Goal: Information Seeking & Learning: Learn about a topic

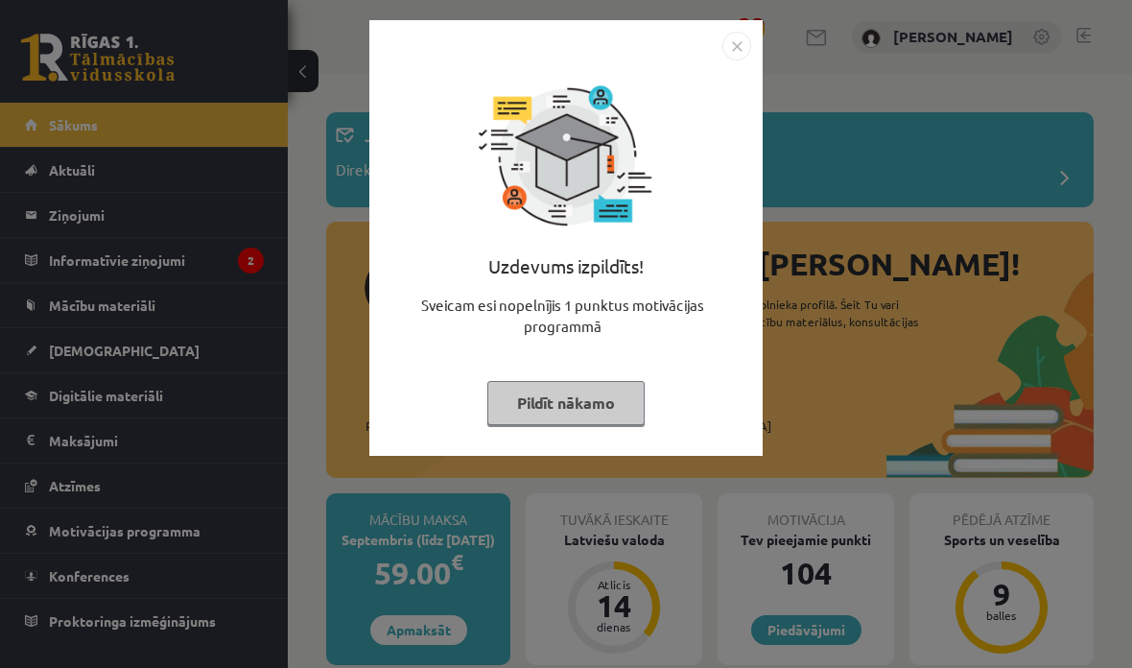
click at [628, 419] on button "Pildīt nākamo" at bounding box center [565, 403] width 157 height 44
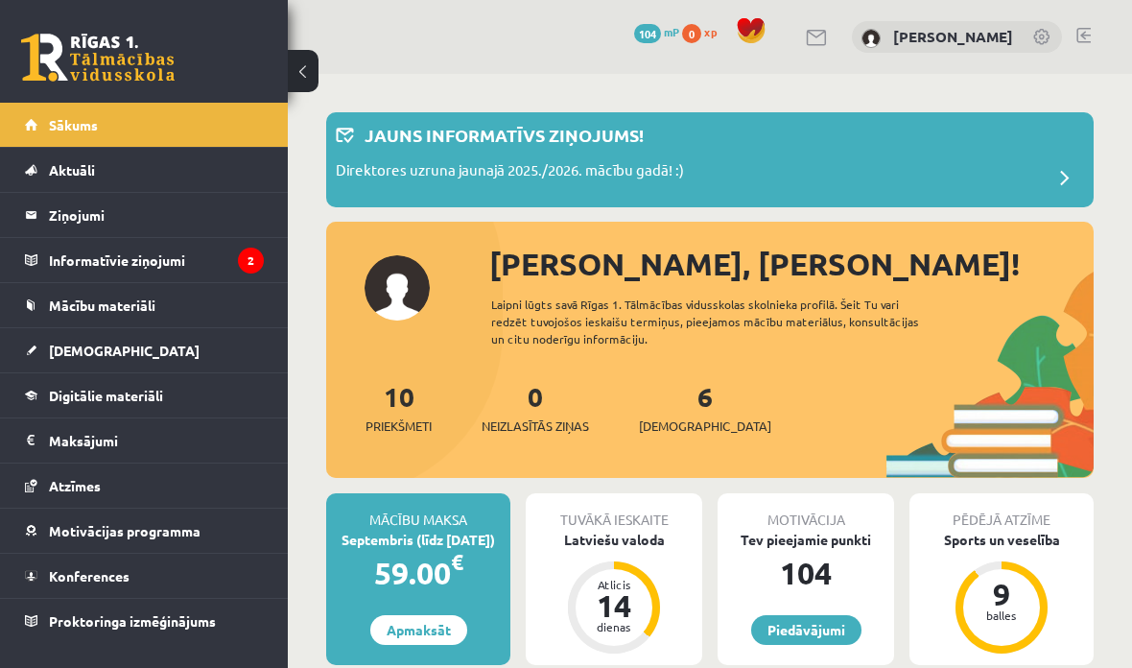
click at [887, 181] on div "Direktores uzruna jaunajā 2025./2026. mācību gadā! :)" at bounding box center [710, 178] width 748 height 38
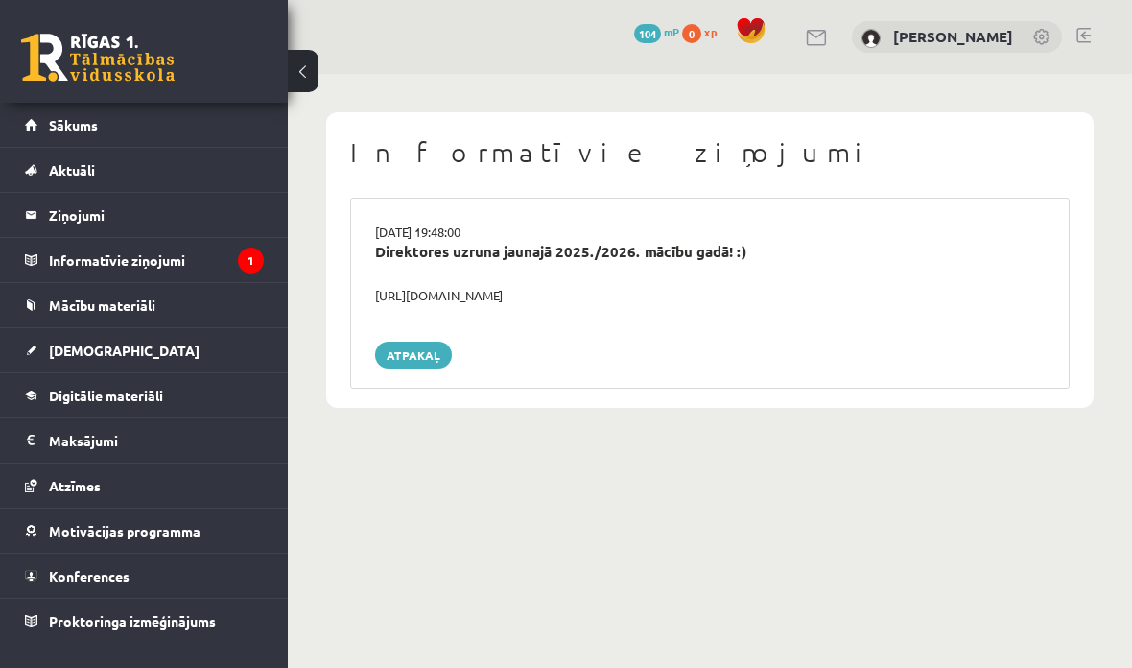
click at [403, 261] on div "Direktores uzruna jaunajā 2025./2026. mācību gadā! :)" at bounding box center [710, 263] width 698 height 45
copy div "https://youtube.com/shorts/lM8RsWyzCn4"
click at [55, 263] on legend "Informatīvie ziņojumi 1" at bounding box center [156, 260] width 215 height 44
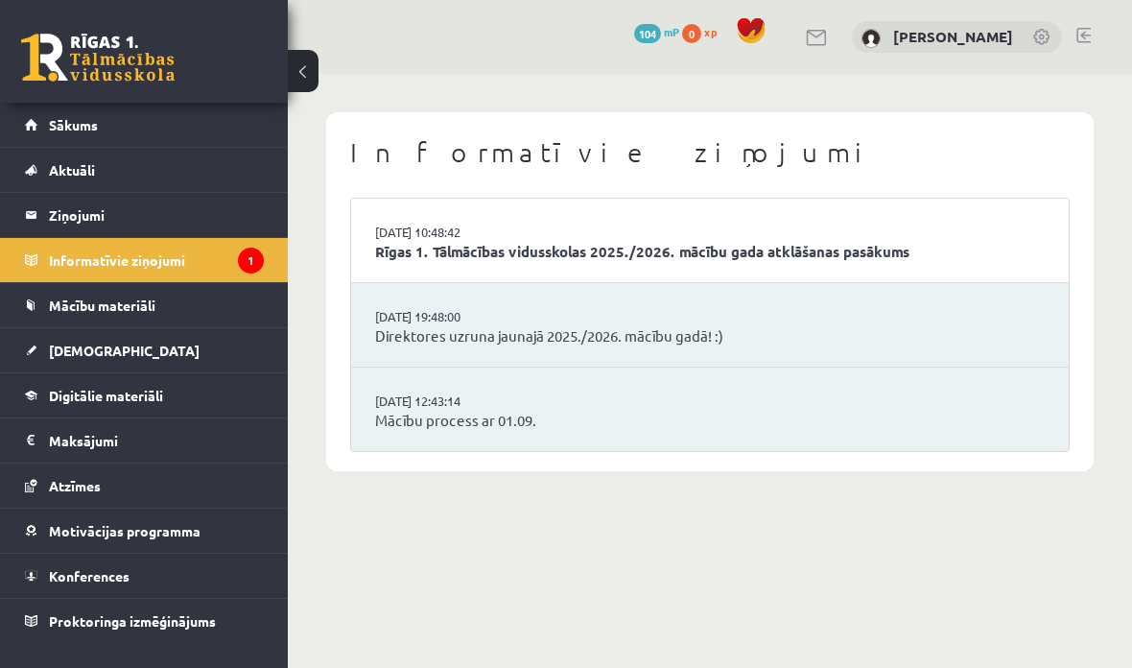
click at [50, 250] on legend "Informatīvie ziņojumi 1" at bounding box center [156, 260] width 215 height 44
click at [45, 133] on link "Sākums" at bounding box center [144, 125] width 239 height 44
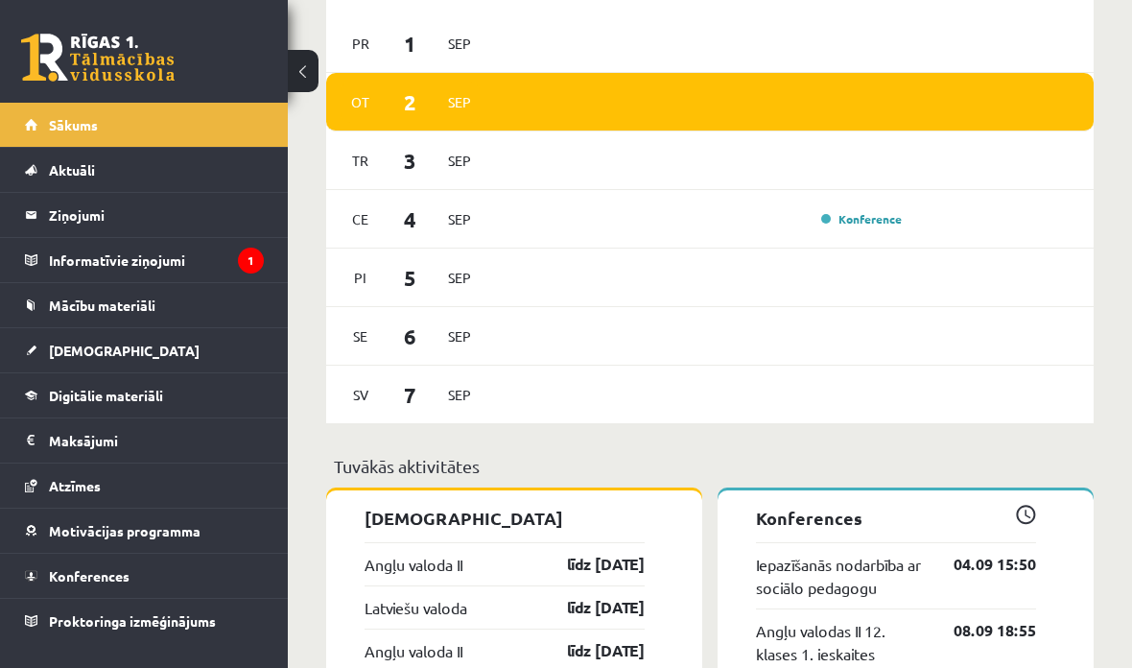
scroll to position [1242, 0]
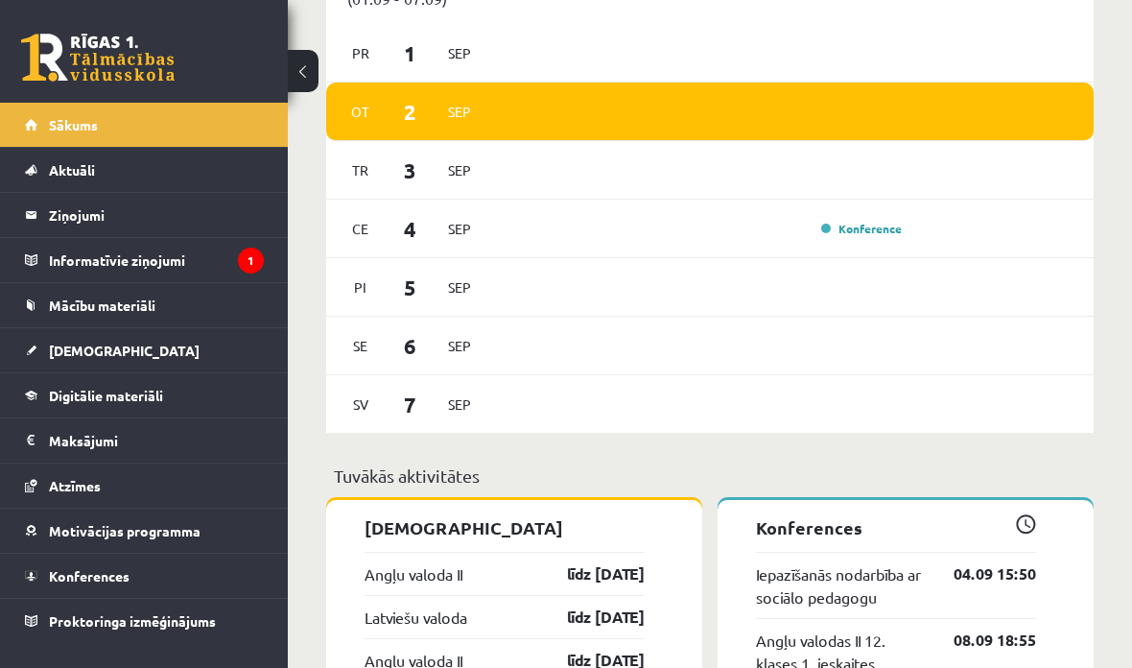
click at [860, 236] on link "Konference" at bounding box center [861, 228] width 81 height 15
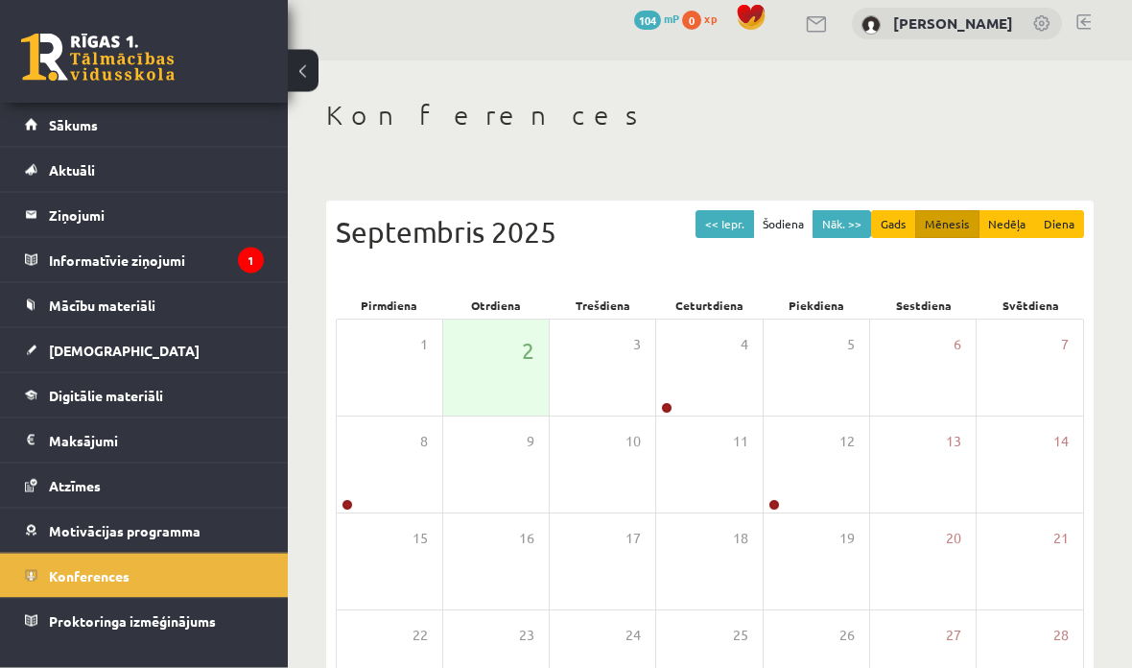
scroll to position [13, 0]
click at [345, 491] on div "8" at bounding box center [390, 464] width 106 height 96
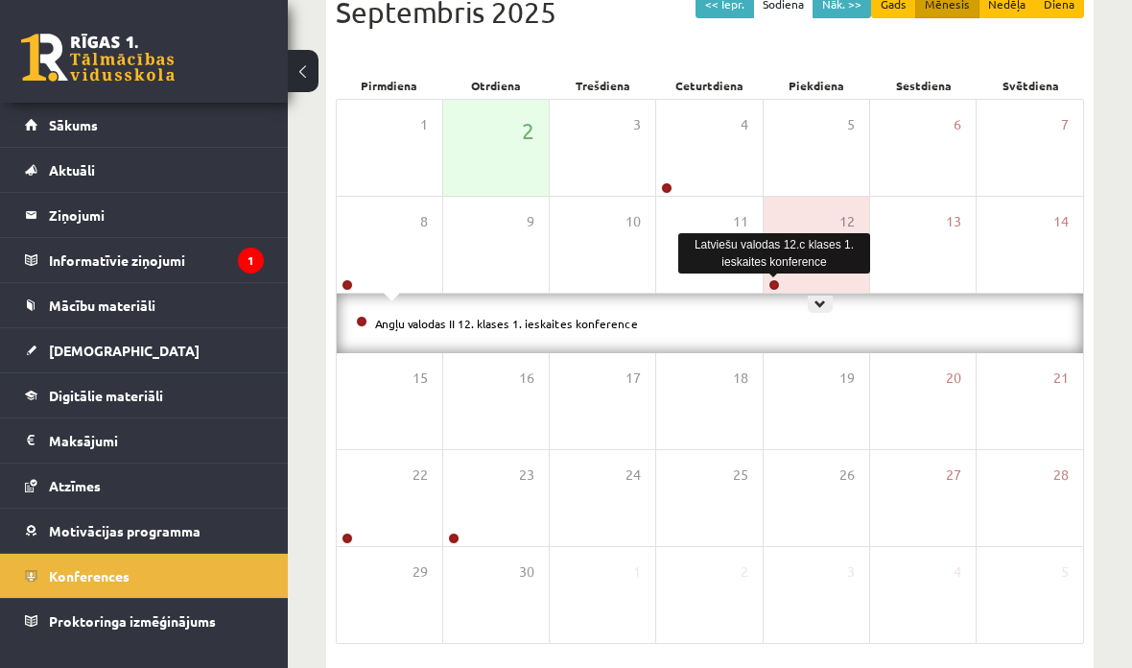
scroll to position [224, 0]
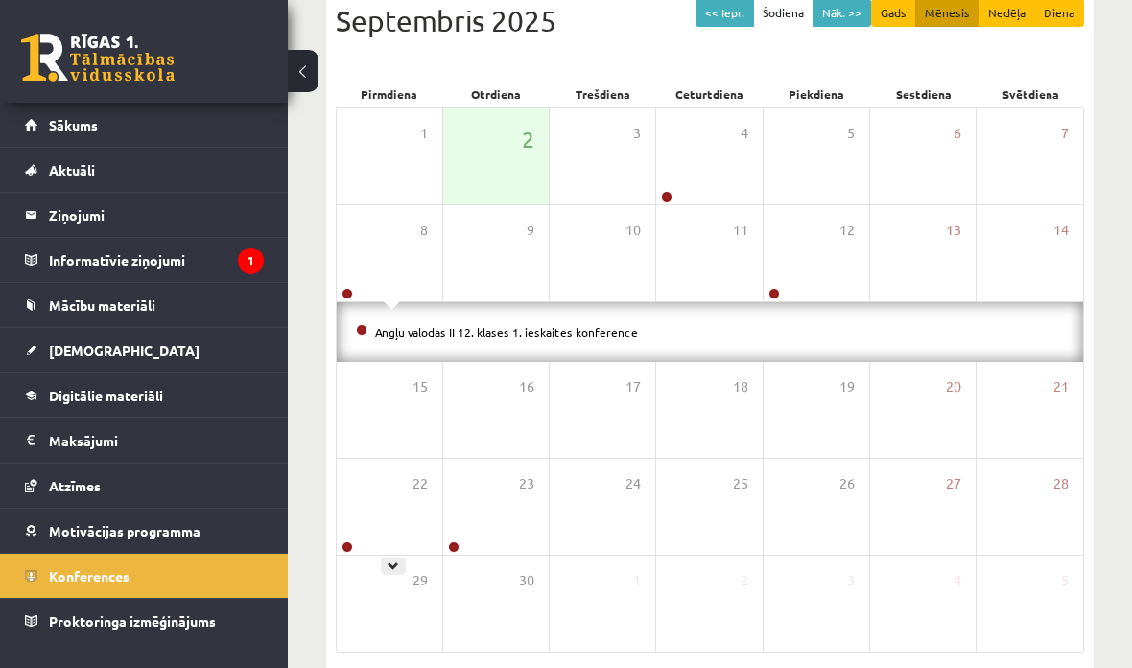
click at [344, 532] on div "22" at bounding box center [390, 507] width 106 height 96
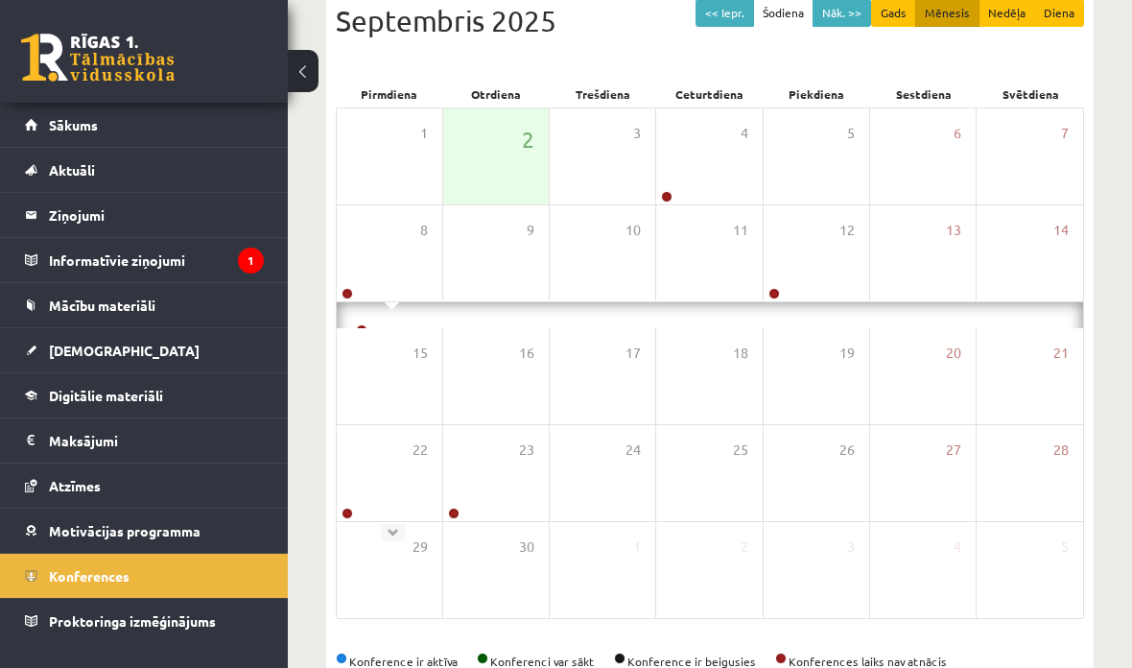
scroll to position [173, 0]
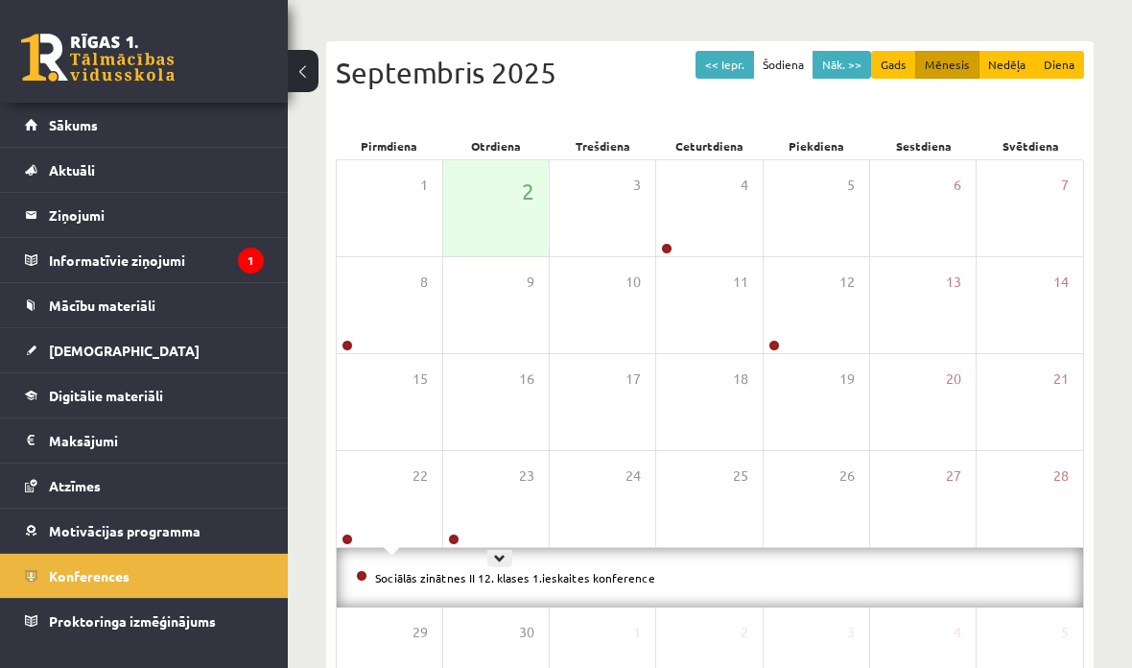
click at [449, 541] on link at bounding box center [454, 539] width 12 height 12
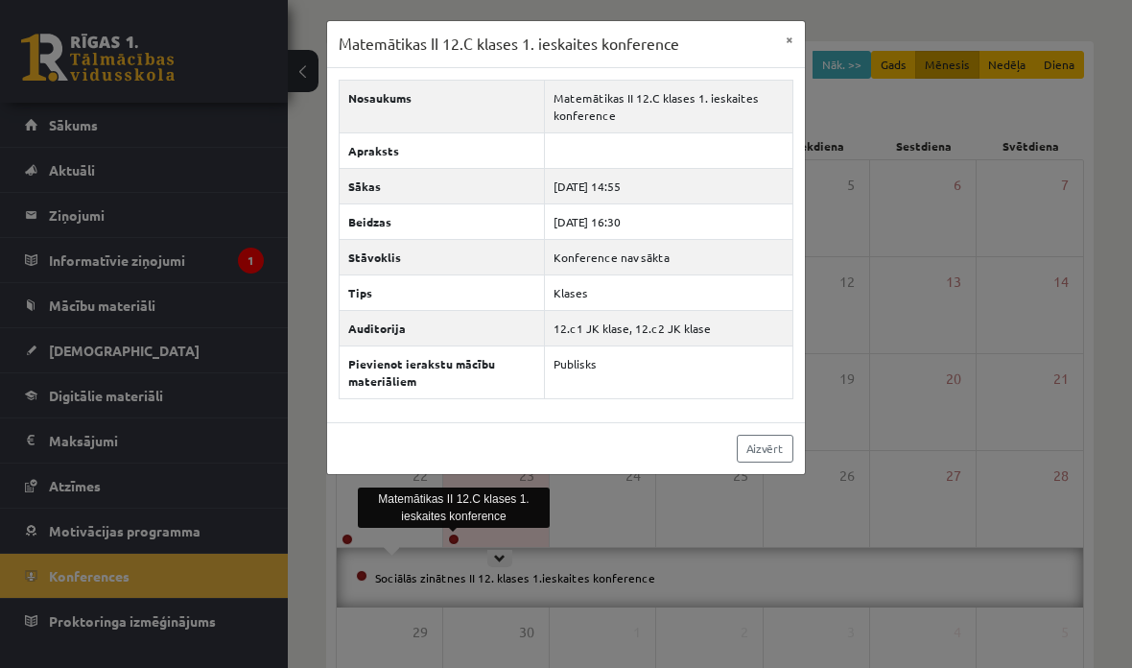
click at [495, 623] on div "Matemātikas II 12.C klases 1. ieskaites konference × Nosaukums Matemātikas II 1…" at bounding box center [566, 334] width 1132 height 668
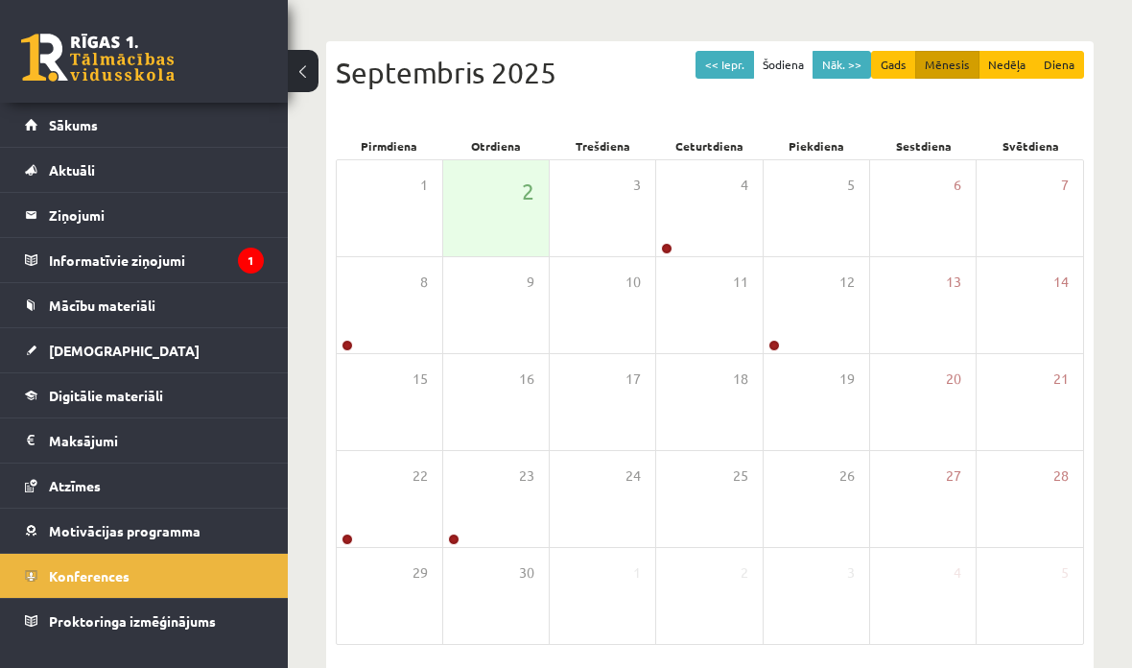
scroll to position [172, 0]
click at [61, 118] on span "Sākums" at bounding box center [73, 124] width 49 height 17
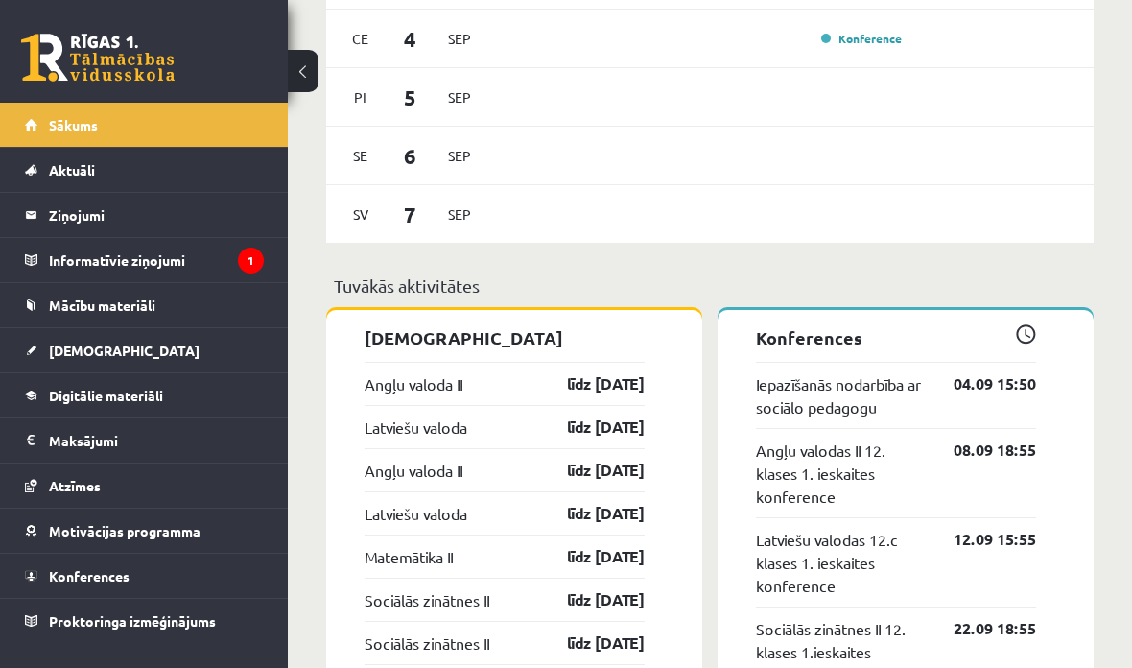
scroll to position [1434, 0]
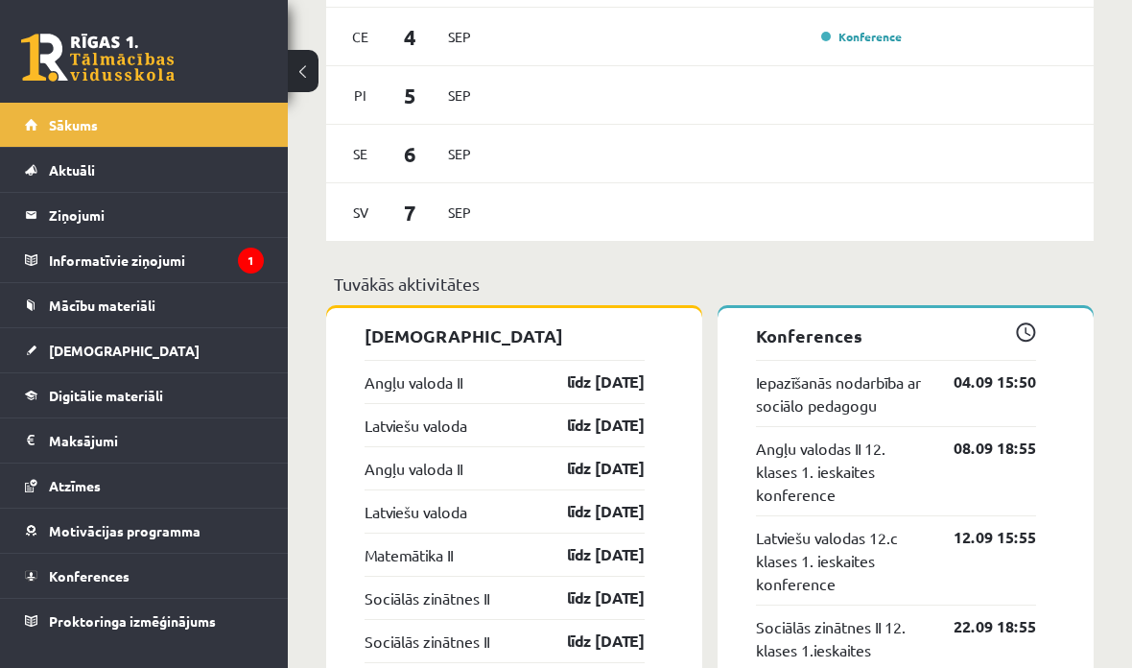
click at [374, 393] on link "Angļu valoda II" at bounding box center [414, 381] width 98 height 23
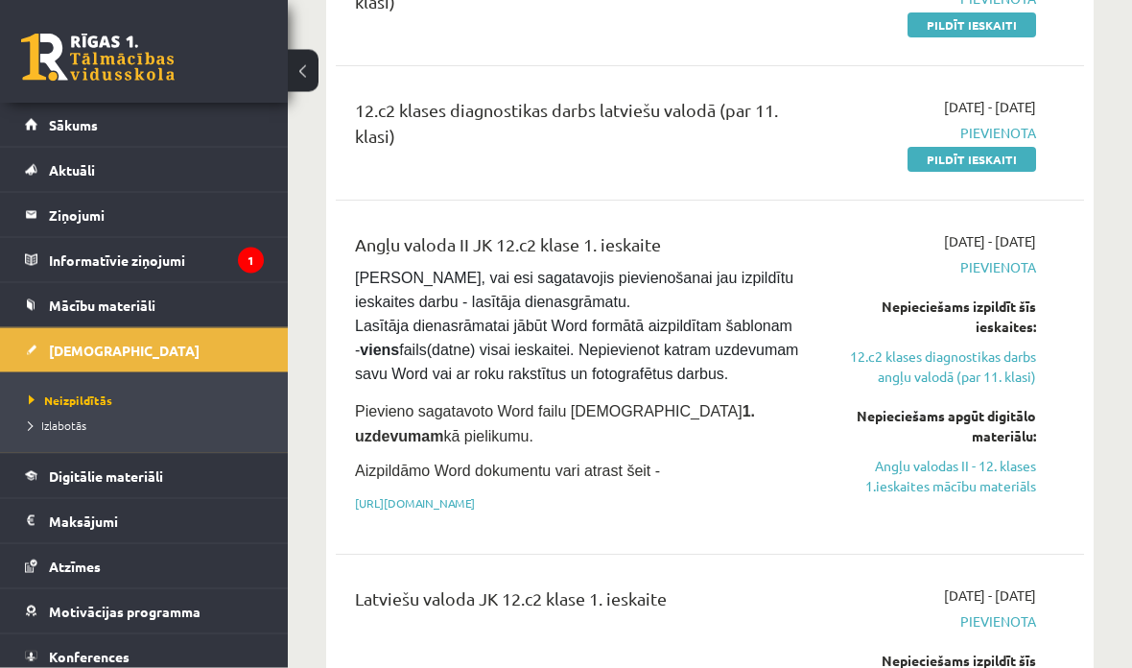
scroll to position [313, 0]
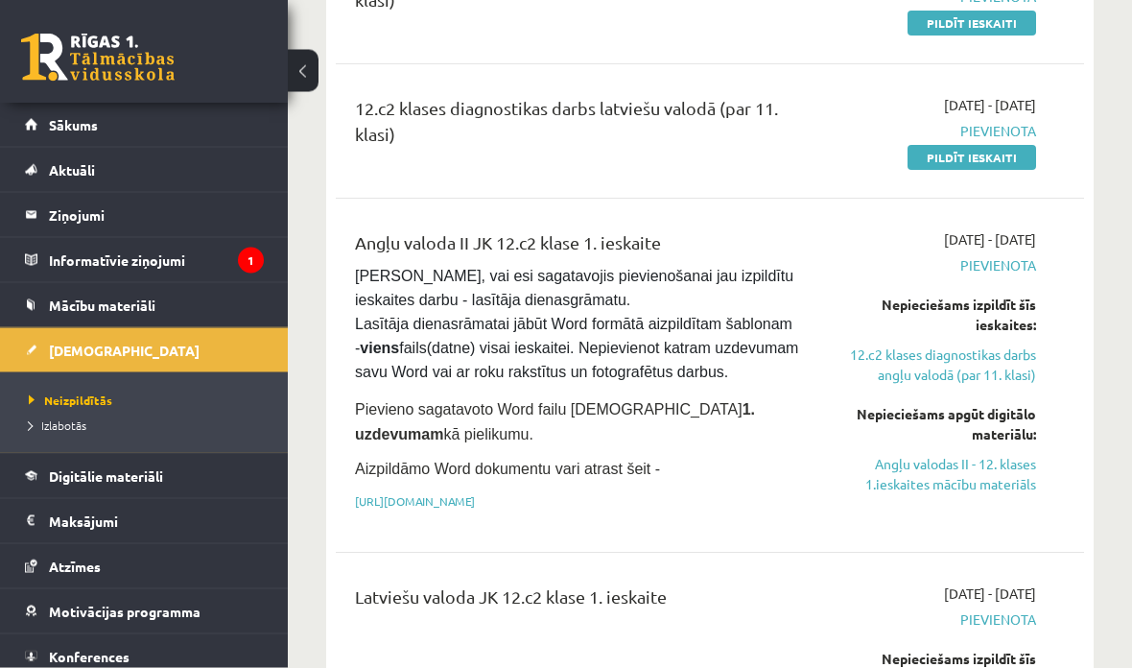
click at [905, 472] on link "Angļu valodas II - 12. klases 1.ieskaites mācību materiāls" at bounding box center [932, 475] width 208 height 40
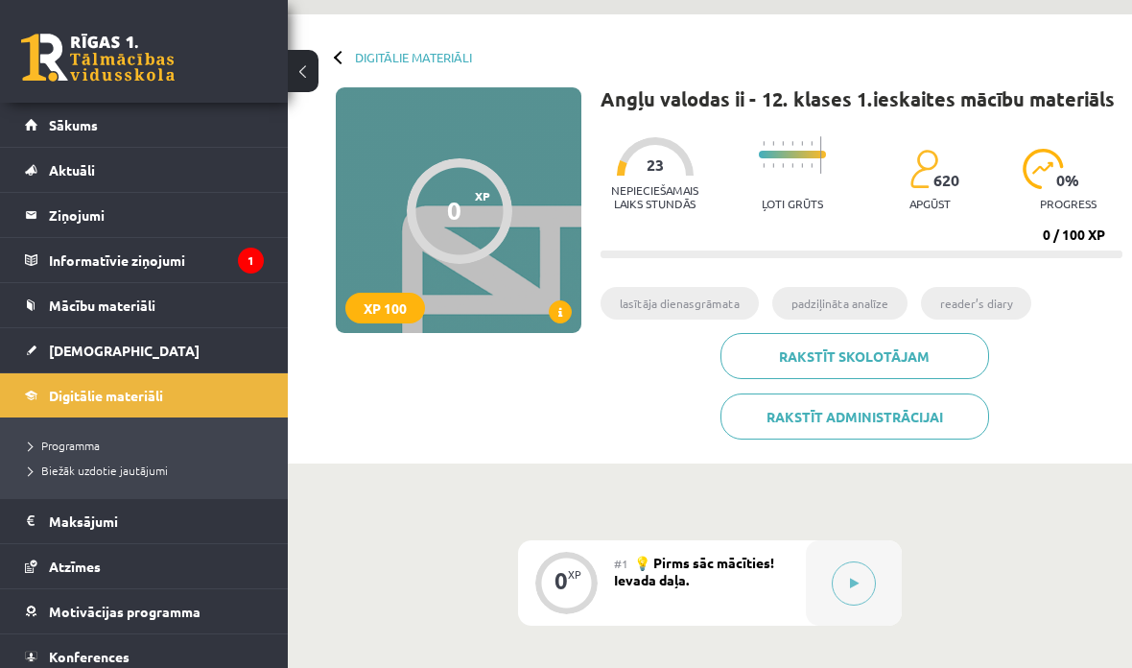
scroll to position [59, 0]
click at [41, 390] on link "Digitālie materiāli" at bounding box center [144, 395] width 239 height 44
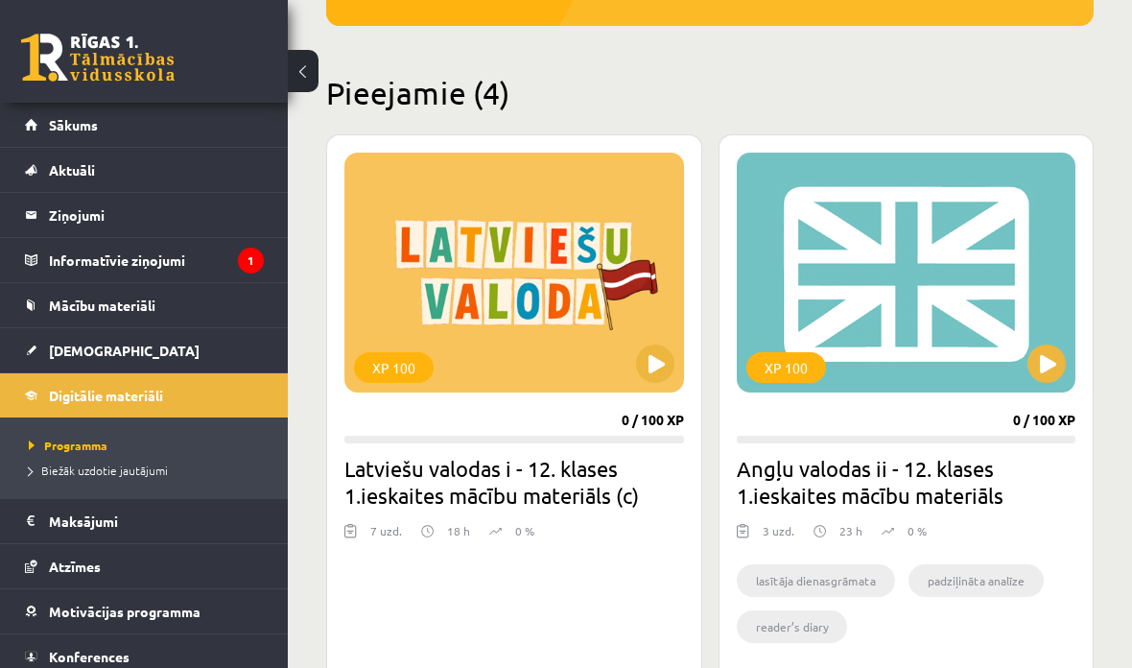
scroll to position [466, 0]
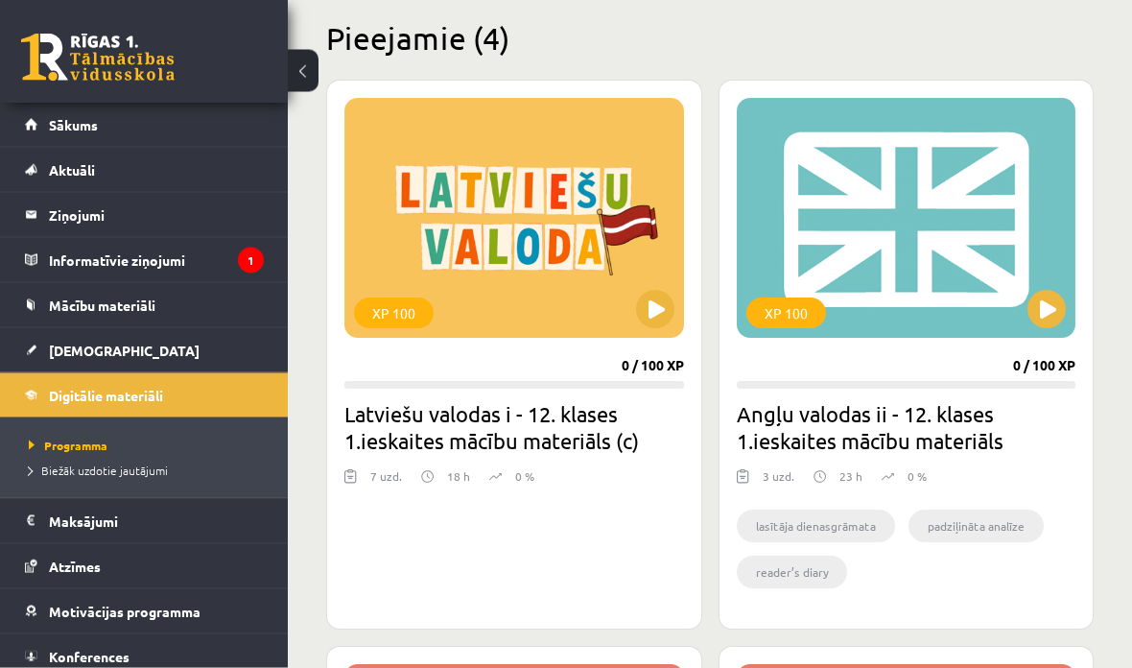
click at [648, 323] on button at bounding box center [655, 310] width 38 height 38
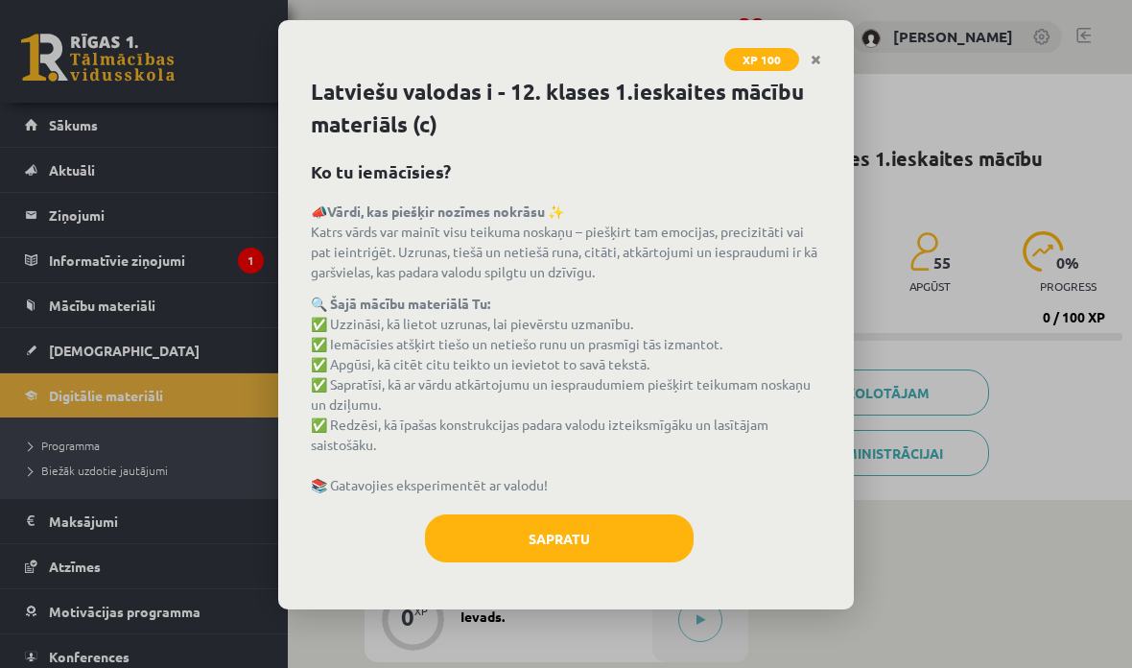
click at [624, 514] on button "Sapratu" at bounding box center [559, 538] width 269 height 48
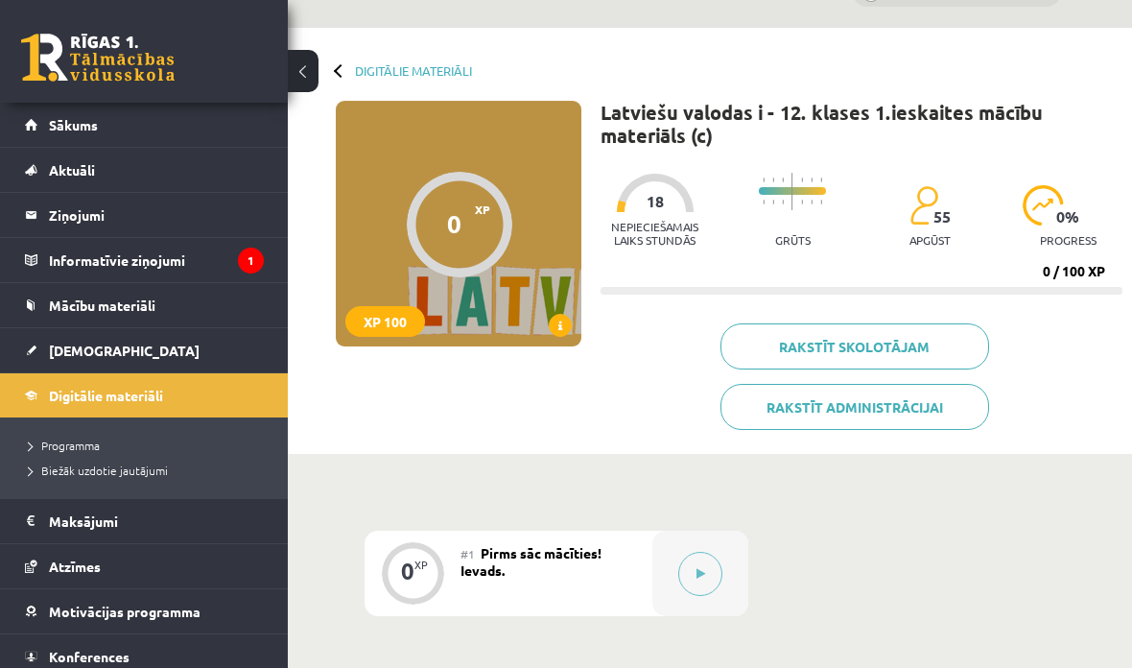
scroll to position [63, 0]
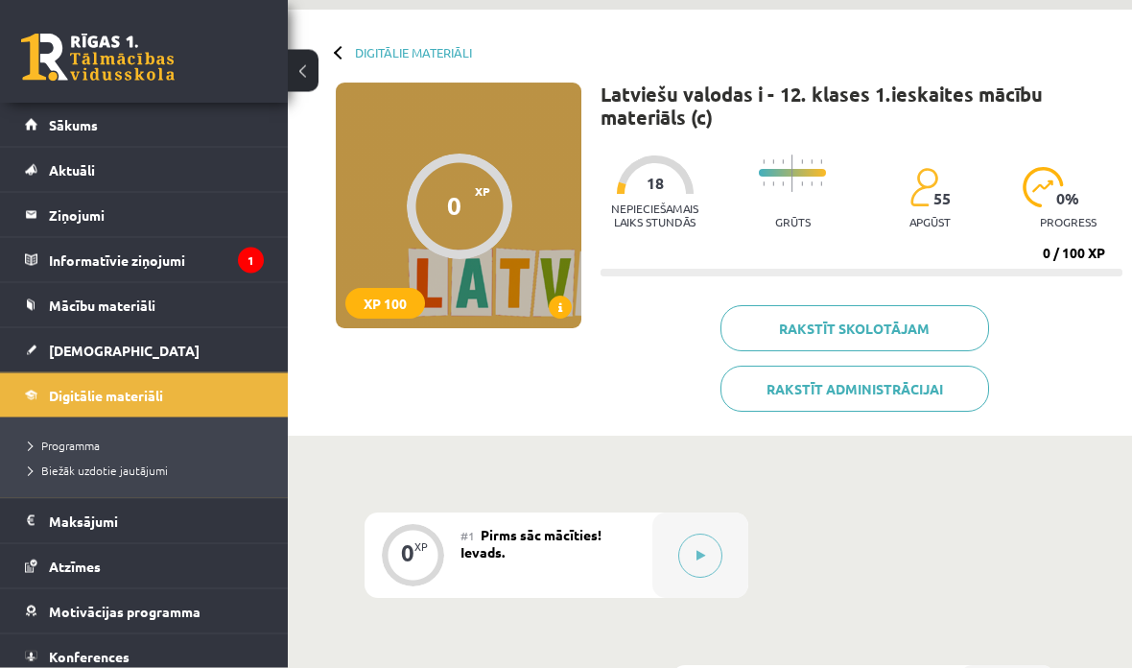
click at [701, 555] on icon at bounding box center [700, 557] width 9 height 12
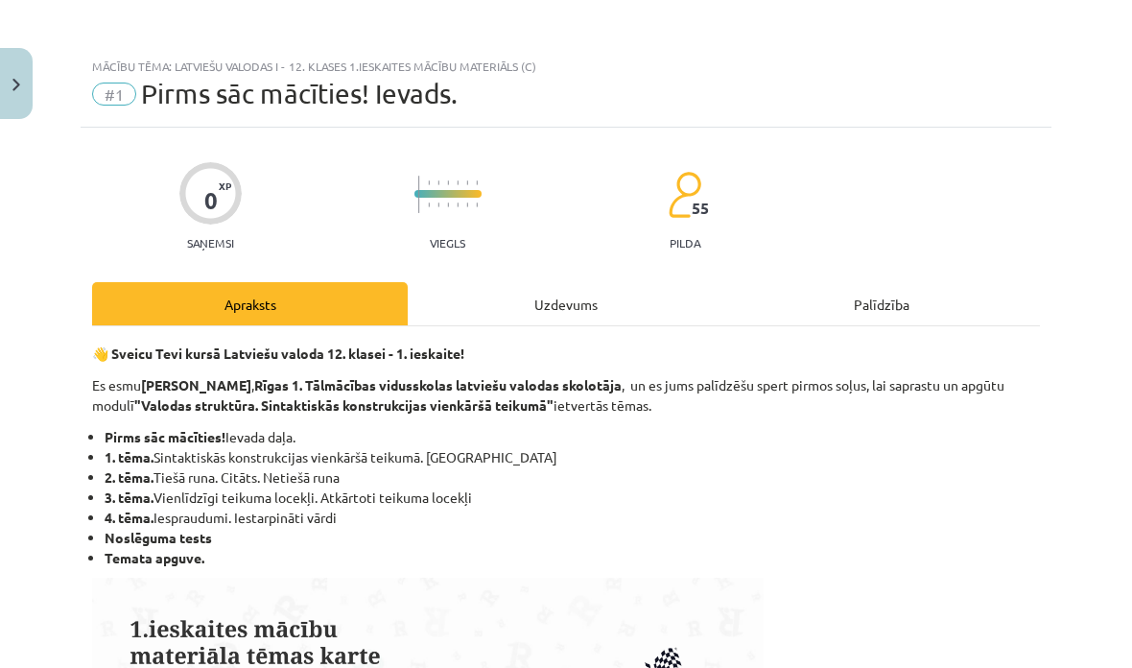
click at [138, 313] on div "Apraksts" at bounding box center [250, 303] width 316 height 43
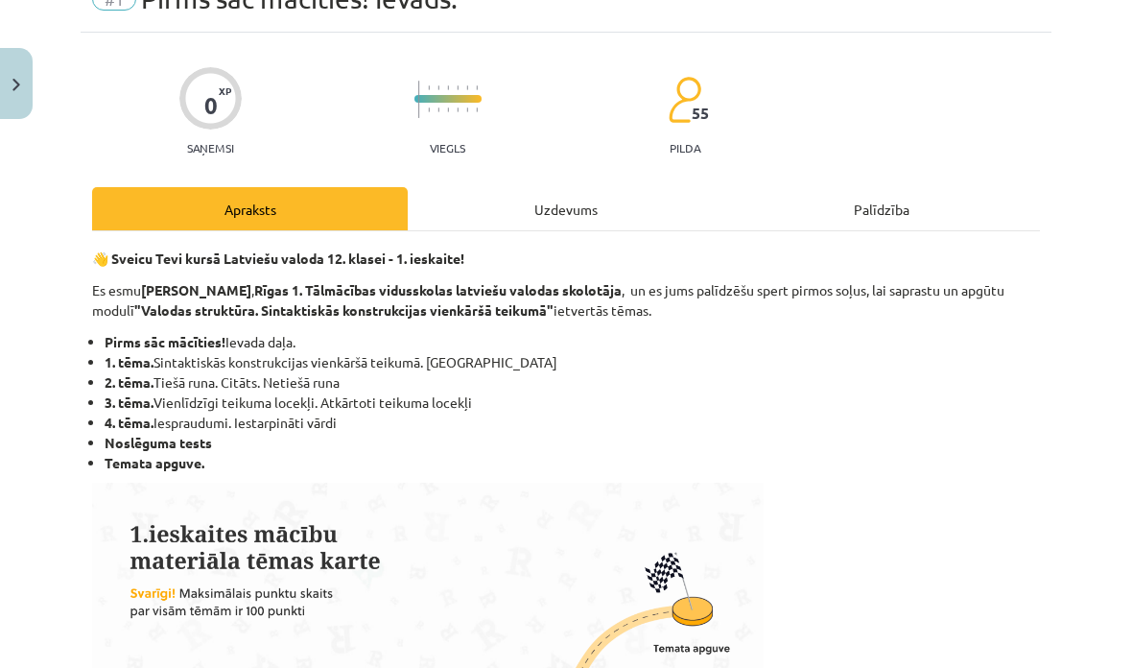
scroll to position [95, 0]
click at [599, 211] on div "Uzdevums" at bounding box center [566, 208] width 316 height 43
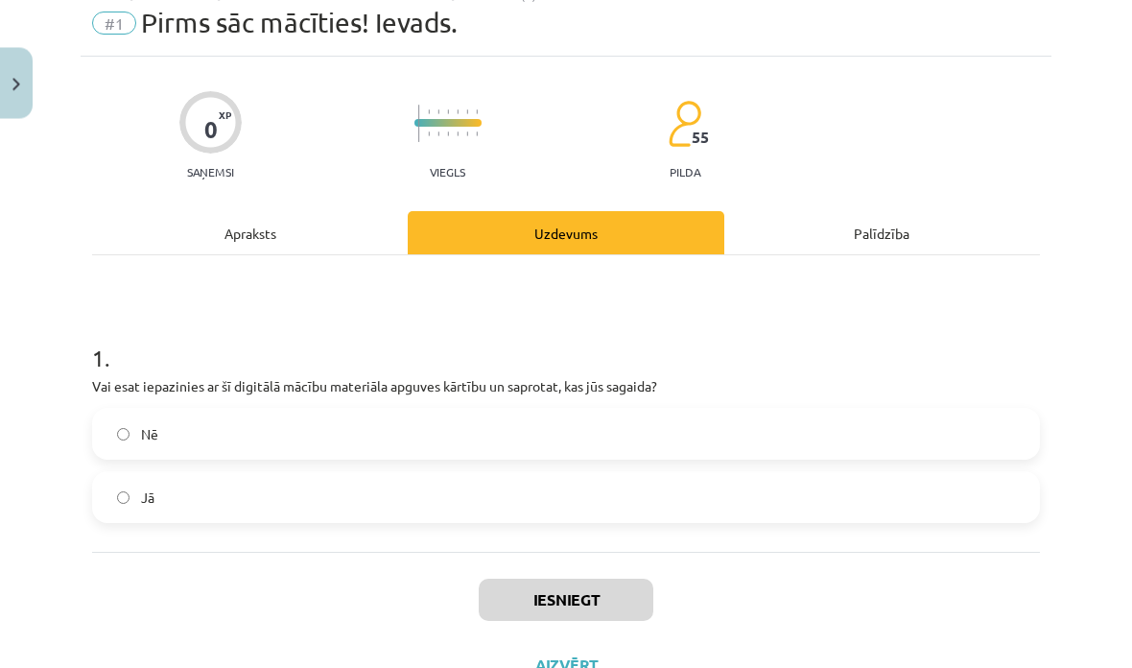
scroll to position [102, 0]
click at [149, 230] on div "Apraksts" at bounding box center [250, 233] width 316 height 43
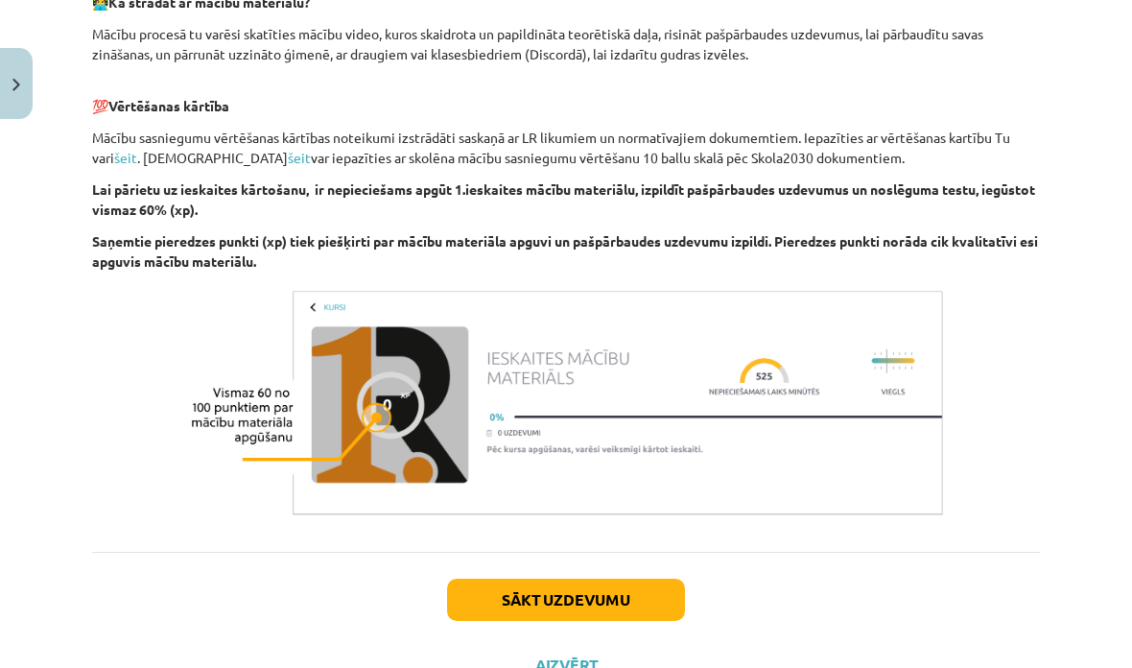
scroll to position [1141, 0]
click at [518, 613] on button "Sākt uzdevumu" at bounding box center [566, 600] width 238 height 42
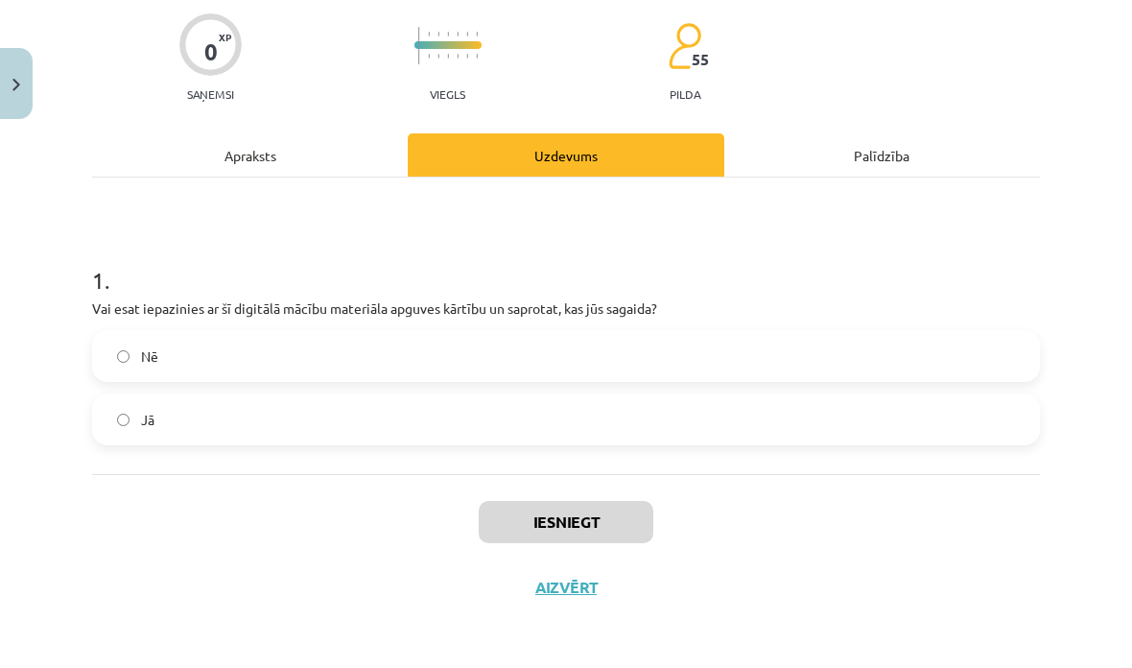
scroll to position [70, 0]
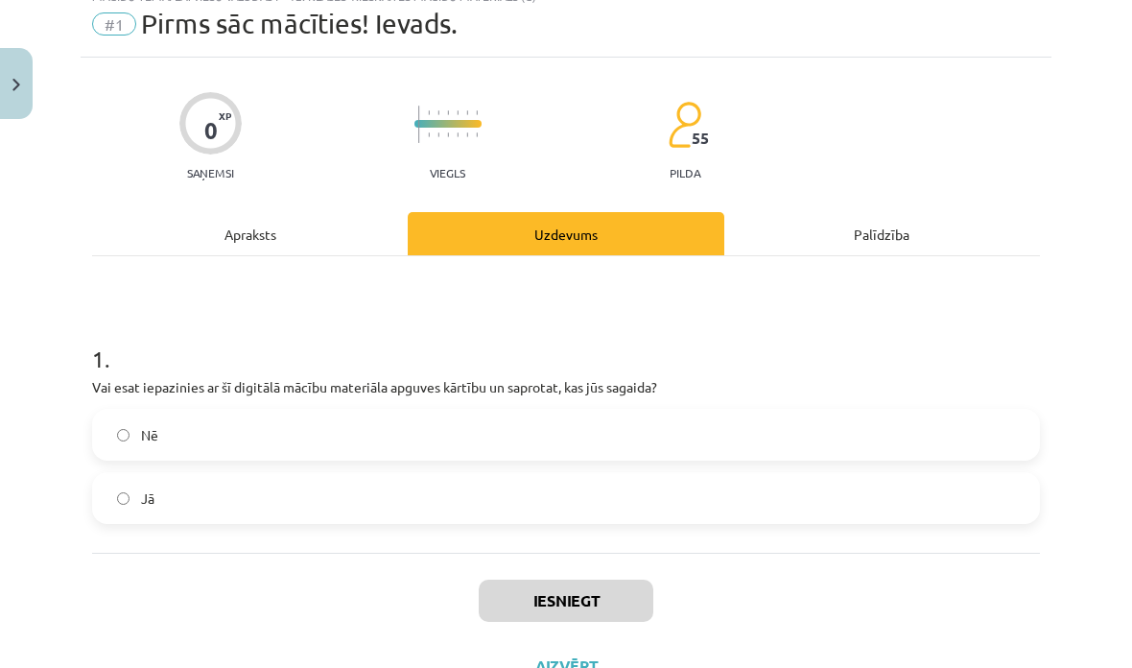
click at [109, 503] on label "Jā" at bounding box center [566, 498] width 944 height 48
click at [531, 598] on button "Iesniegt" at bounding box center [566, 600] width 175 height 42
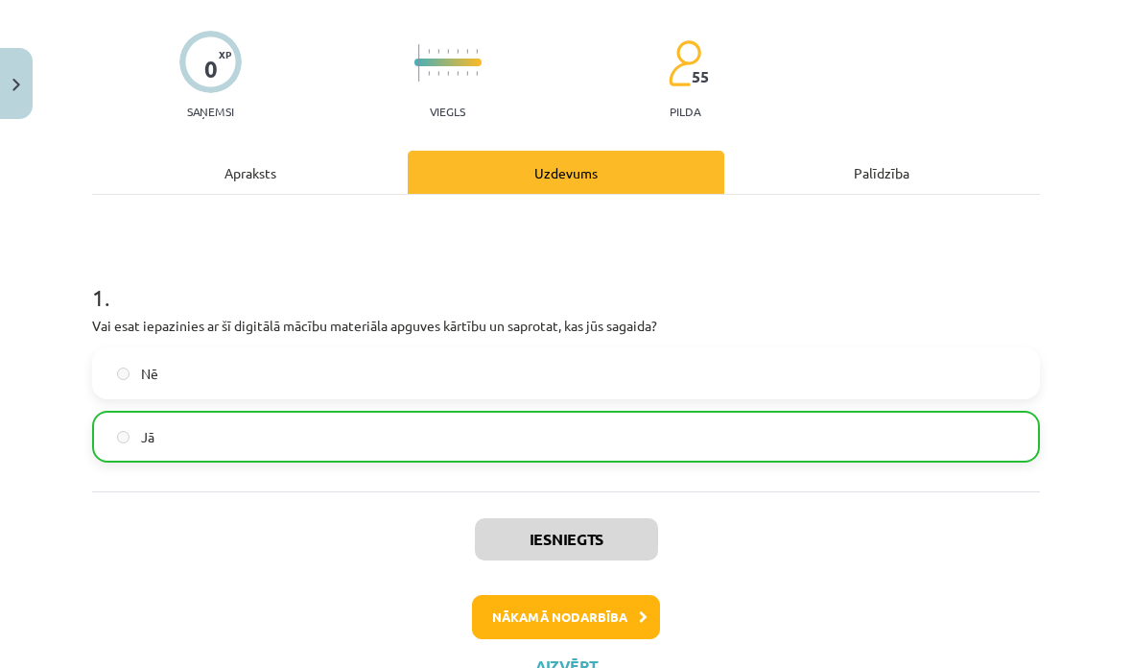
scroll to position [130, 0]
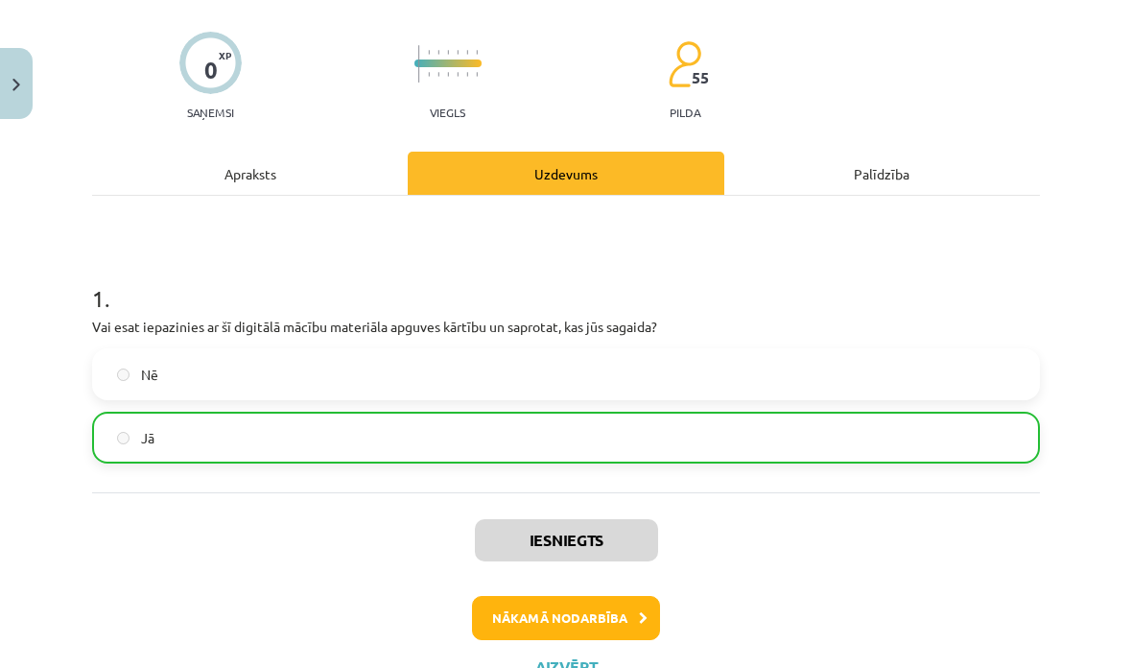
click at [528, 615] on button "Nākamā nodarbība" at bounding box center [566, 618] width 188 height 44
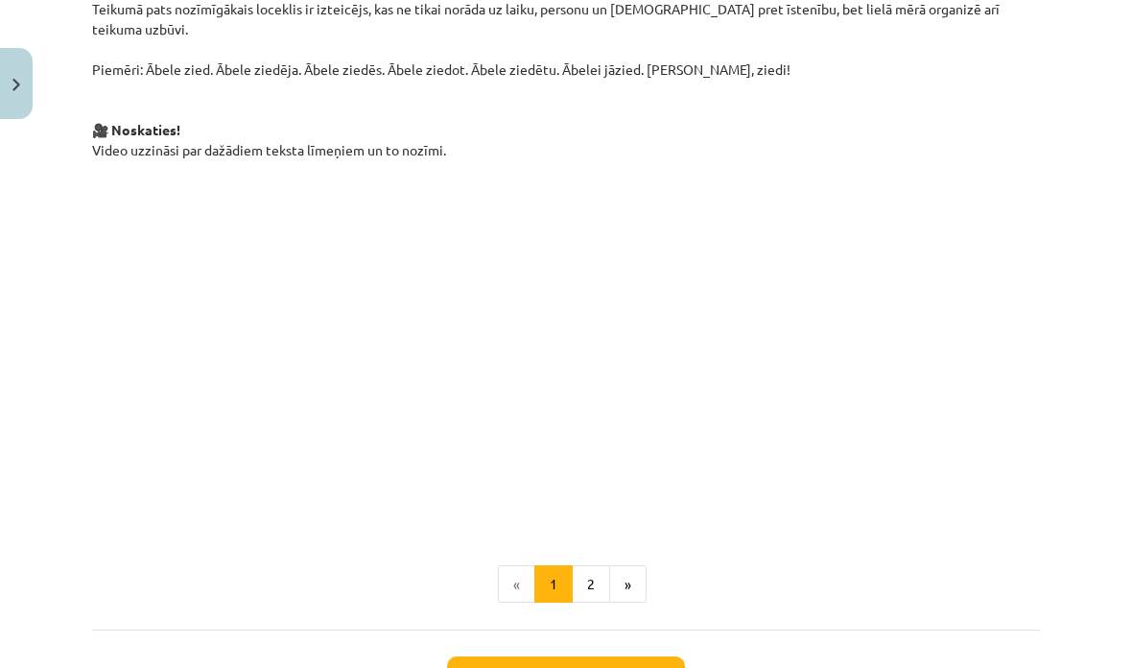
scroll to position [1310, 0]
click at [587, 564] on button "2" at bounding box center [591, 583] width 38 height 38
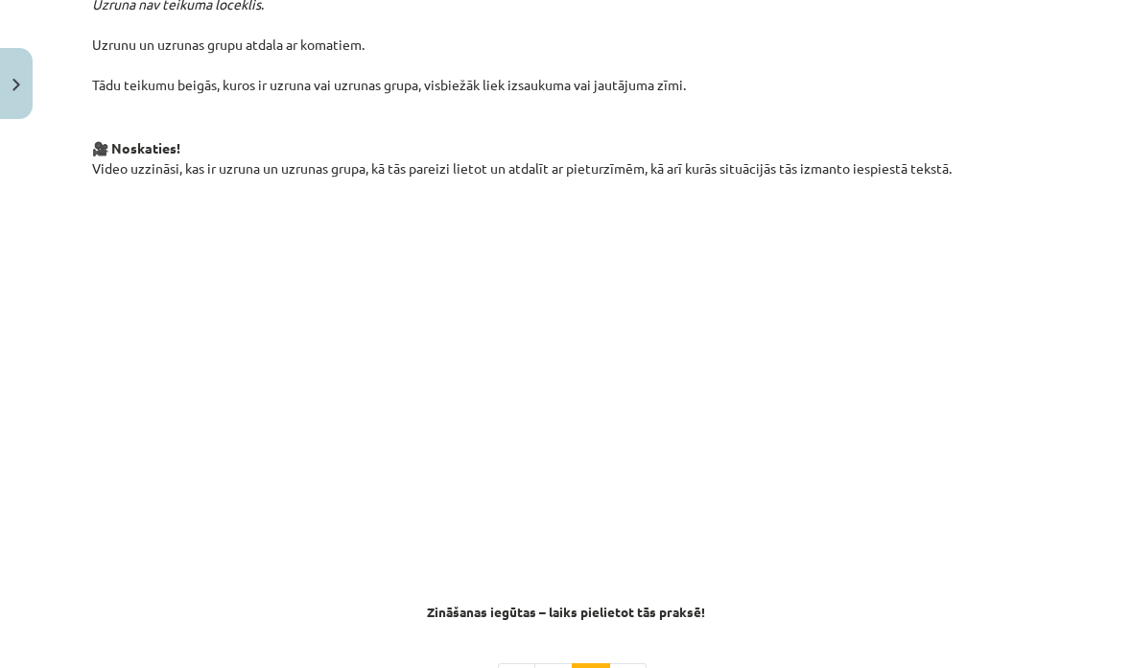
scroll to position [910, 0]
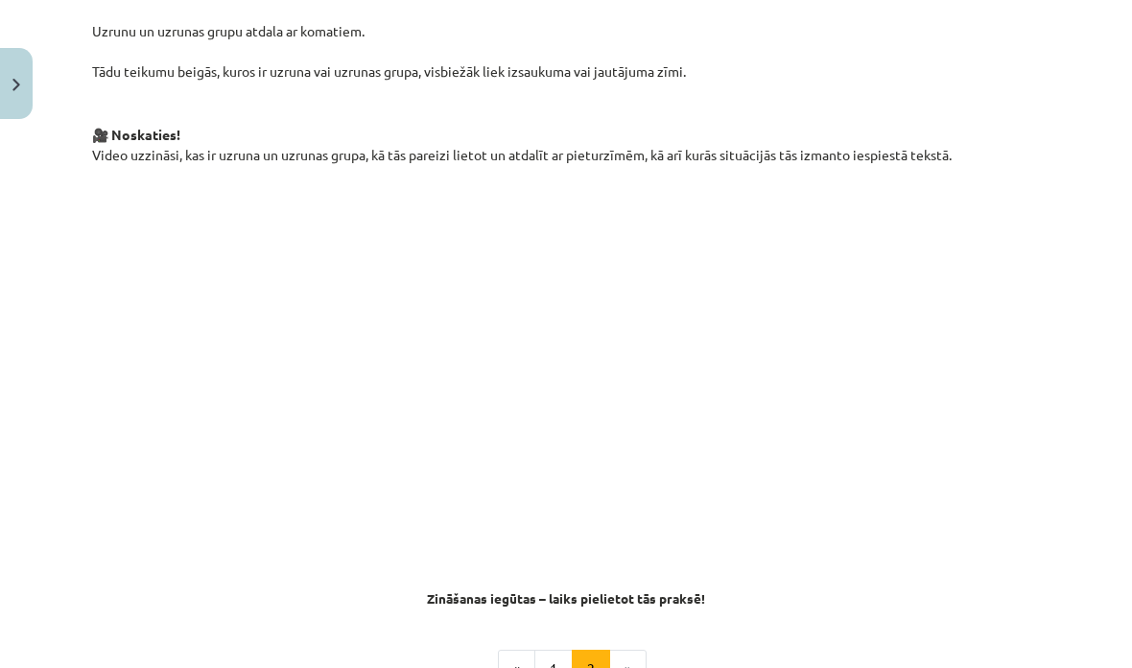
click at [550, 649] on button "1" at bounding box center [553, 668] width 38 height 38
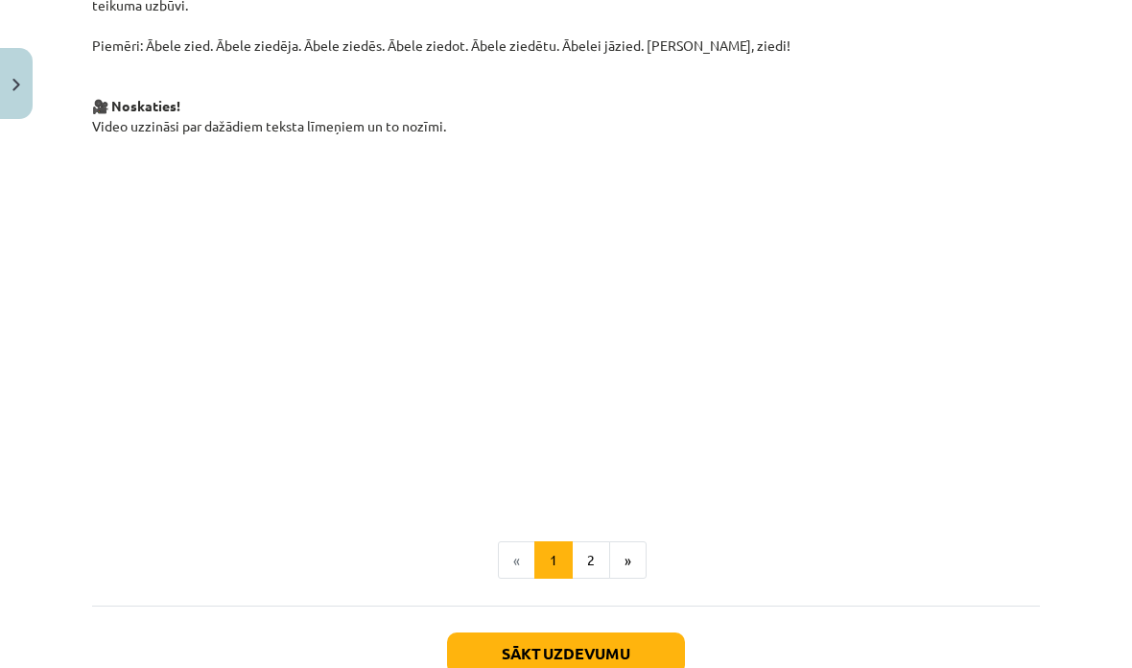
scroll to position [1332, 0]
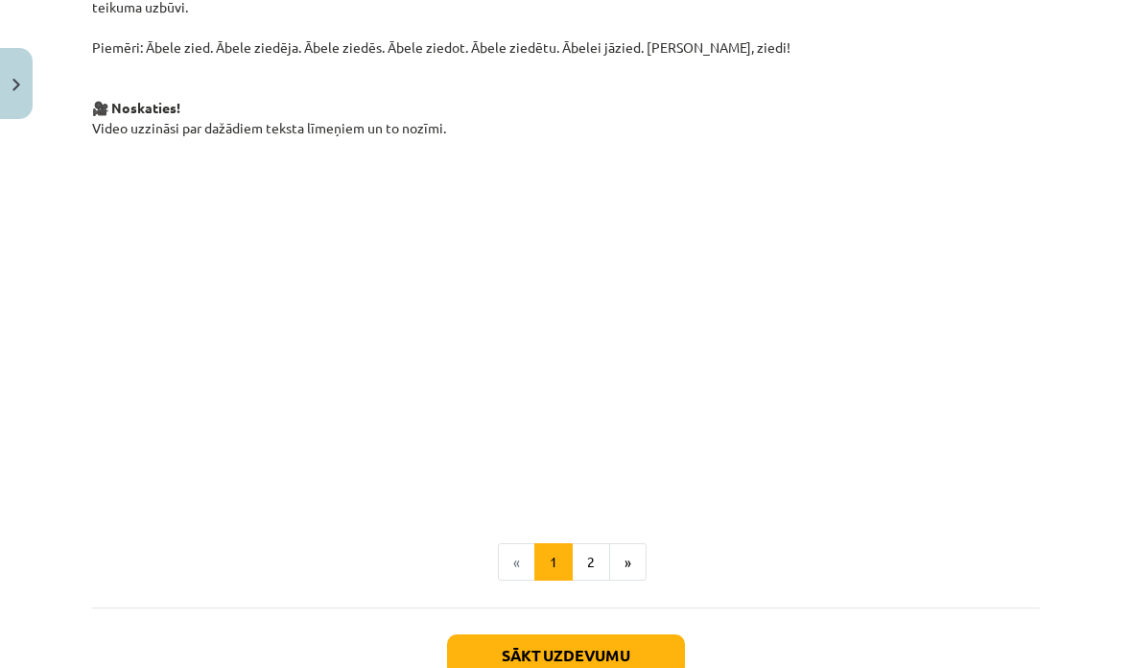
click at [582, 543] on button "2" at bounding box center [591, 562] width 38 height 38
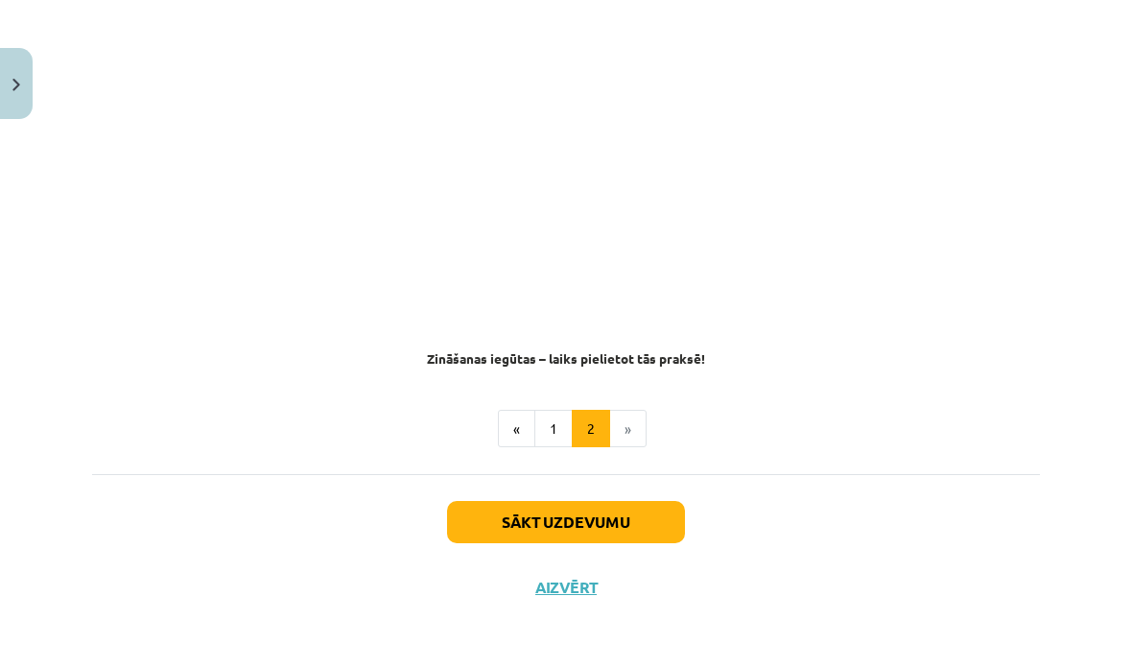
scroll to position [1038, 0]
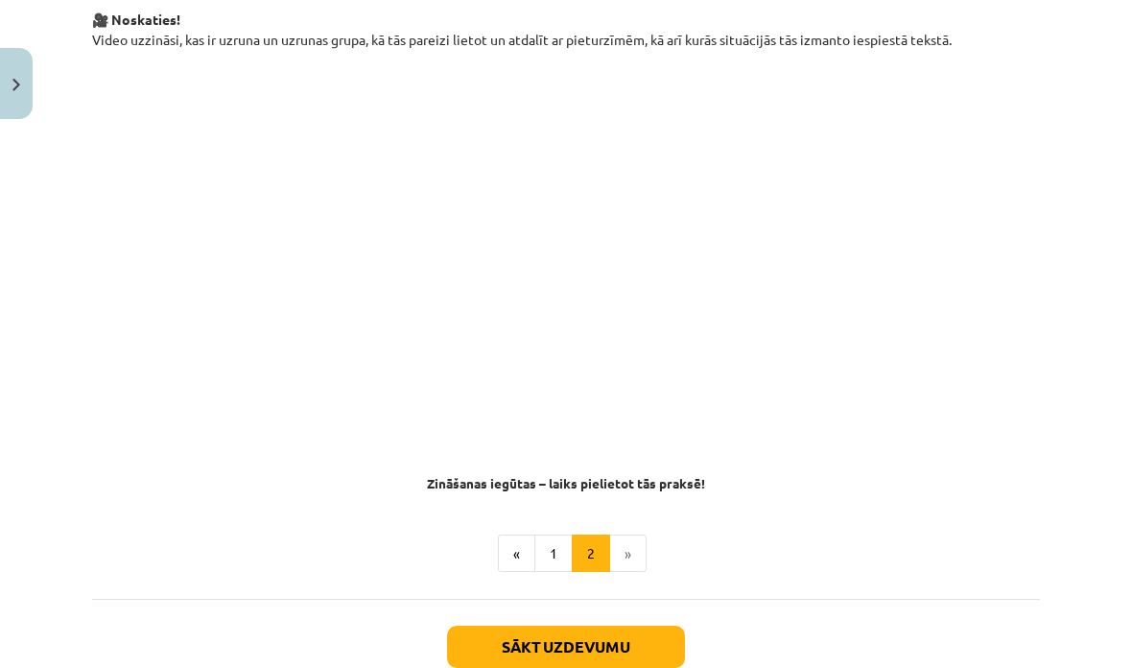
click at [560, 474] on strong "Zināšanas iegūtas – laiks pielietot tās praksē!" at bounding box center [566, 482] width 278 height 17
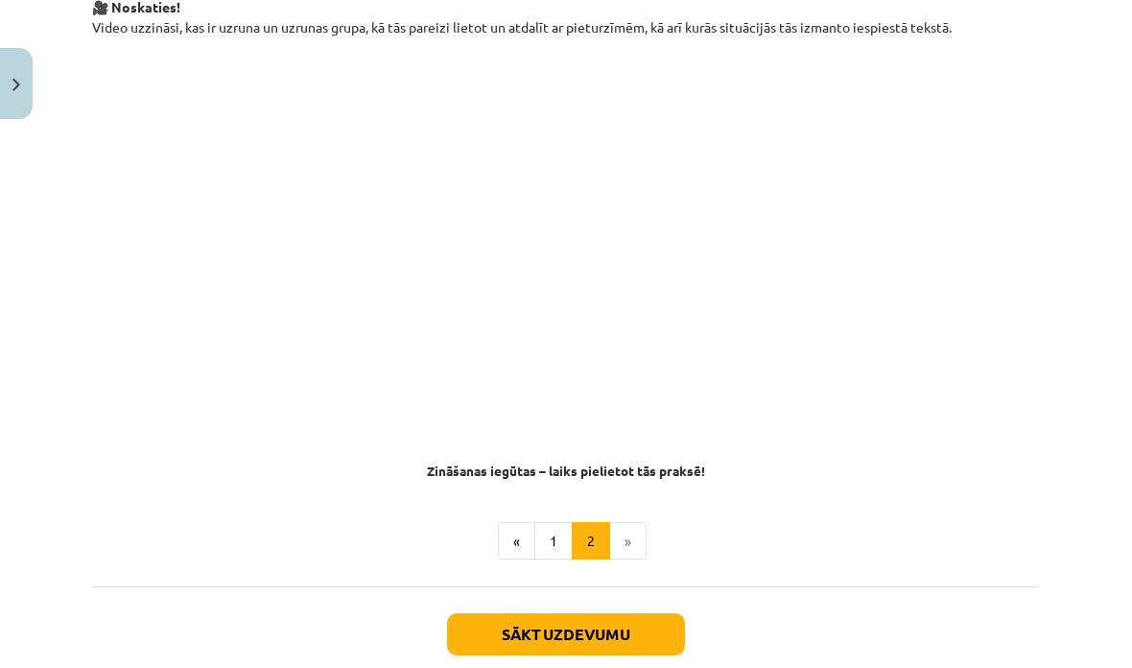
click at [634, 613] on button "Sākt uzdevumu" at bounding box center [566, 634] width 238 height 42
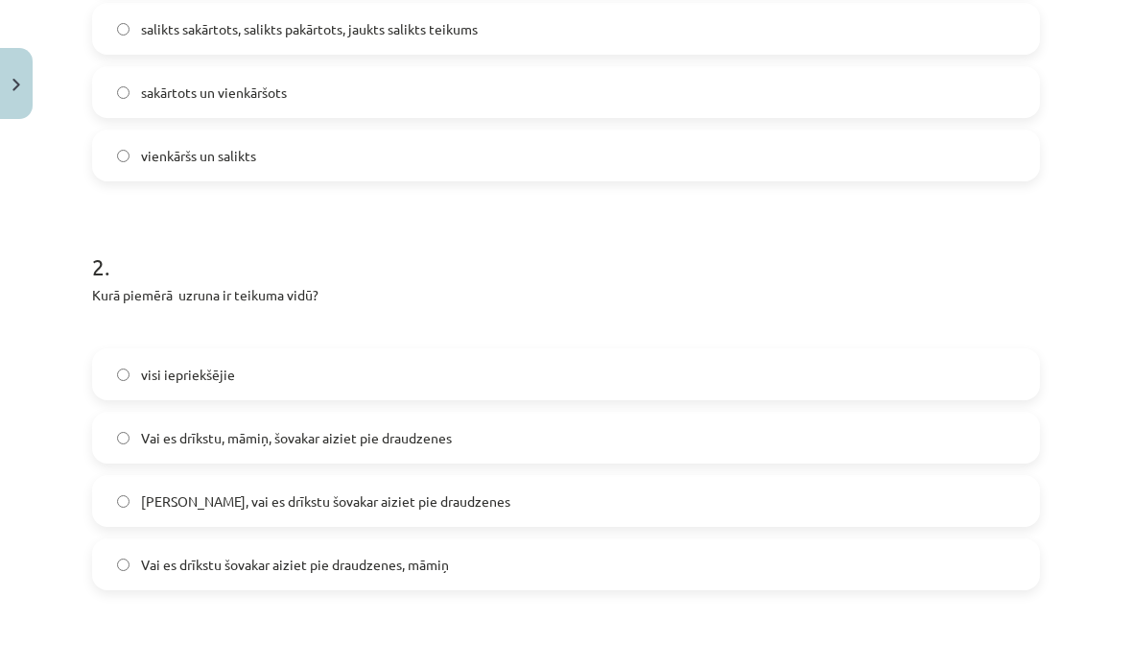
scroll to position [603, 0]
click at [112, 419] on label "Vai es drīkstu, māmiņ, šovakar aiziet pie draudzenes" at bounding box center [566, 436] width 944 height 48
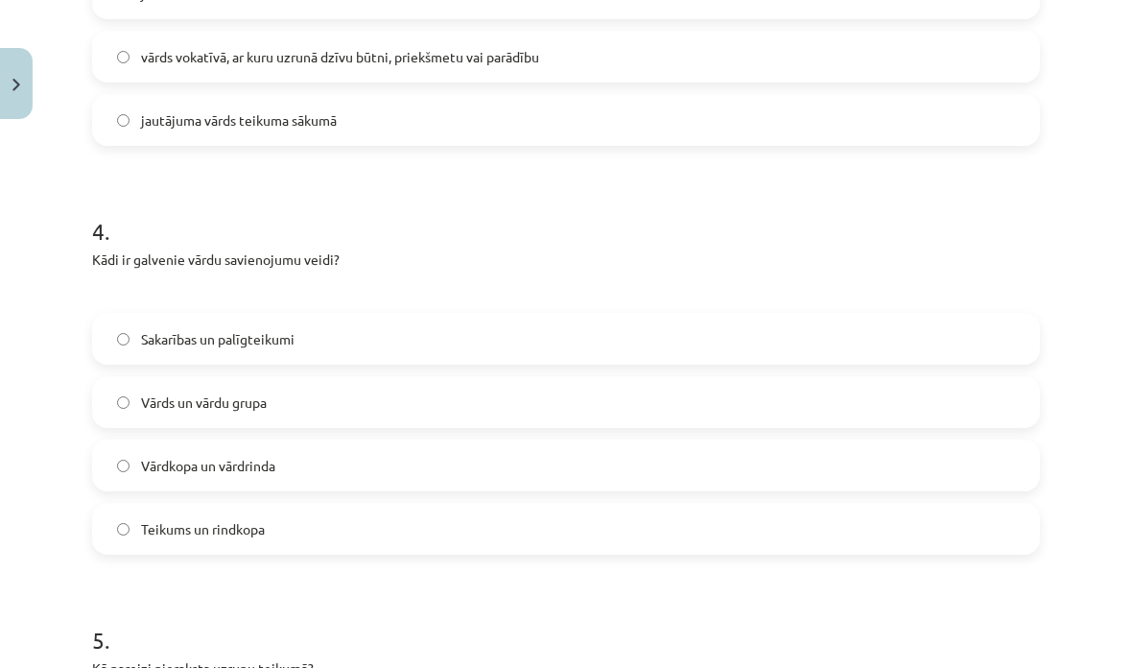
scroll to position [1455, 0]
click at [112, 378] on label "Vārds un vārdu grupa" at bounding box center [566, 401] width 944 height 48
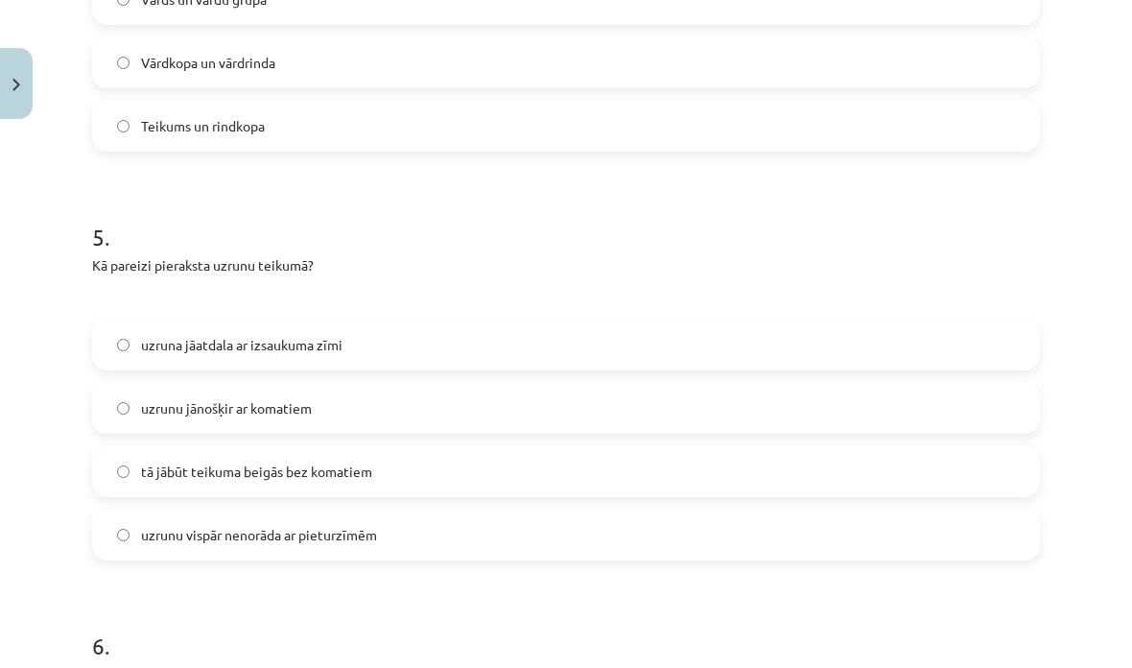
scroll to position [1857, 0]
click at [117, 385] on label "uzrunu jānošķir ar komatiem" at bounding box center [566, 408] width 944 height 48
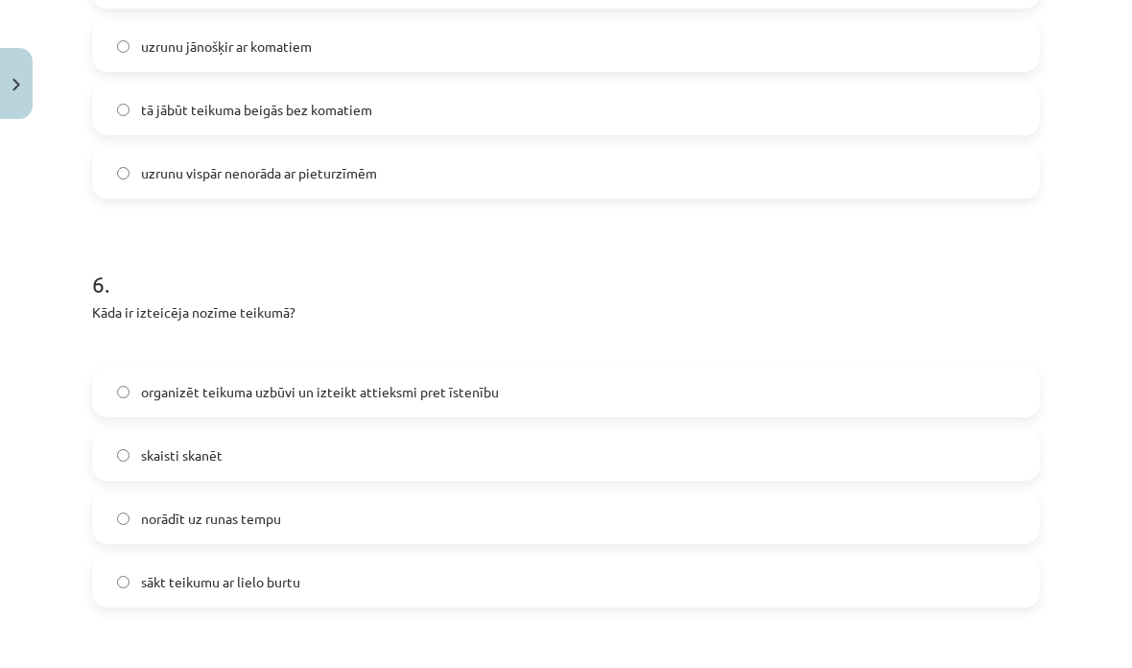
scroll to position [2219, 0]
click at [134, 367] on label "organizēt teikuma uzbūvi un izteikt attieksmi pret īstenību" at bounding box center [566, 391] width 944 height 48
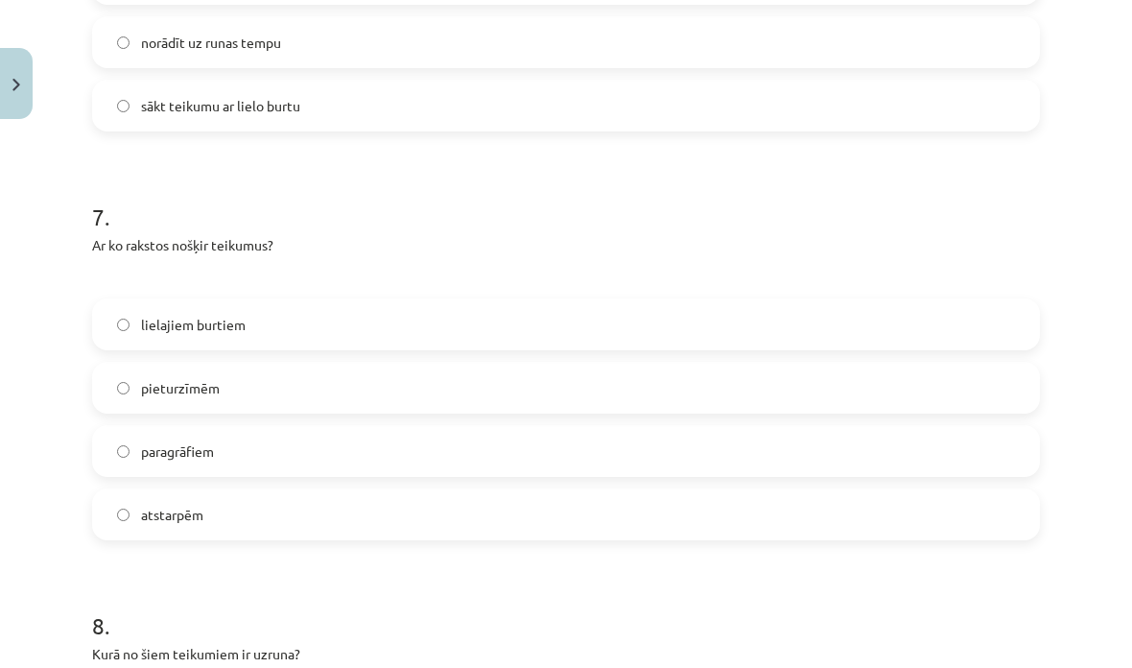
scroll to position [2695, 0]
click at [111, 491] on label "atstarpēm" at bounding box center [566, 514] width 944 height 48
click at [106, 364] on label "pieturzīmēm" at bounding box center [566, 388] width 944 height 48
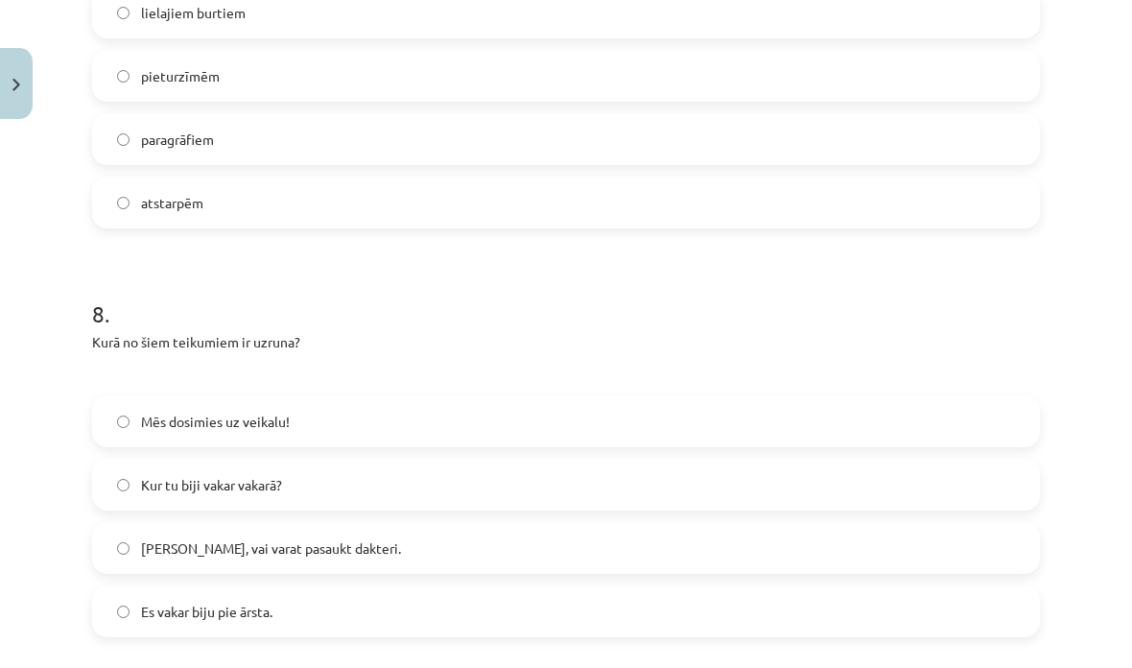
scroll to position [3006, 0]
click at [117, 524] on label "Māsiņ, vai varat pasaukt dakteri." at bounding box center [566, 548] width 944 height 48
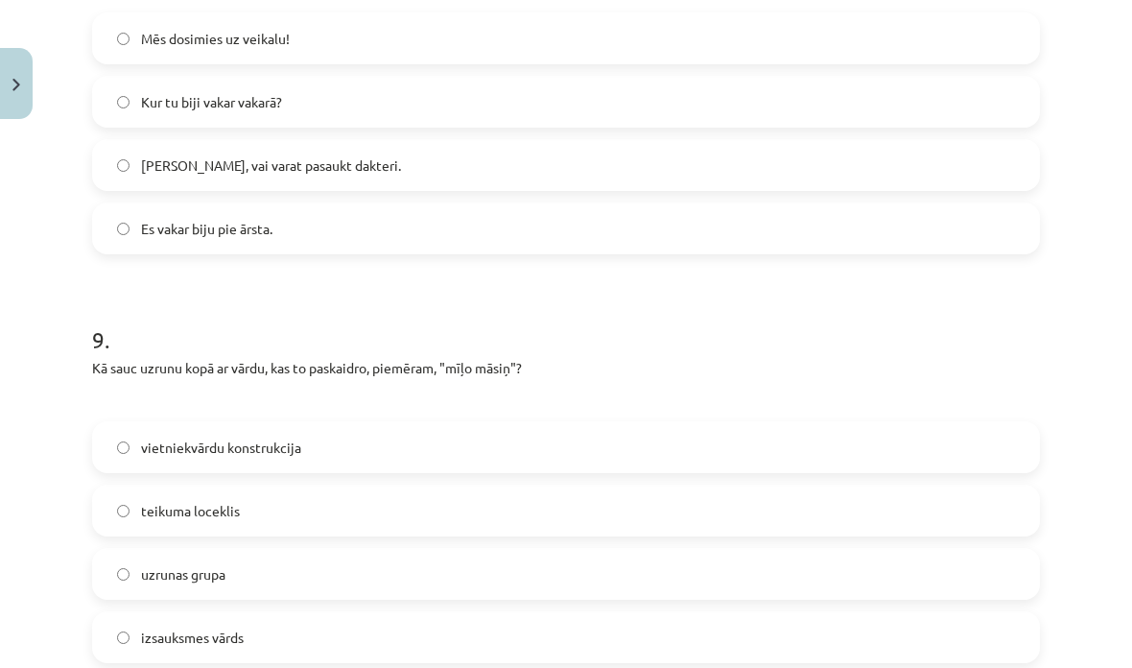
scroll to position [3389, 0]
click at [112, 550] on label "uzrunas grupa" at bounding box center [566, 574] width 944 height 48
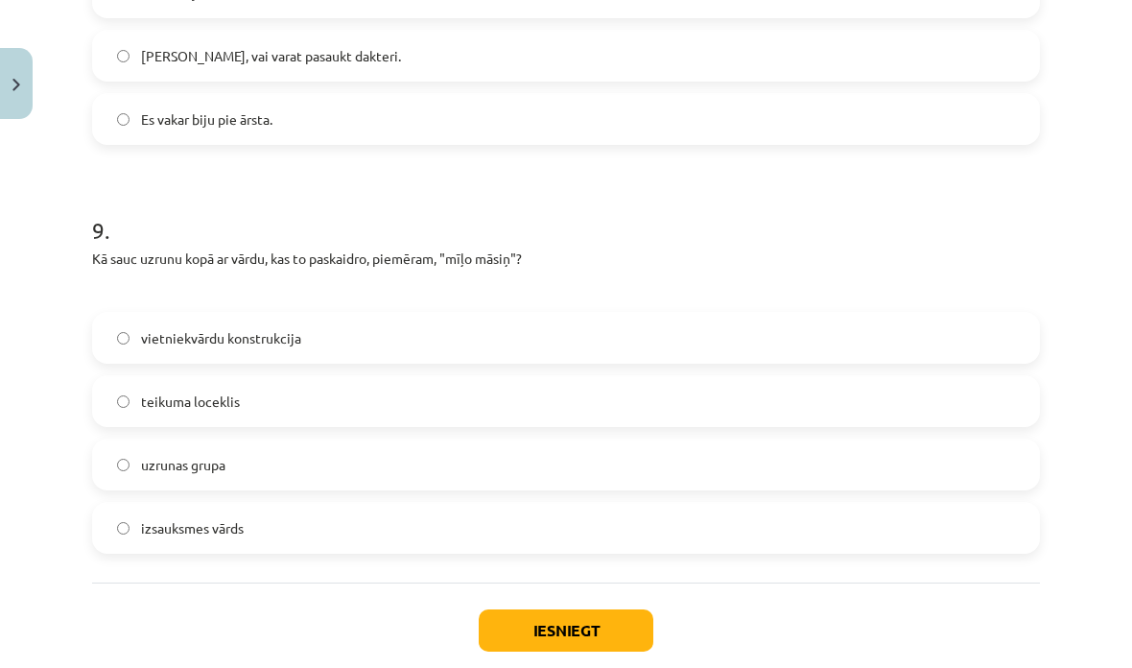
scroll to position [3498, 0]
click at [527, 610] on button "Iesniegt" at bounding box center [566, 631] width 175 height 42
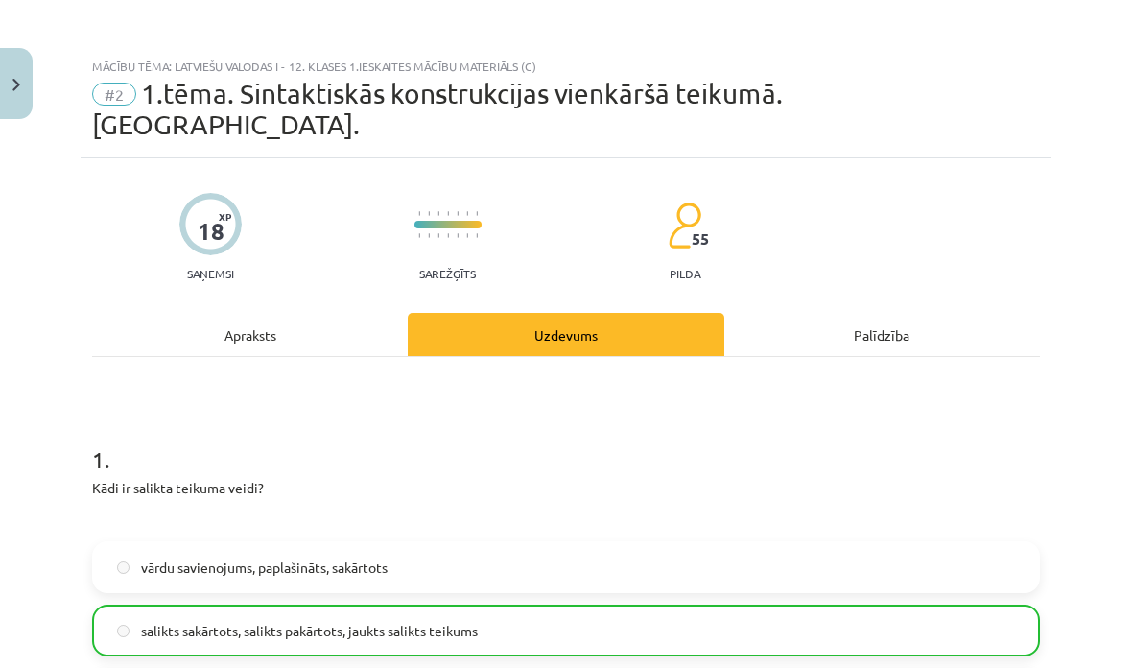
scroll to position [0, 0]
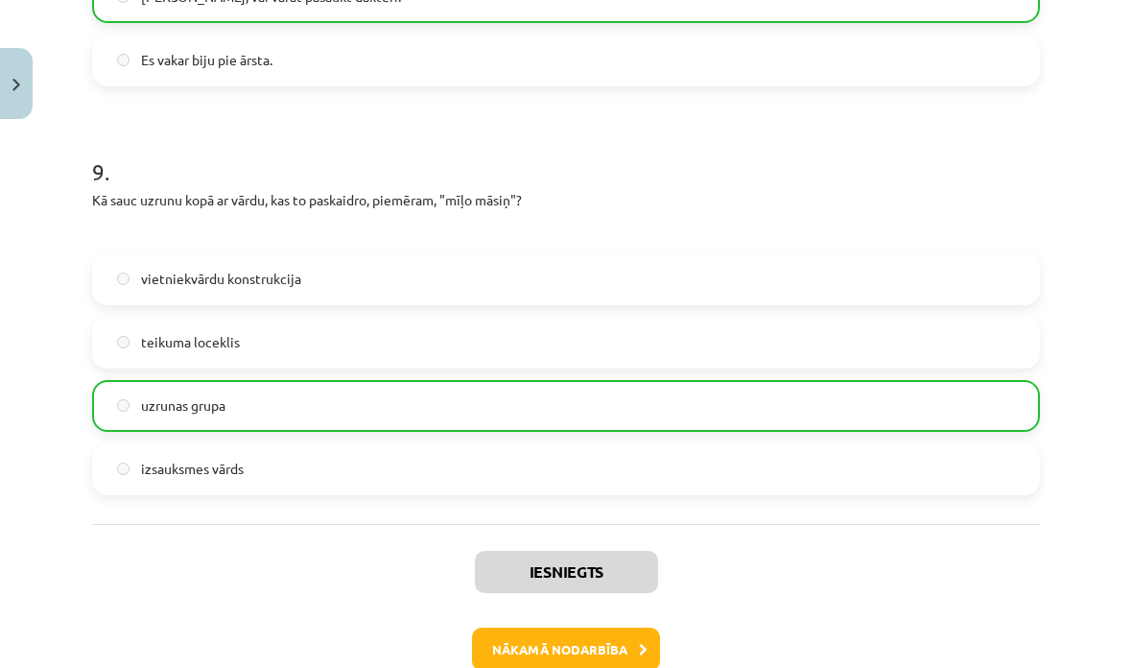
click at [633, 636] on button "Nākamā nodarbība" at bounding box center [566, 649] width 188 height 44
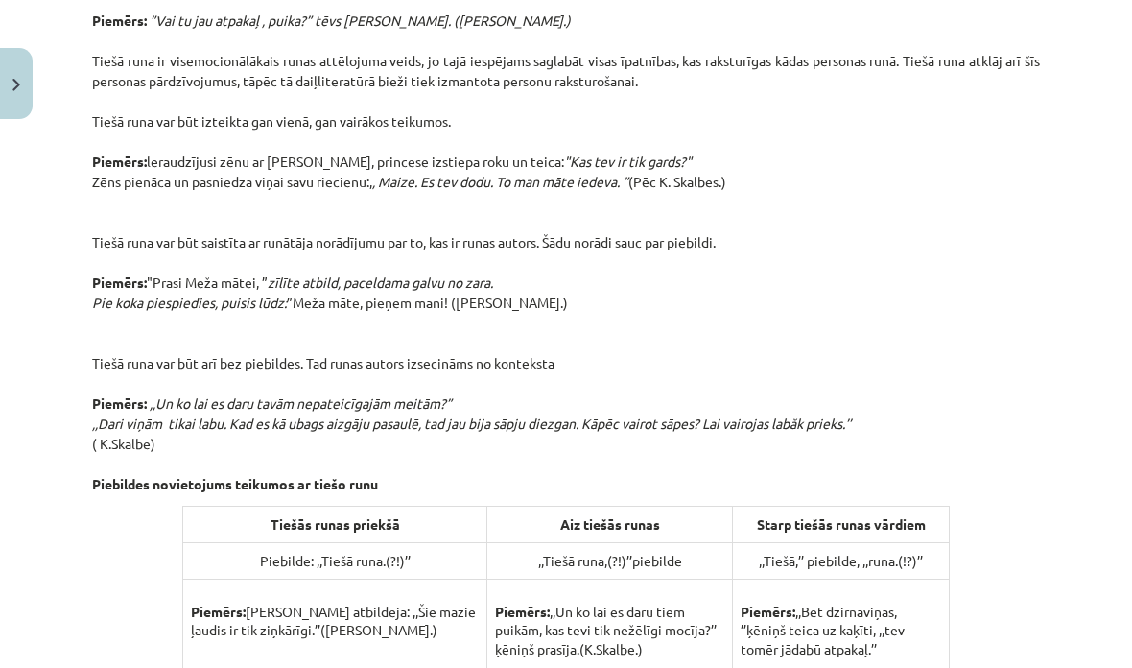
scroll to position [664, 0]
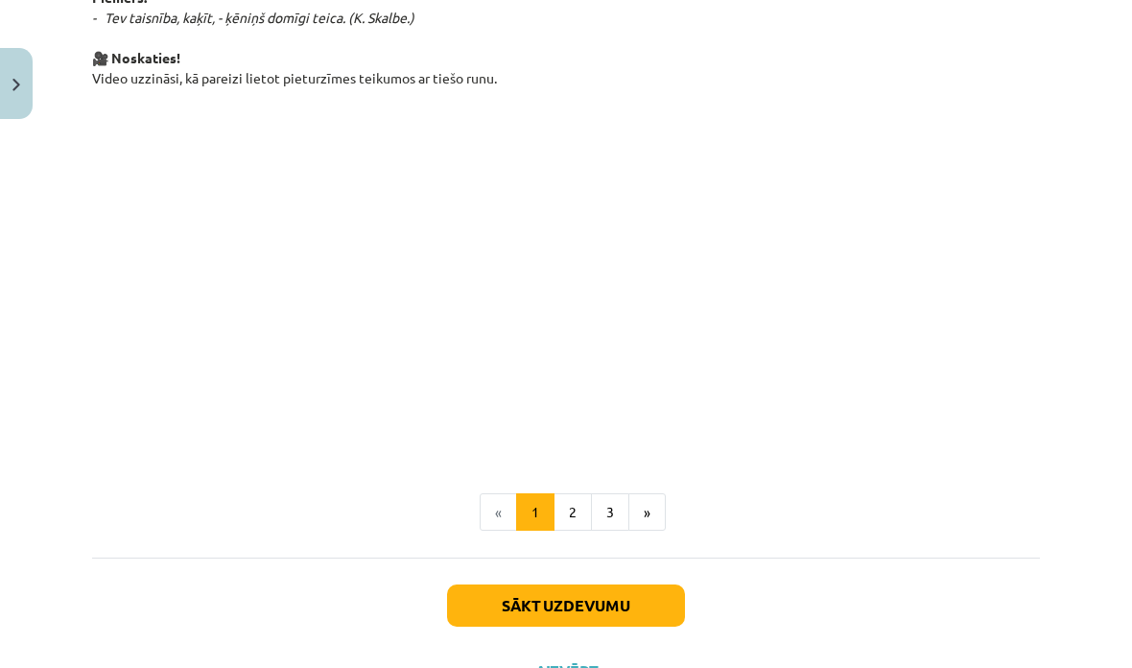
click at [573, 512] on button "2" at bounding box center [573, 512] width 38 height 38
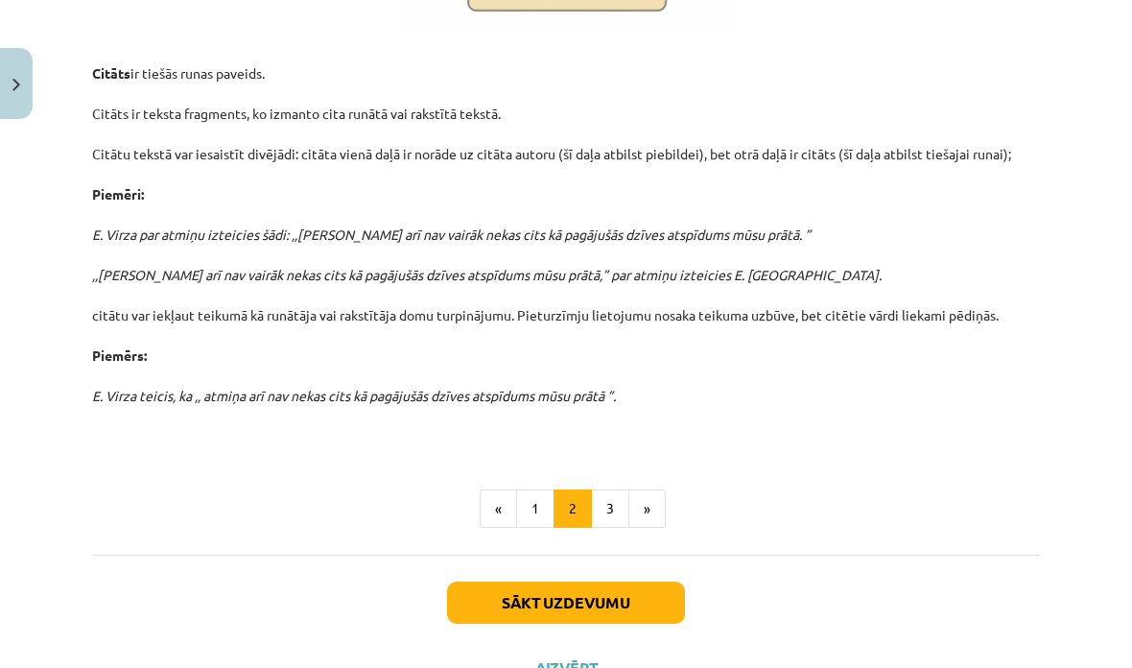
click at [602, 511] on button "3" at bounding box center [610, 508] width 38 height 38
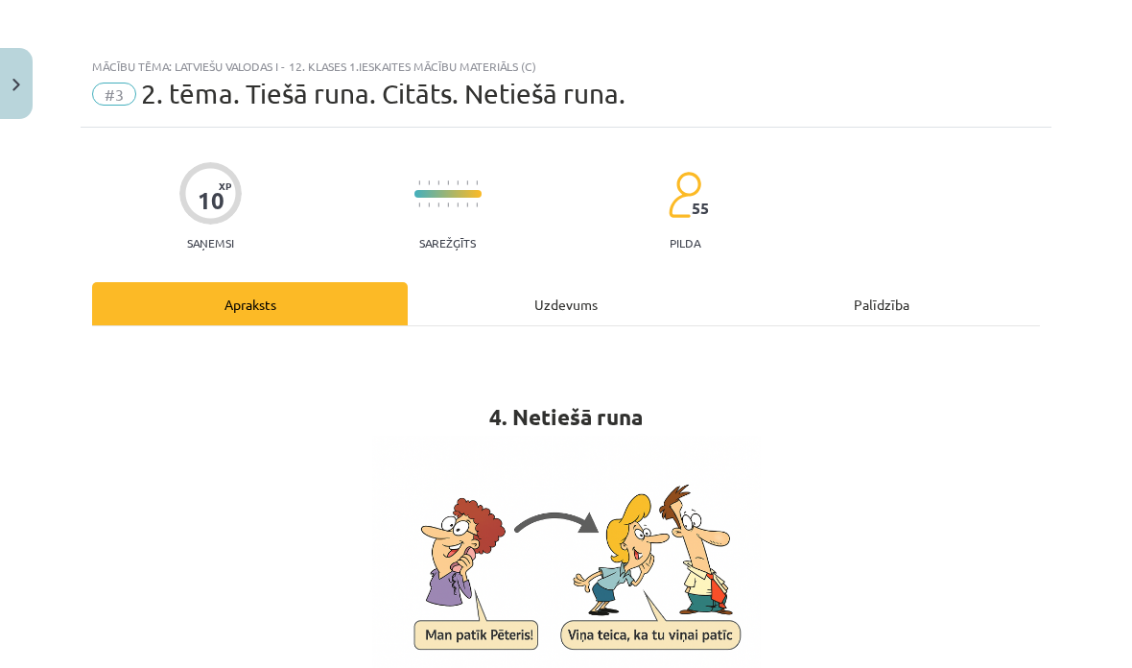
scroll to position [0, 0]
click at [15, 100] on button "Close" at bounding box center [16, 83] width 33 height 71
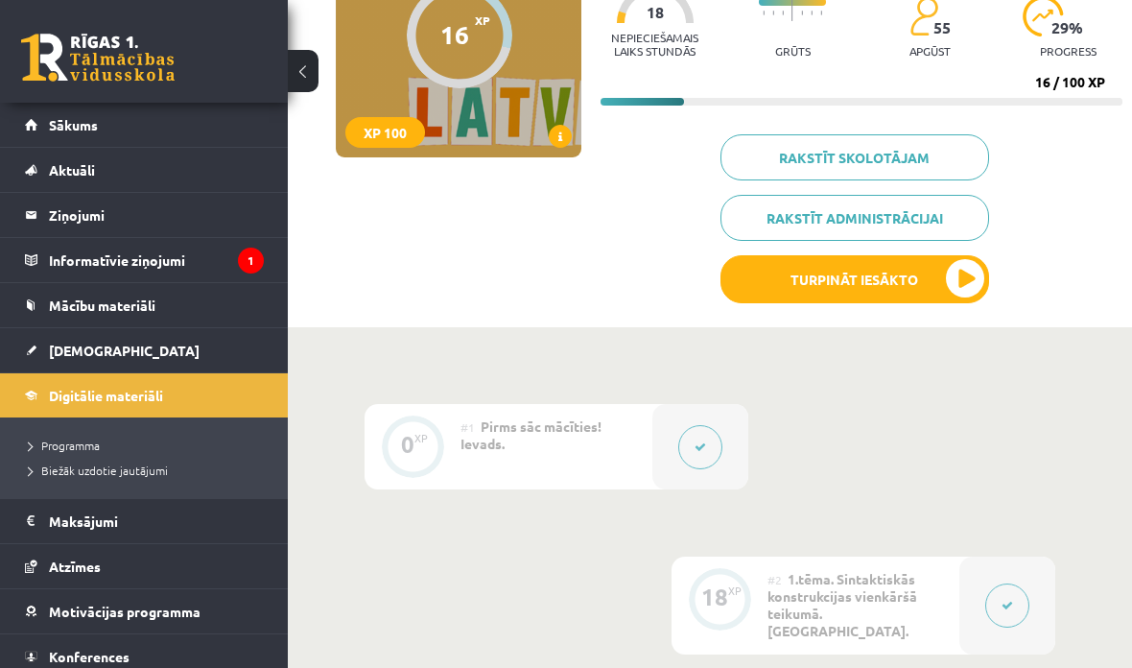
click at [56, 132] on link "Sākums" at bounding box center [144, 125] width 239 height 44
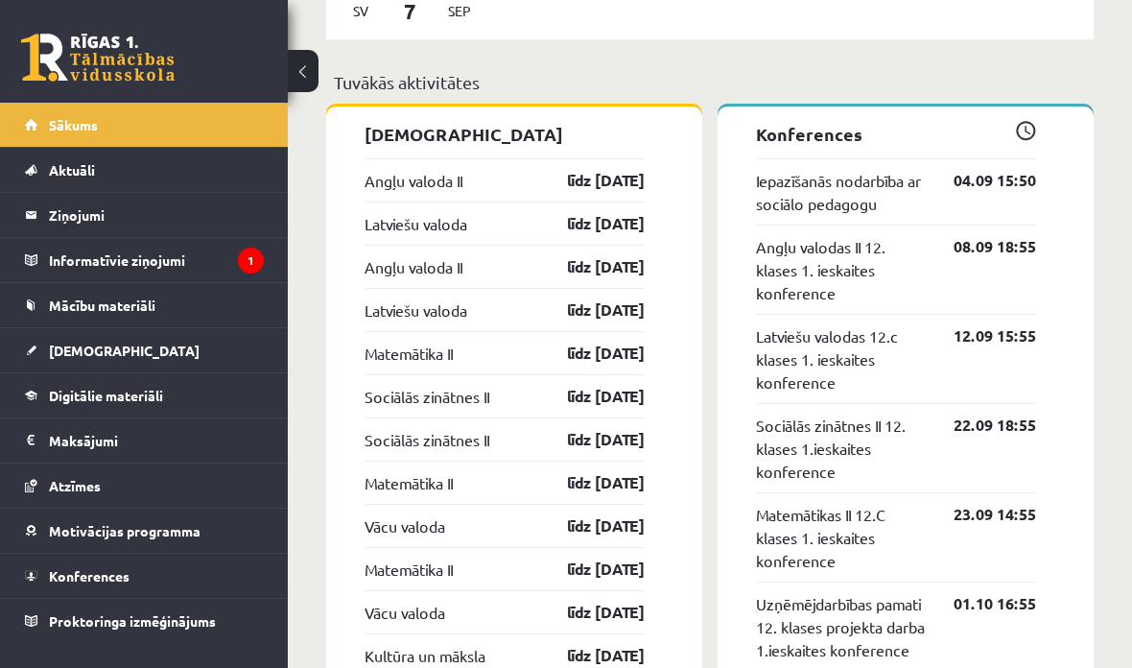
scroll to position [1608, 0]
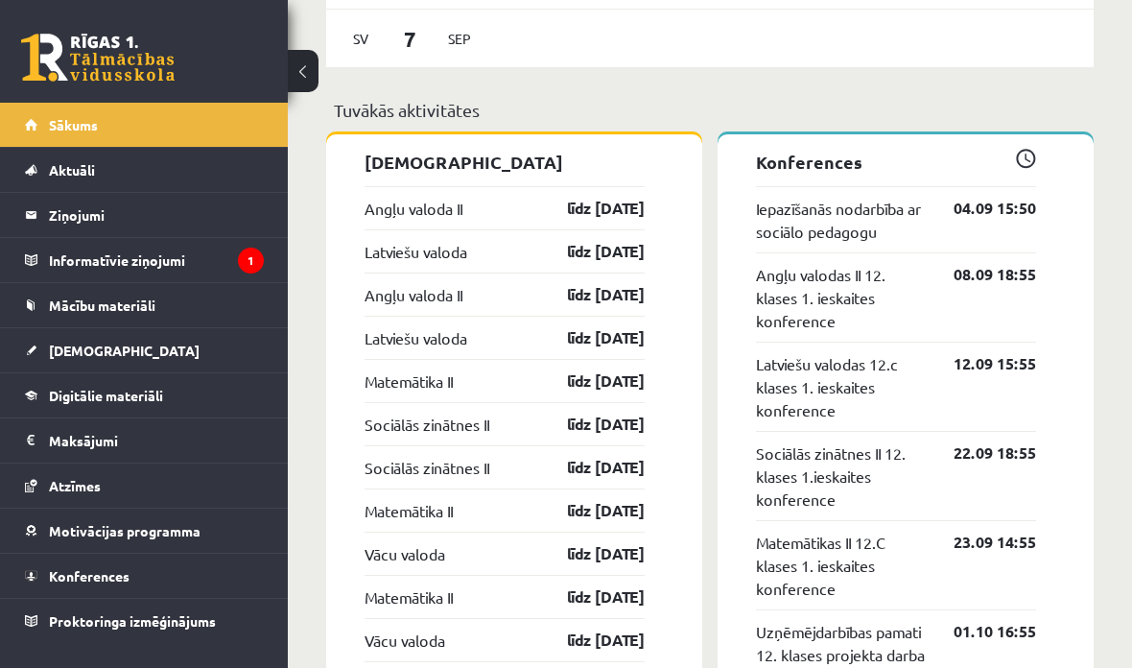
click at [633, 263] on link "līdz 15.09.25" at bounding box center [588, 251] width 111 height 23
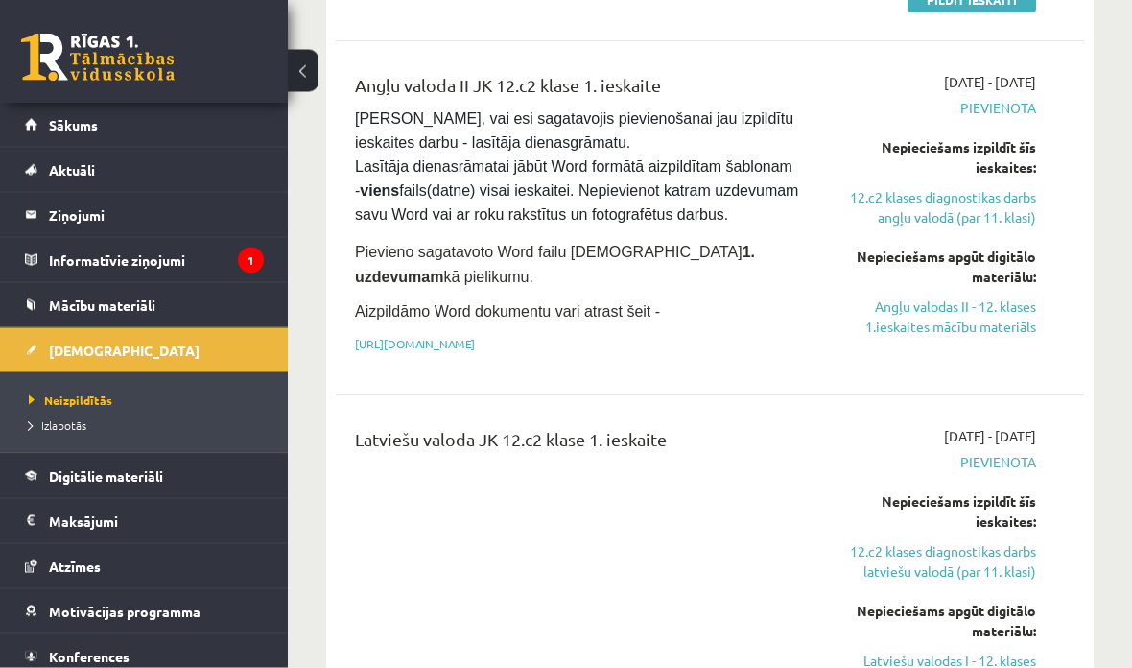
scroll to position [455, 0]
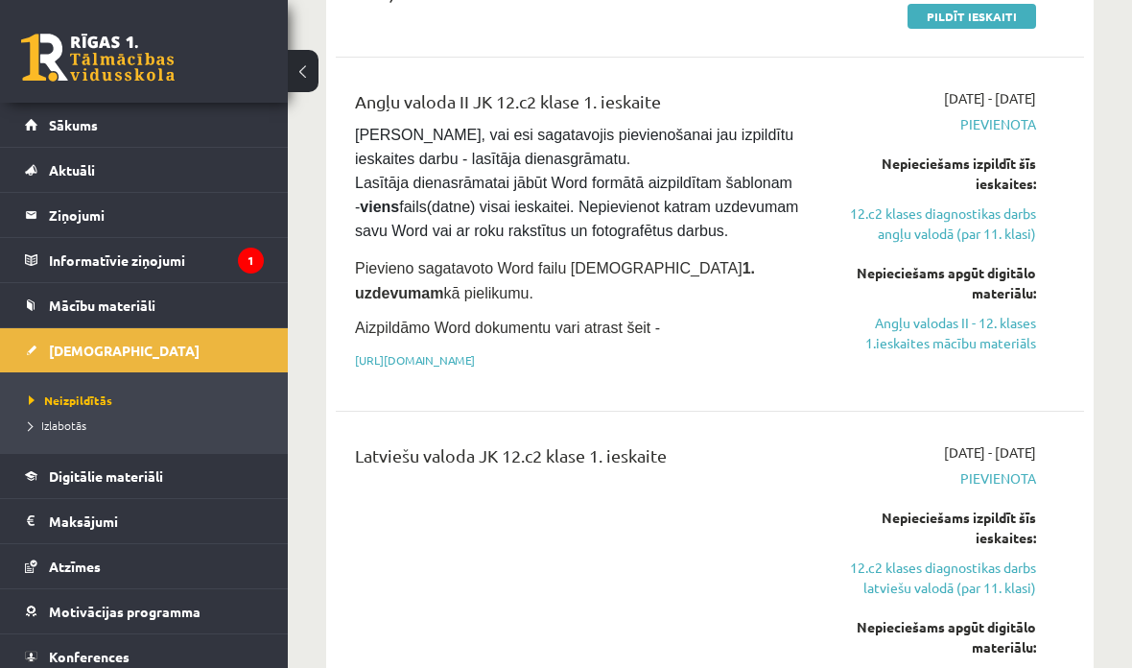
click at [957, 235] on link "12.c2 klases diagnostikas darbs angļu valodā (par 11. klasi)" at bounding box center [932, 223] width 208 height 40
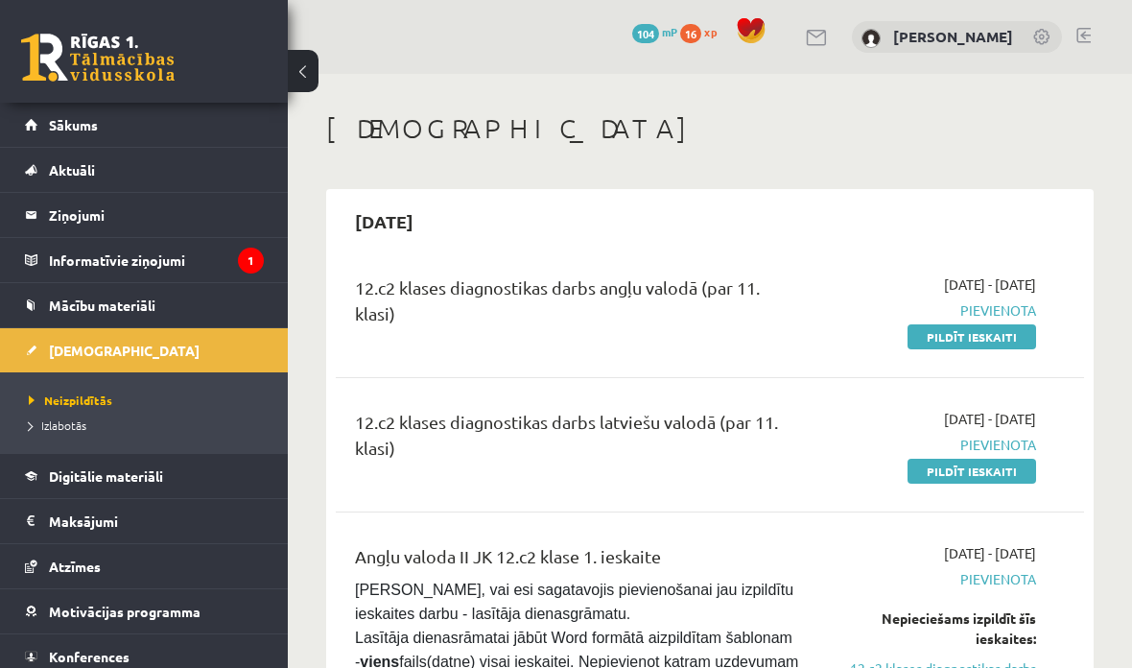
click at [59, 477] on span "Digitālie materiāli" at bounding box center [106, 475] width 114 height 17
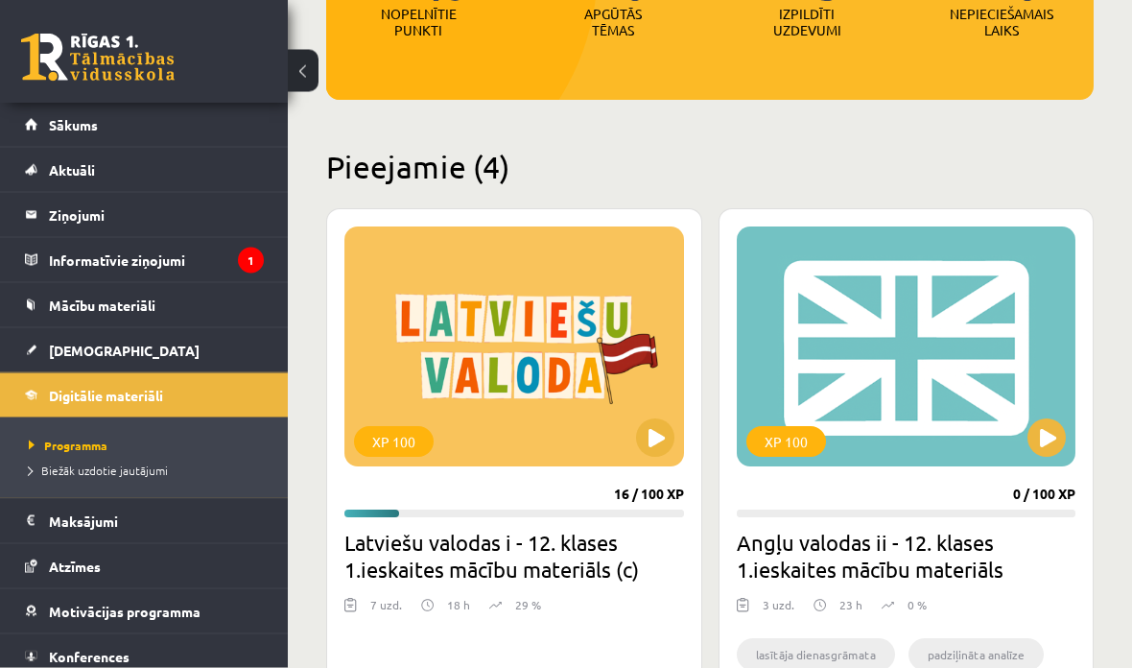
scroll to position [337, 0]
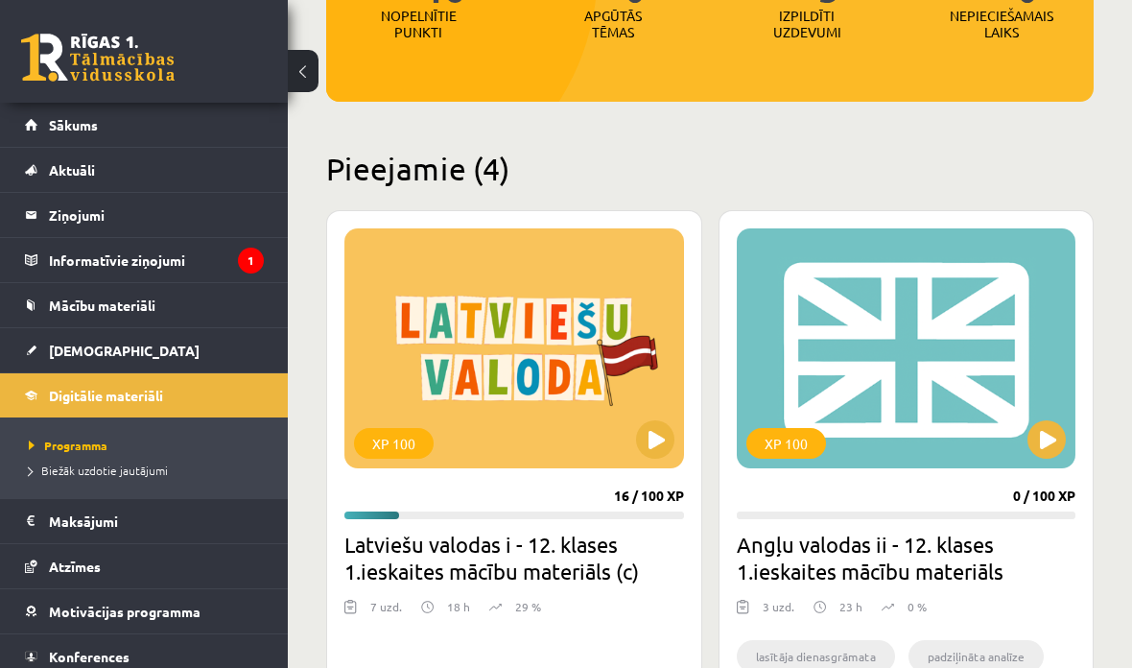
click at [648, 554] on h2 "Latviešu valodas i - 12. klases 1.ieskaites mācību materiāls (c)" at bounding box center [514, 558] width 340 height 54
click at [603, 466] on div "XP 100" at bounding box center [514, 348] width 340 height 240
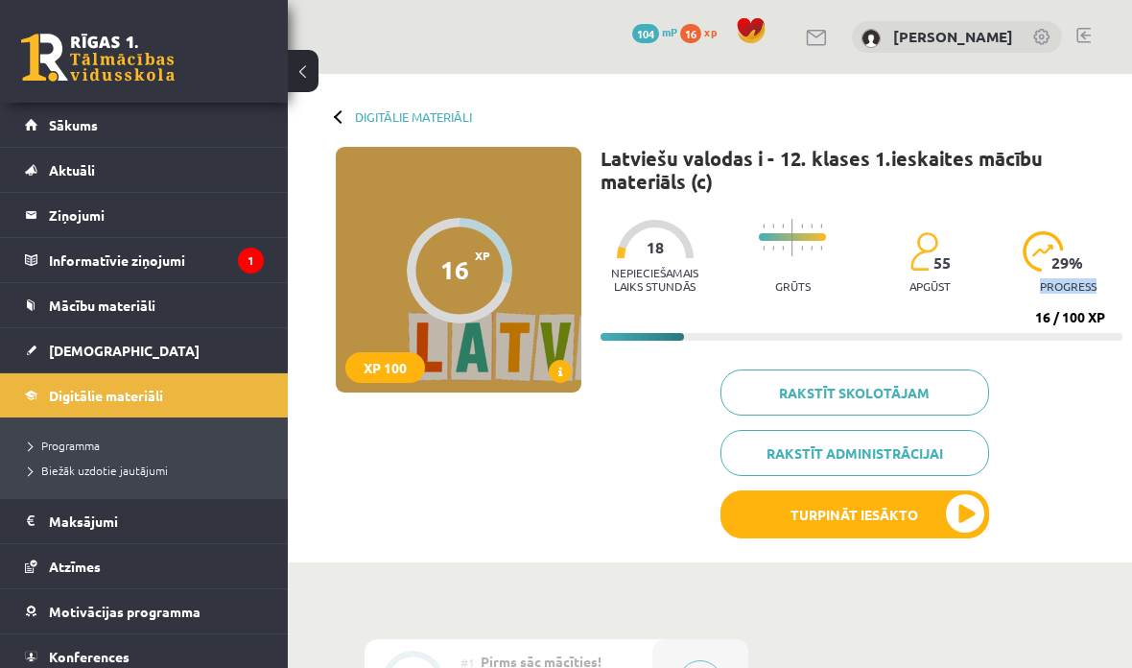
click at [1081, 389] on div "Rakstīt skolotājam Rakstīt administrācijai Turpināt iesākto" at bounding box center [862, 460] width 522 height 183
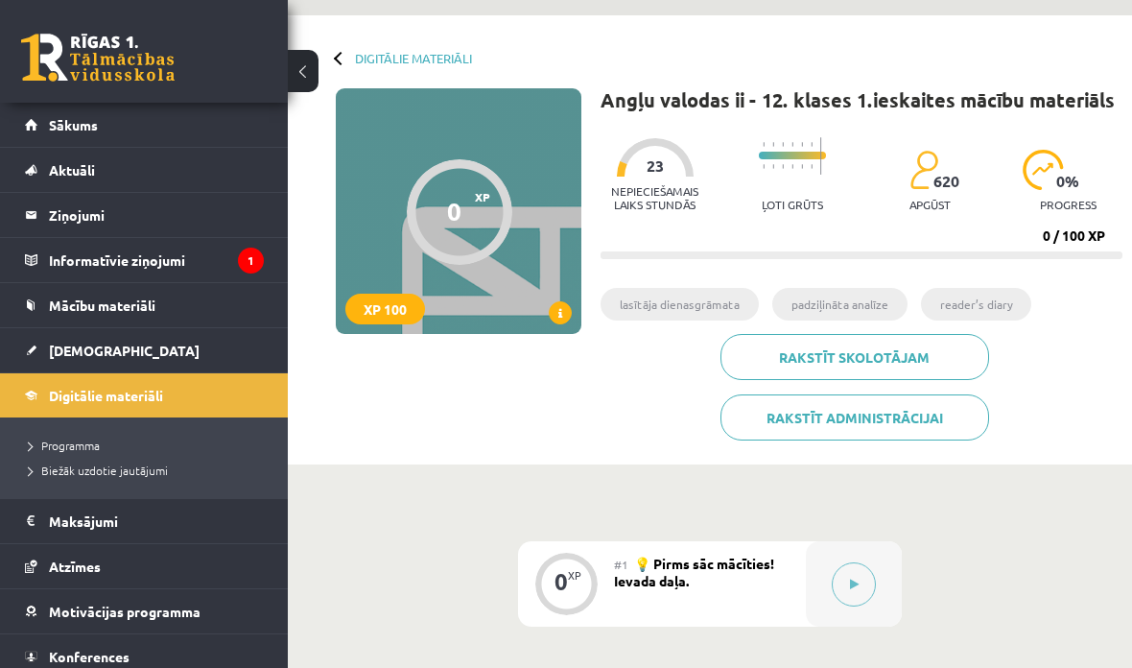
scroll to position [389, 0]
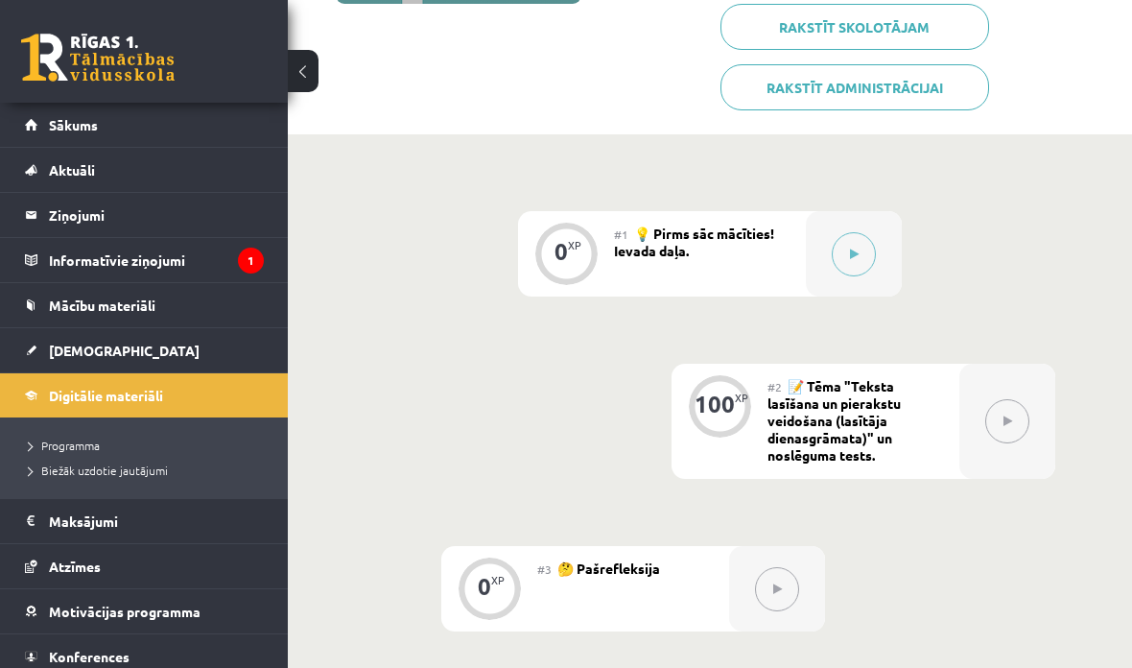
click at [863, 259] on button at bounding box center [854, 254] width 44 height 44
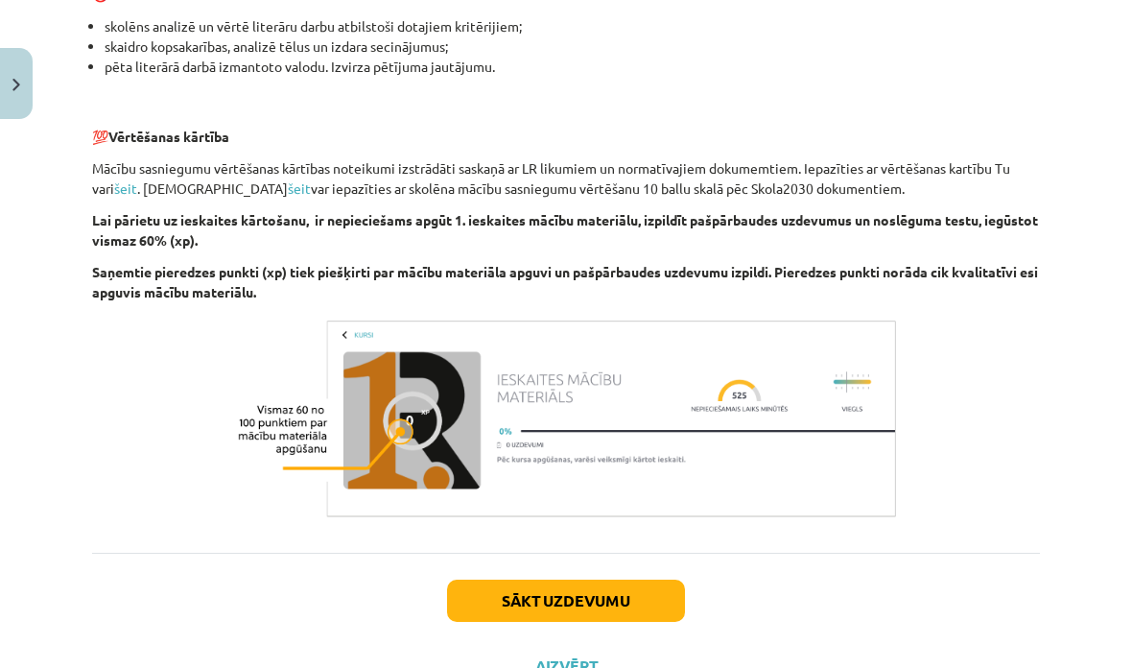
scroll to position [1273, 0]
click at [603, 600] on button "Sākt uzdevumu" at bounding box center [566, 600] width 238 height 42
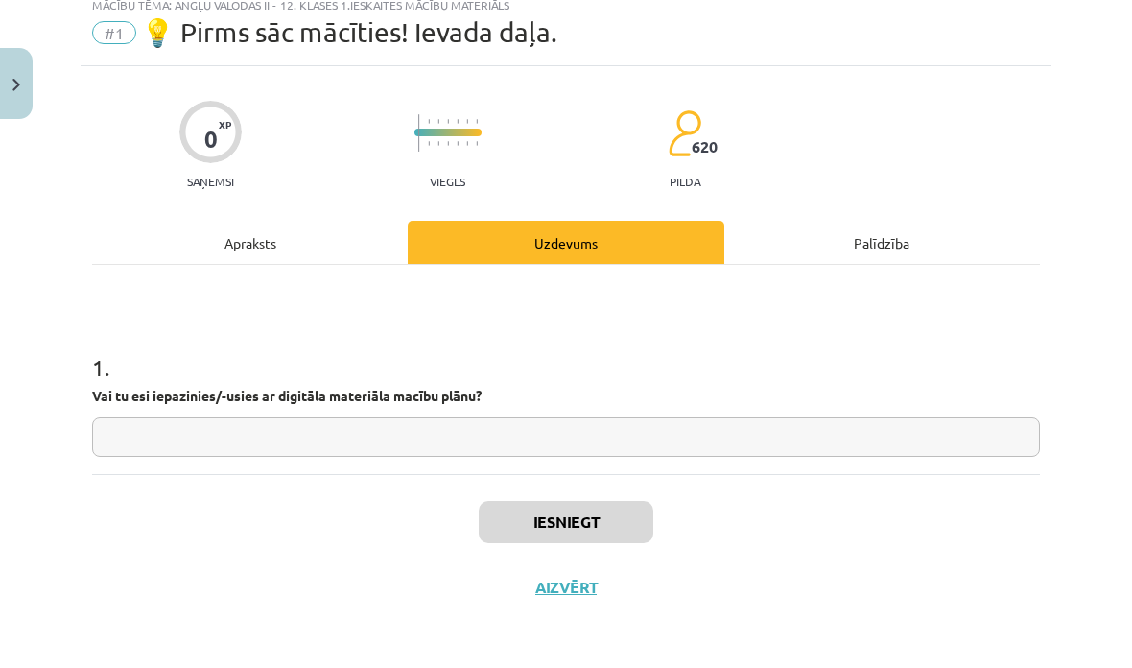
scroll to position [0, 0]
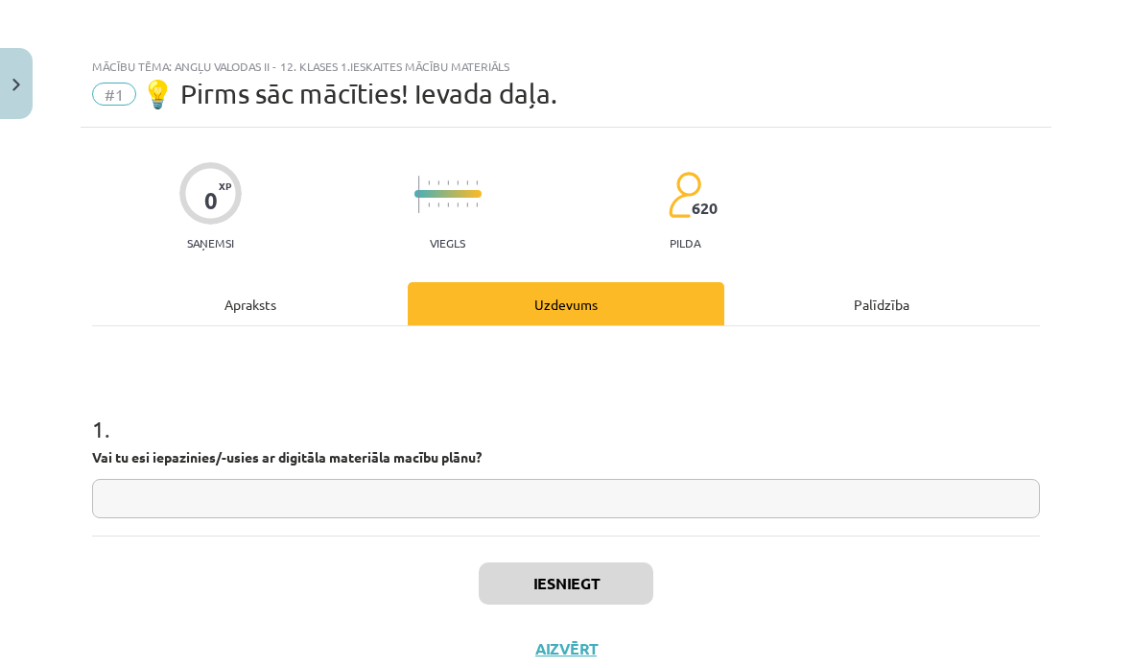
click at [663, 503] on input "text" at bounding box center [566, 498] width 948 height 39
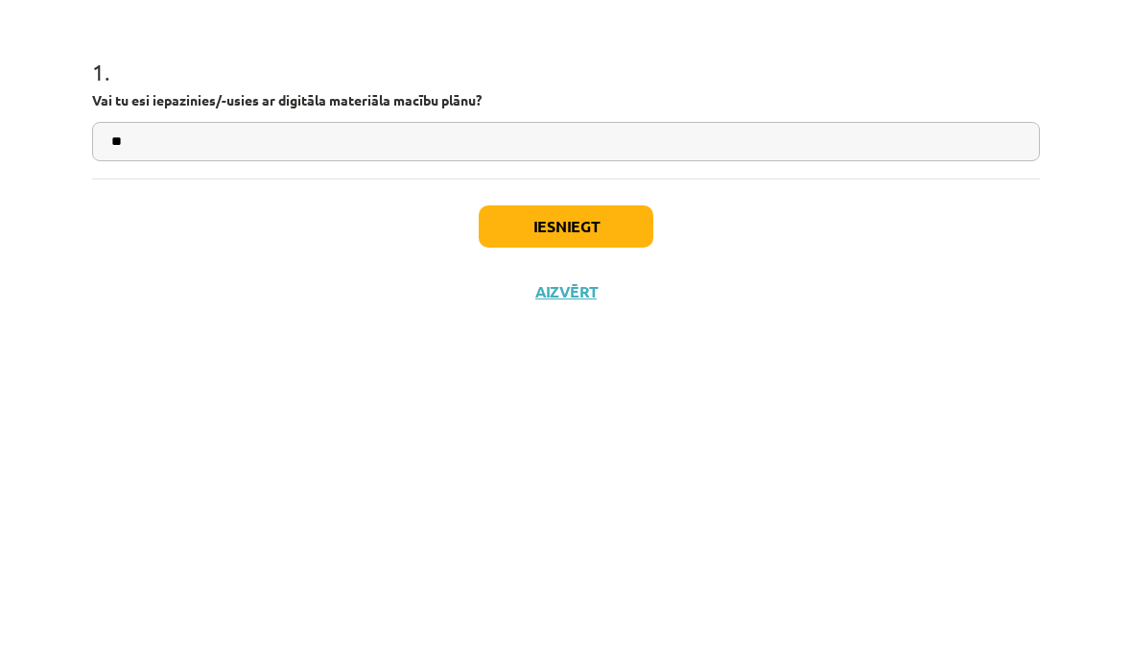
type input "**"
click at [612, 562] on button "Iesniegt" at bounding box center [566, 583] width 175 height 42
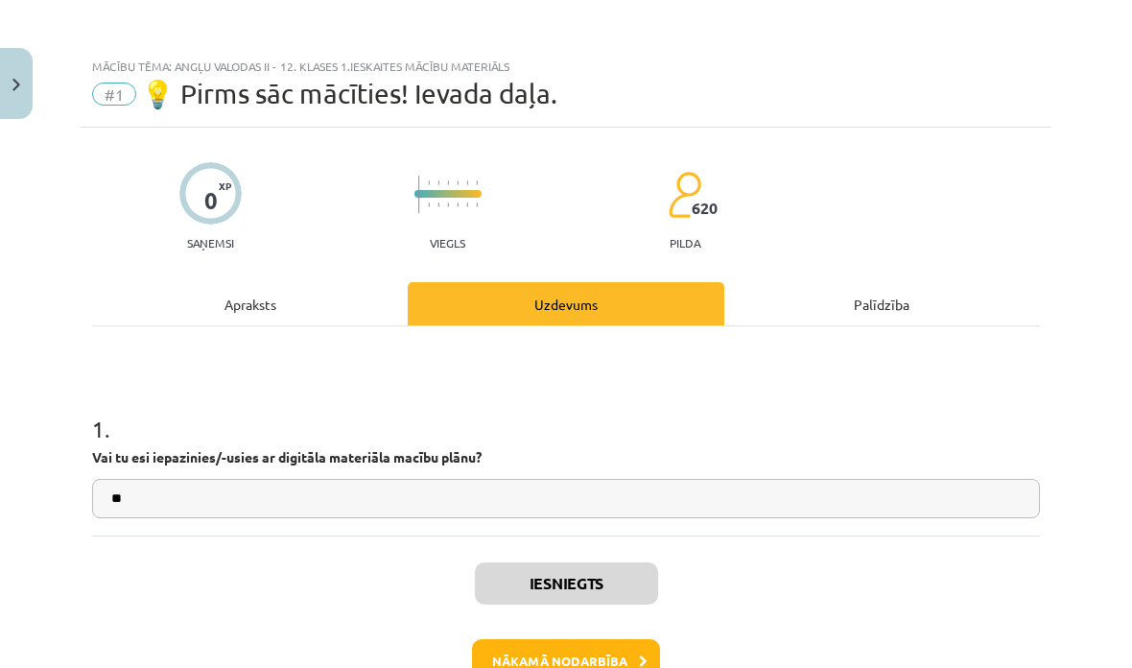
click at [612, 665] on button "Nākamā nodarbība" at bounding box center [566, 661] width 188 height 44
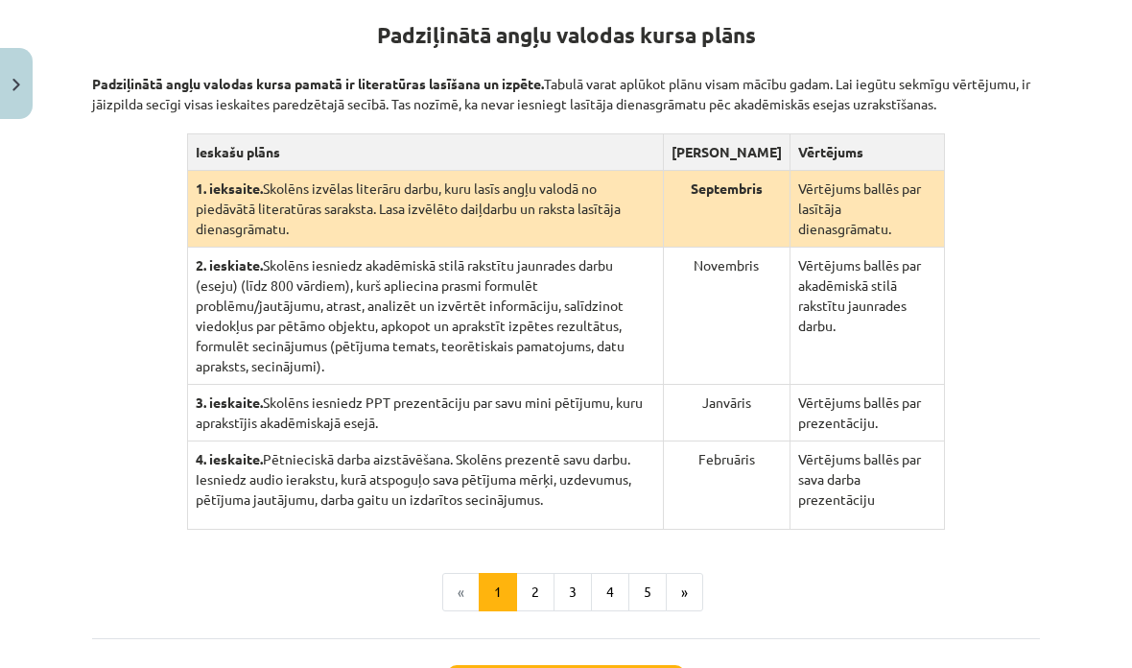
scroll to position [387, 0]
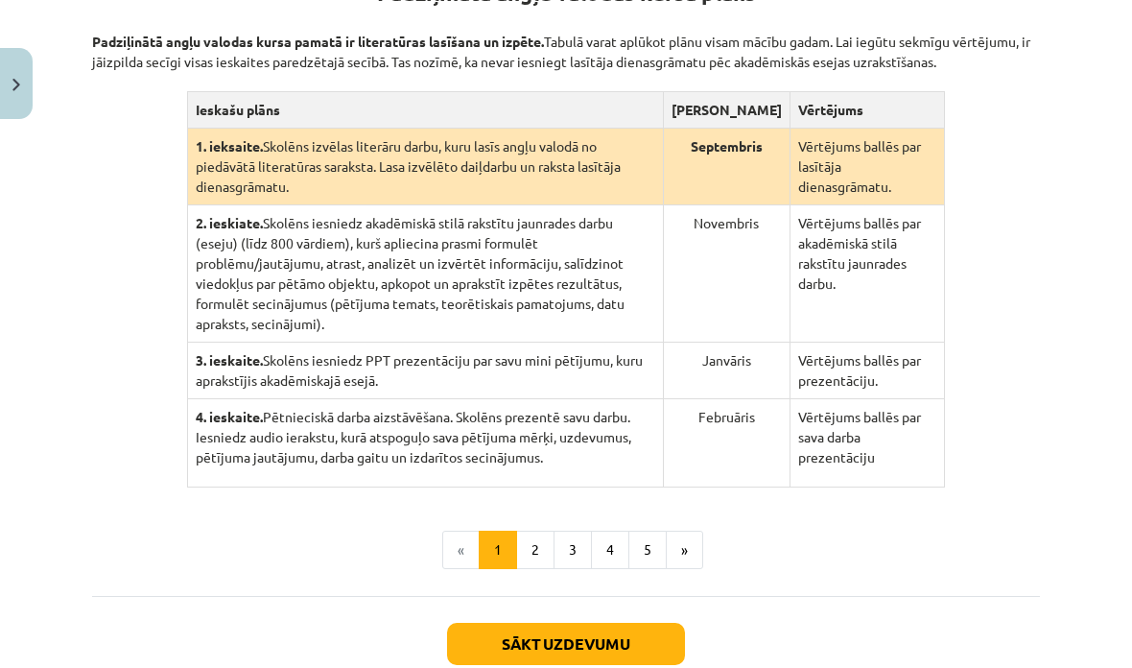
click at [539, 569] on button "2" at bounding box center [535, 550] width 38 height 38
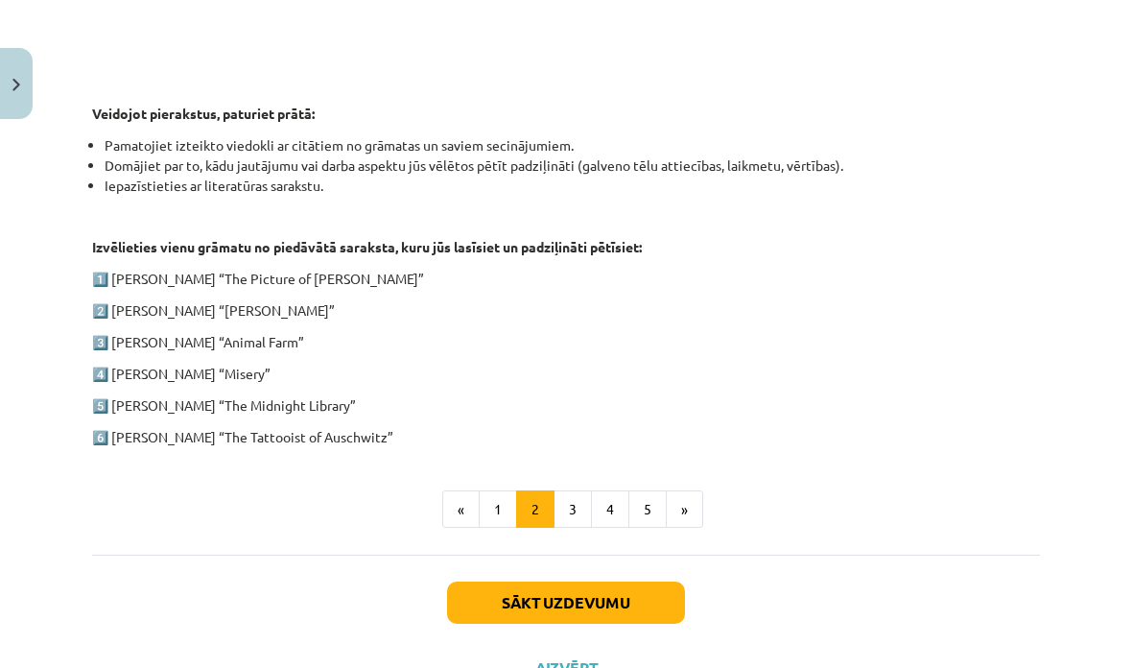
scroll to position [908, 0]
click at [572, 515] on button "3" at bounding box center [573, 510] width 38 height 38
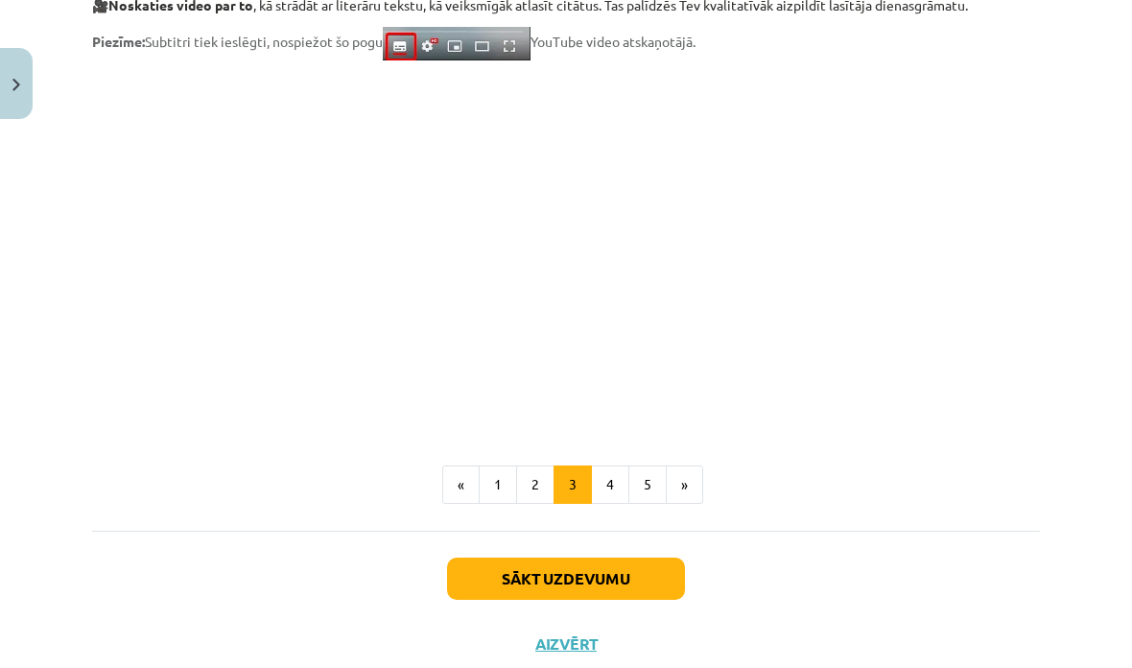
scroll to position [1559, 0]
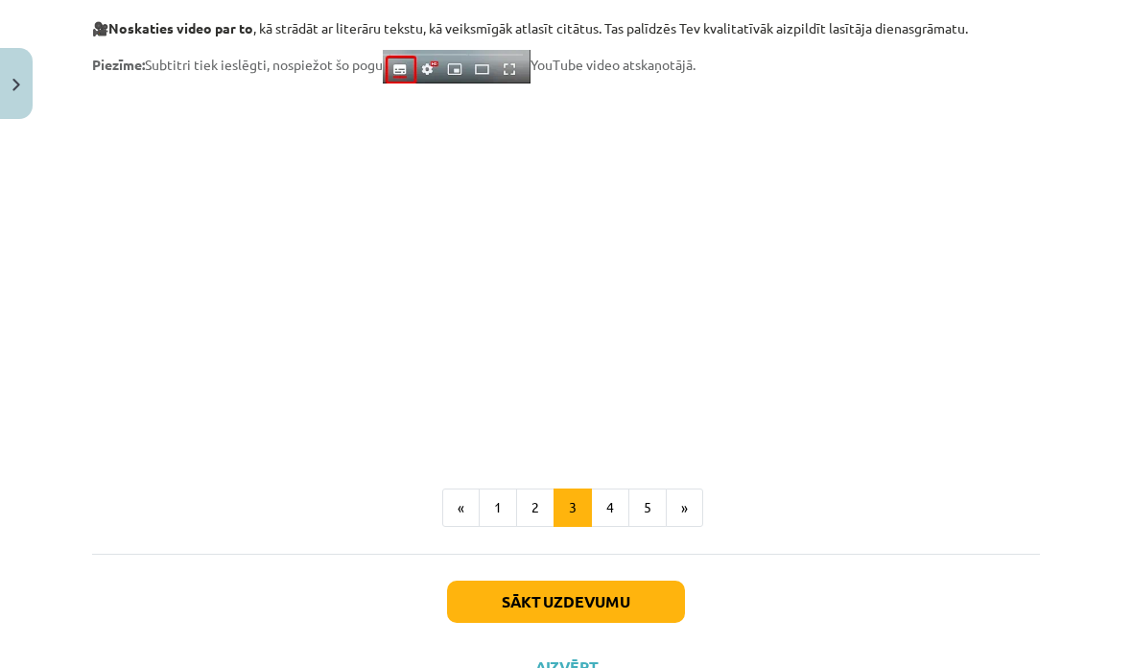
click at [615, 514] on button "4" at bounding box center [610, 507] width 38 height 38
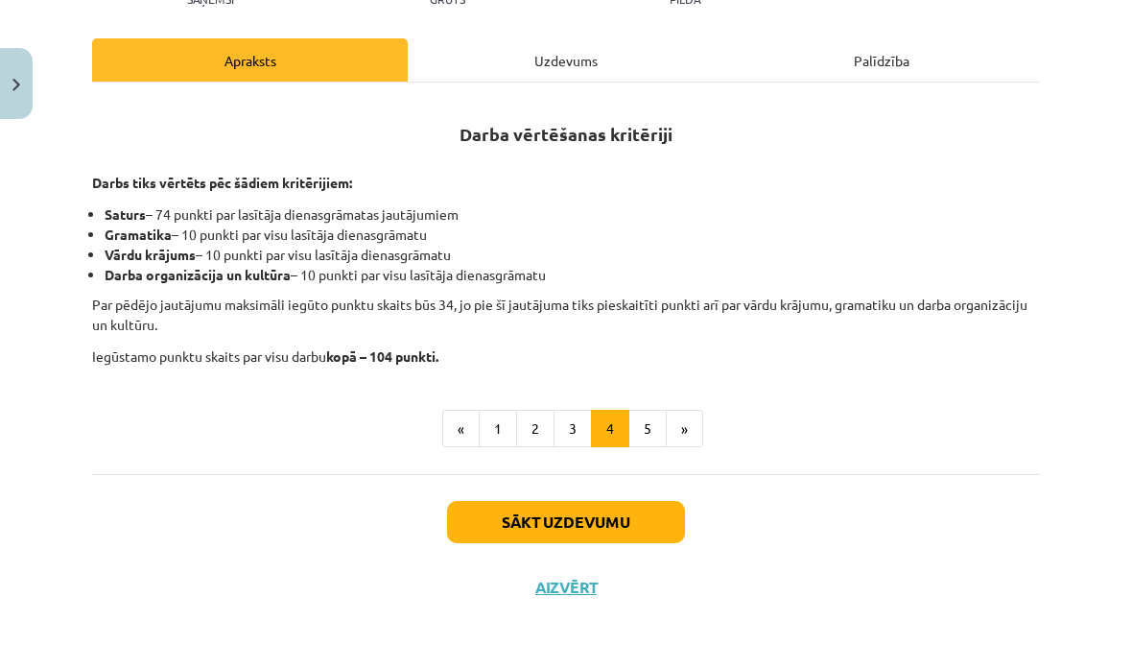
scroll to position [195, 0]
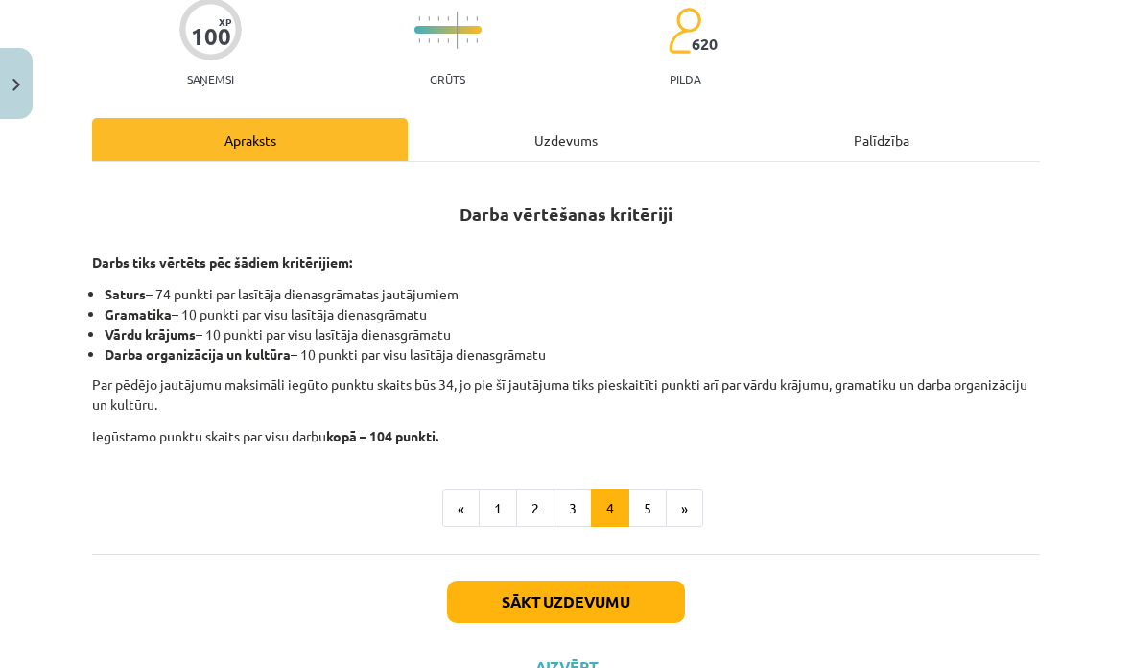
click at [557, 538] on div "Darba vērtēšanas kritēriji Darbs tiks vērtēts pēc šādiem kritērijiem: Saturs – …" at bounding box center [566, 357] width 948 height 391
click at [552, 520] on button "2" at bounding box center [535, 508] width 38 height 38
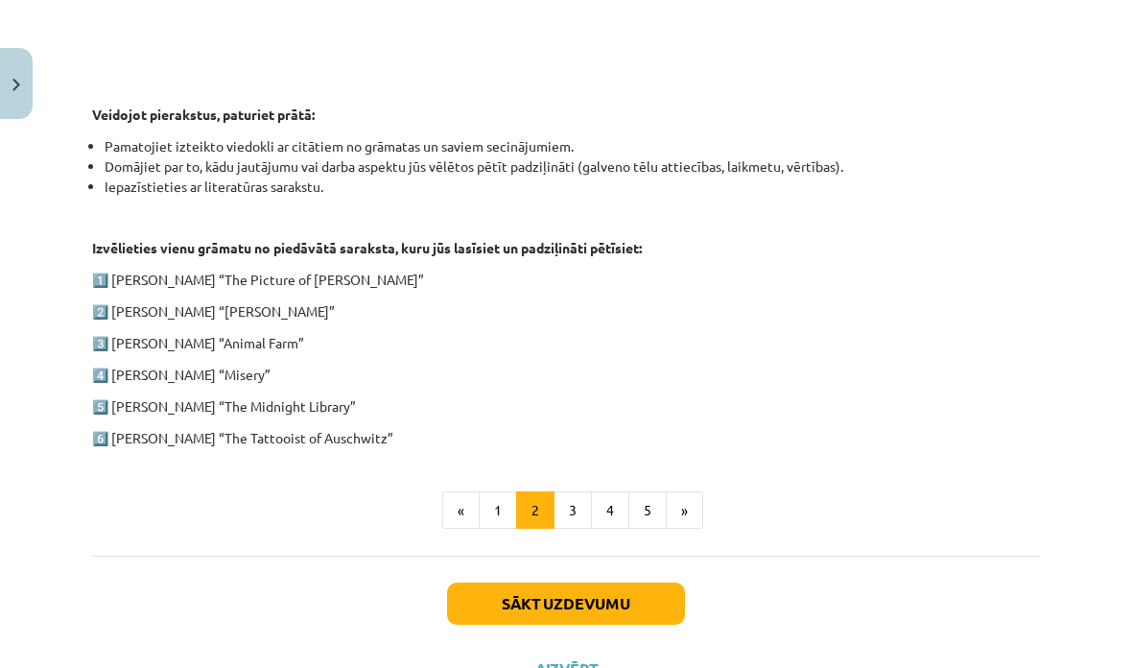
click at [600, 491] on button "4" at bounding box center [610, 510] width 38 height 38
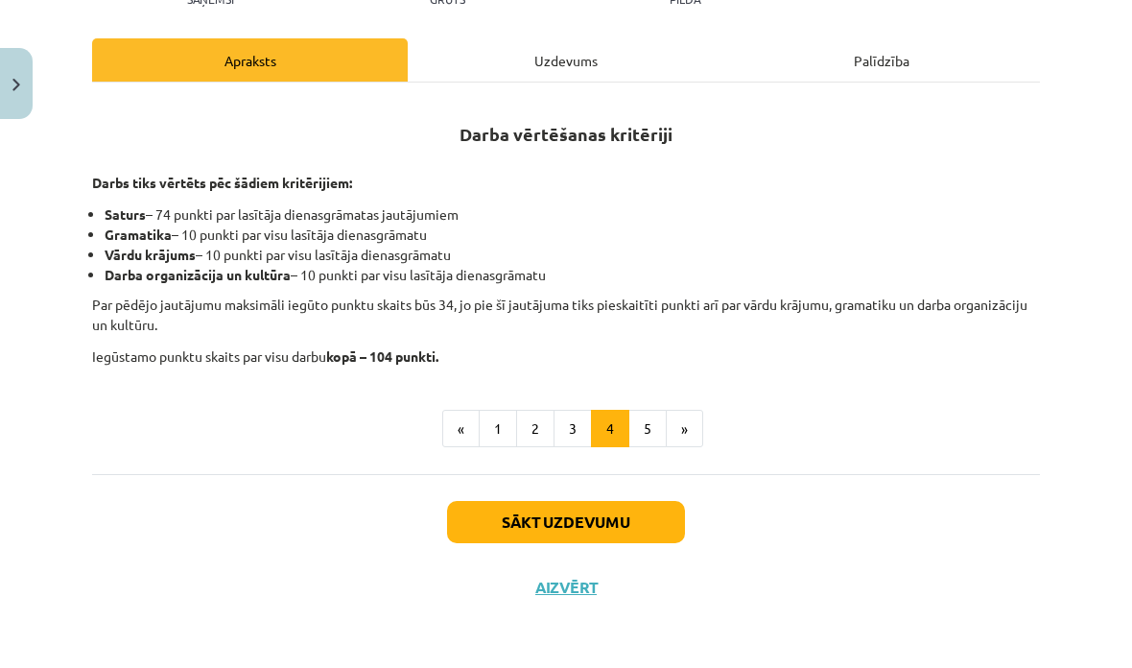
scroll to position [0, 0]
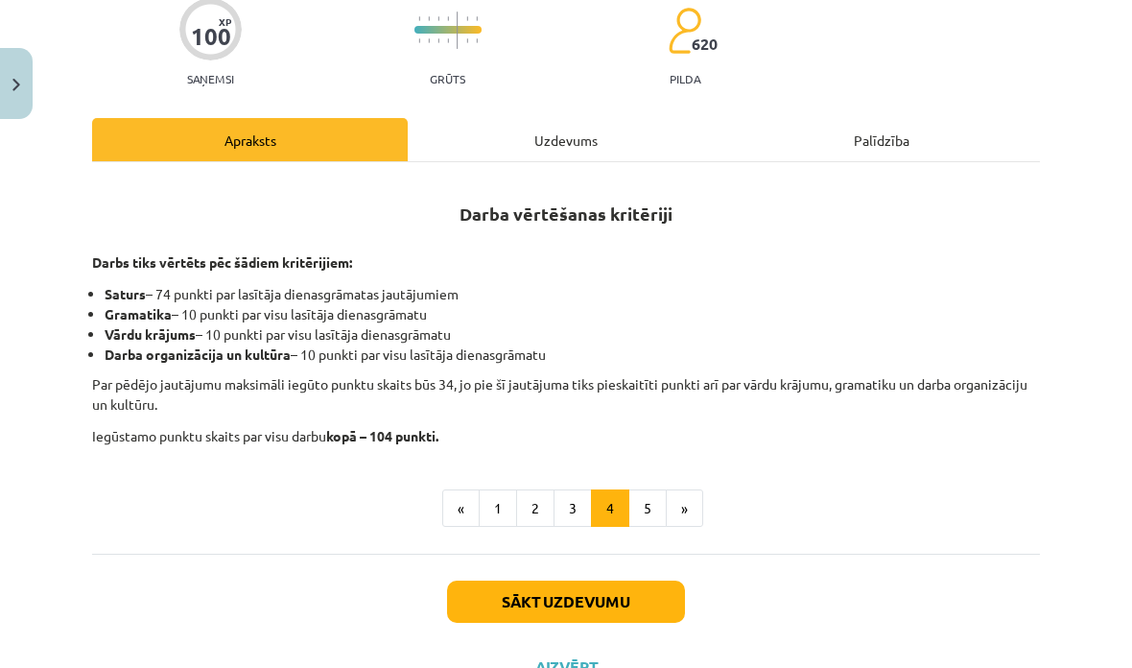
click at [634, 511] on button "5" at bounding box center [647, 508] width 38 height 38
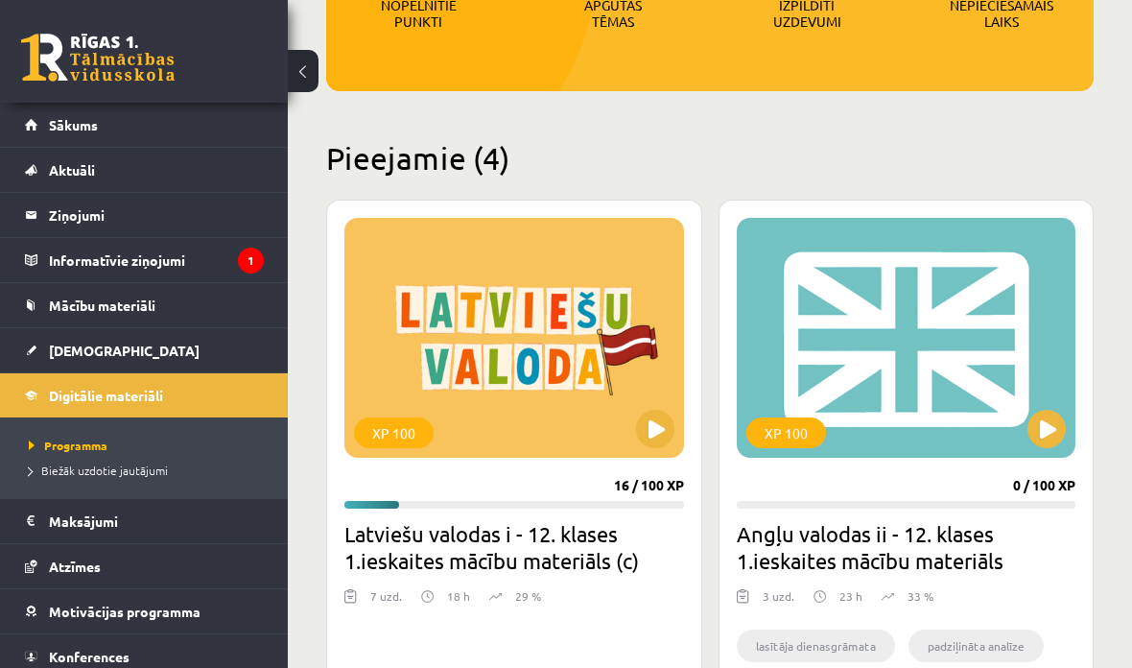
scroll to position [508, 0]
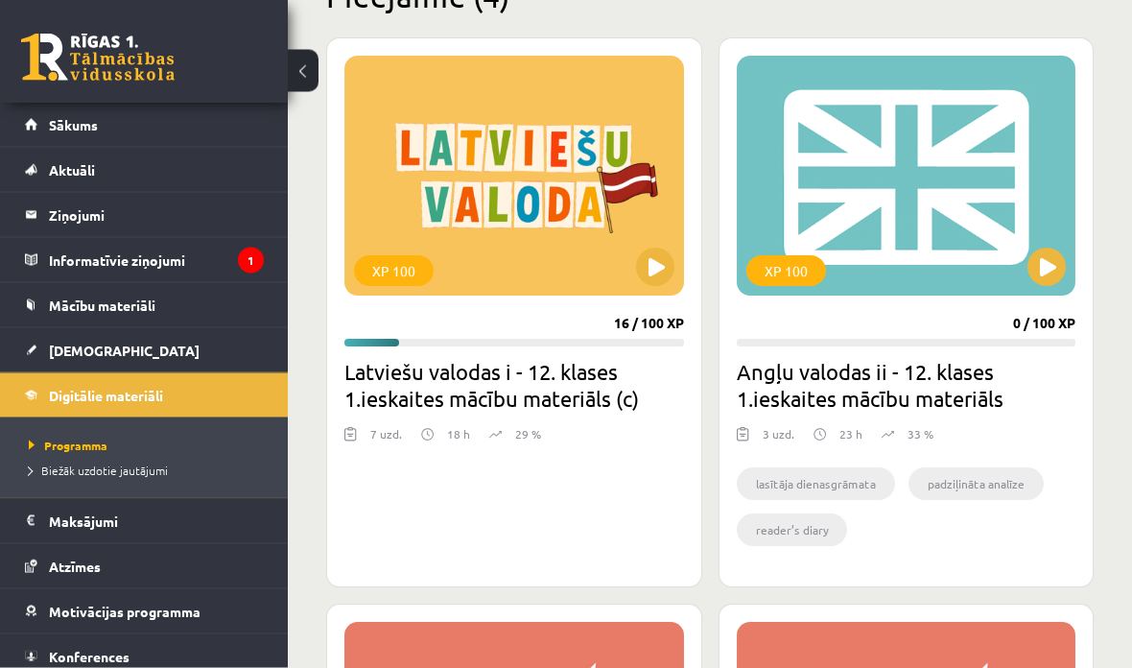
click at [661, 268] on button at bounding box center [655, 267] width 38 height 38
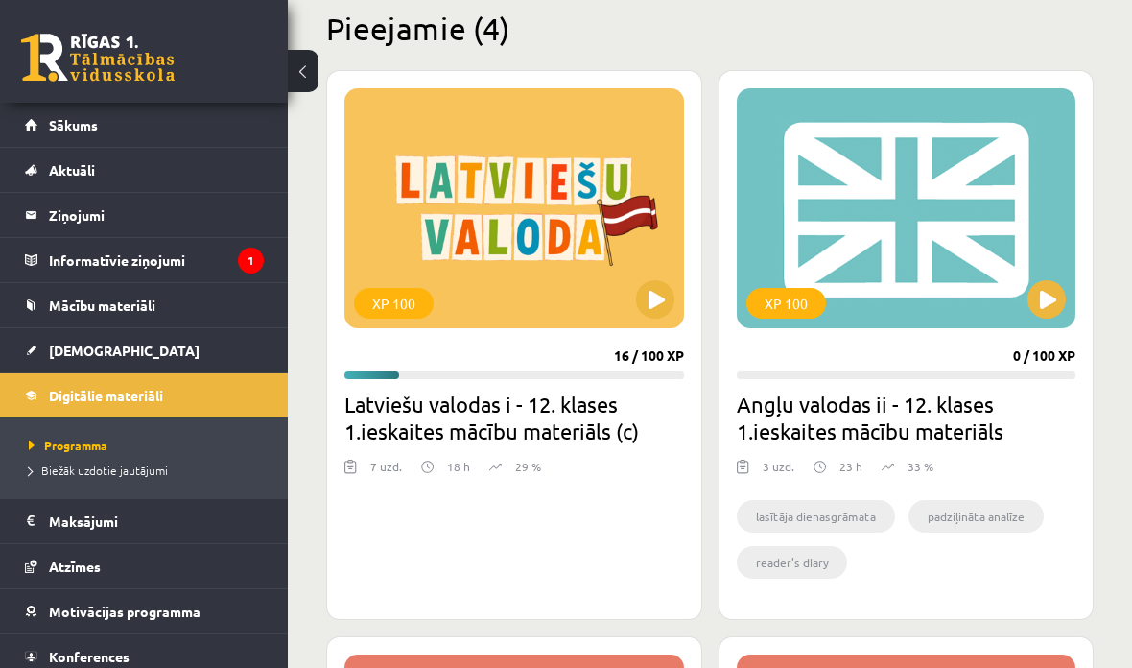
scroll to position [504, 0]
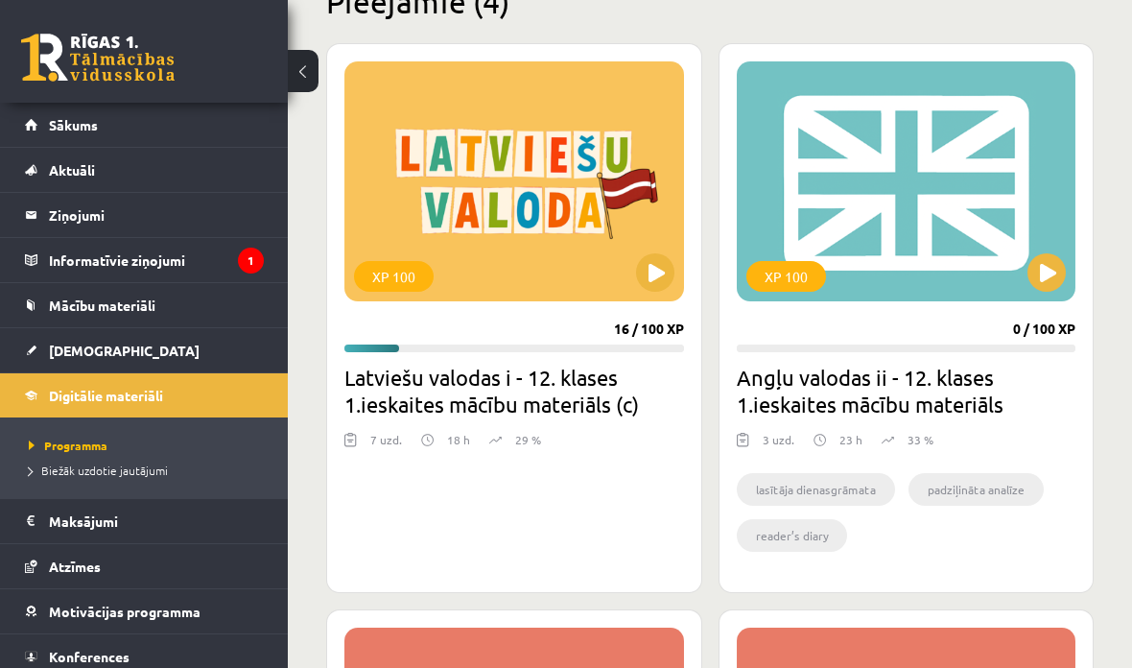
click at [1049, 270] on button at bounding box center [1046, 272] width 38 height 38
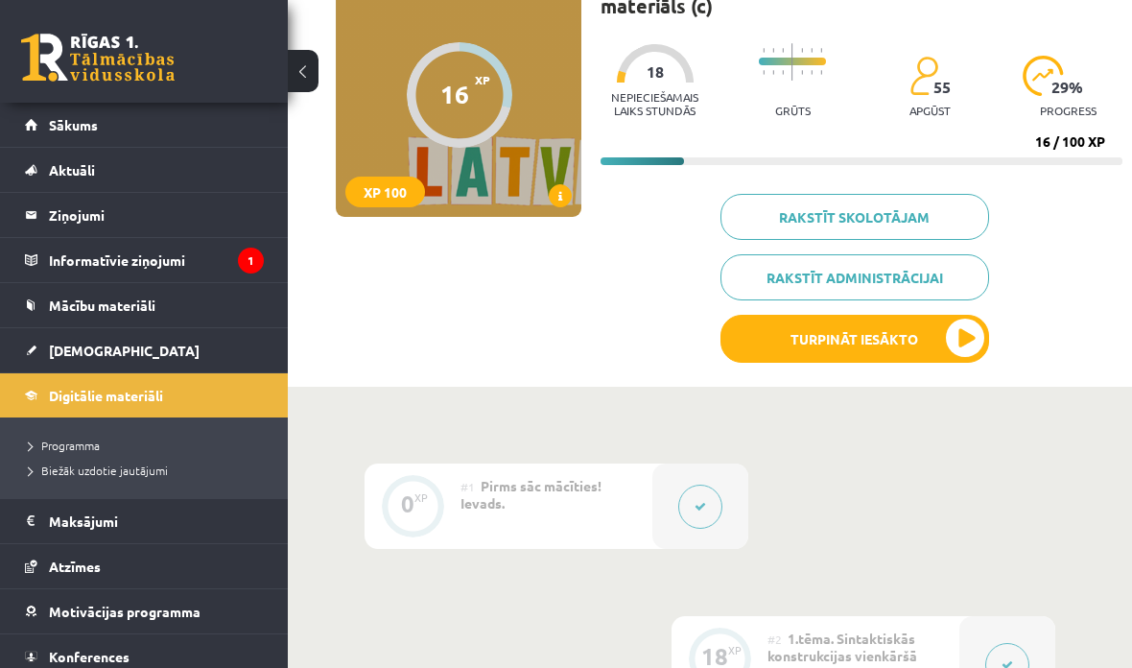
scroll to position [354, 0]
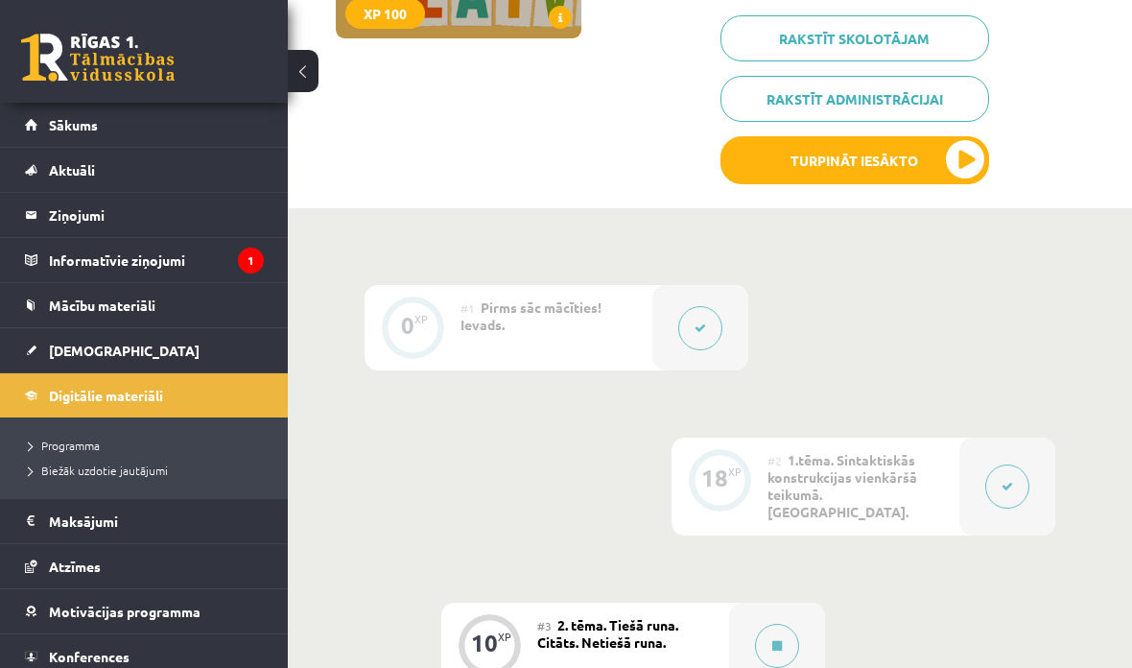
click at [671, 344] on div at bounding box center [700, 327] width 96 height 85
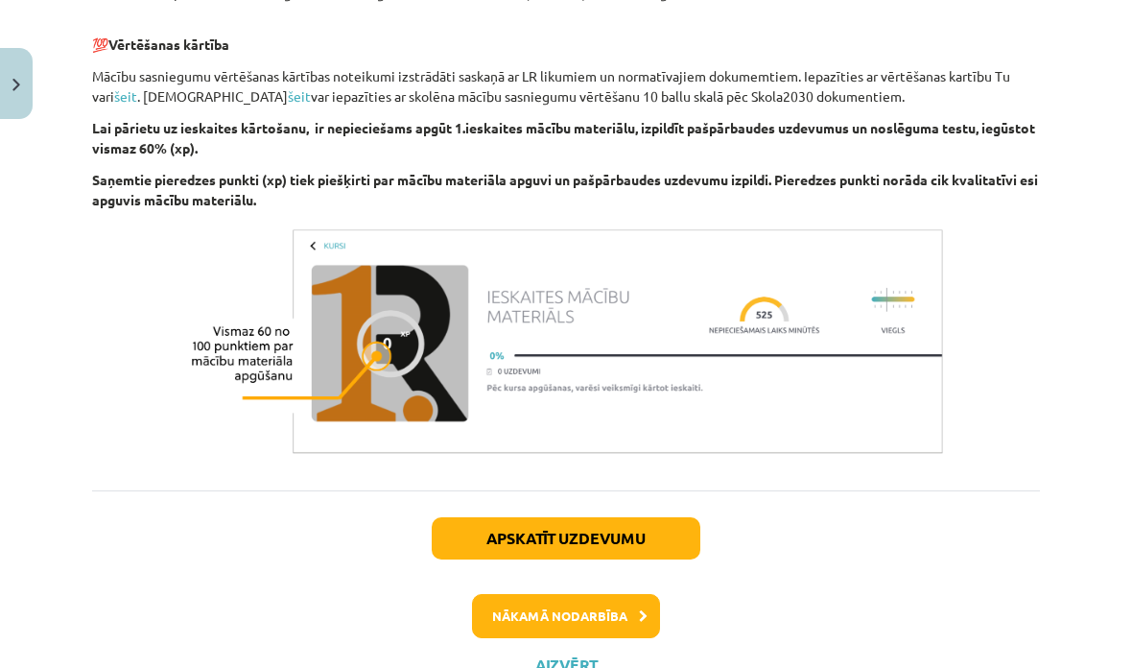
scroll to position [1201, 0]
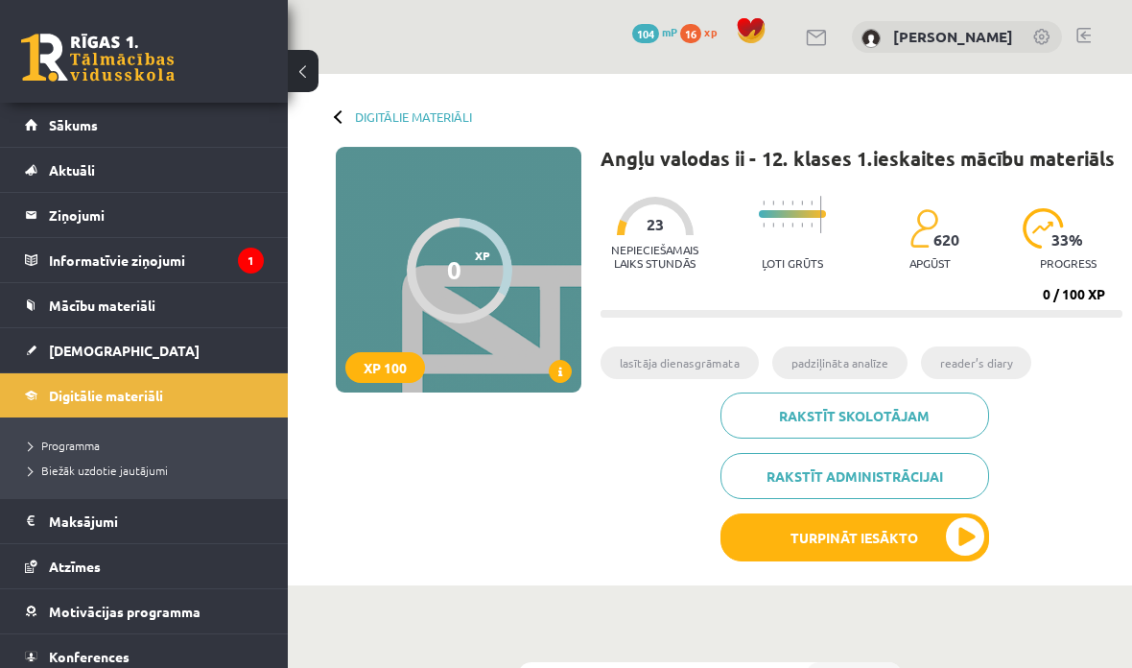
click at [930, 540] on button "Turpināt iesākto" at bounding box center [854, 537] width 269 height 48
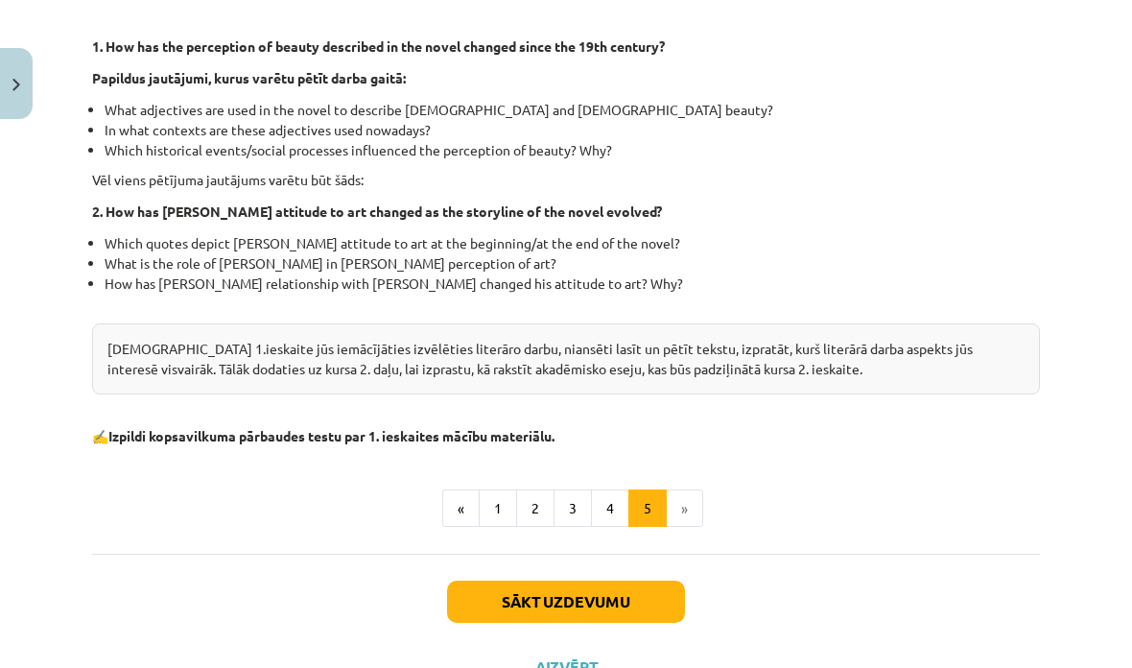
click at [649, 607] on button "Sākt uzdevumu" at bounding box center [566, 601] width 238 height 42
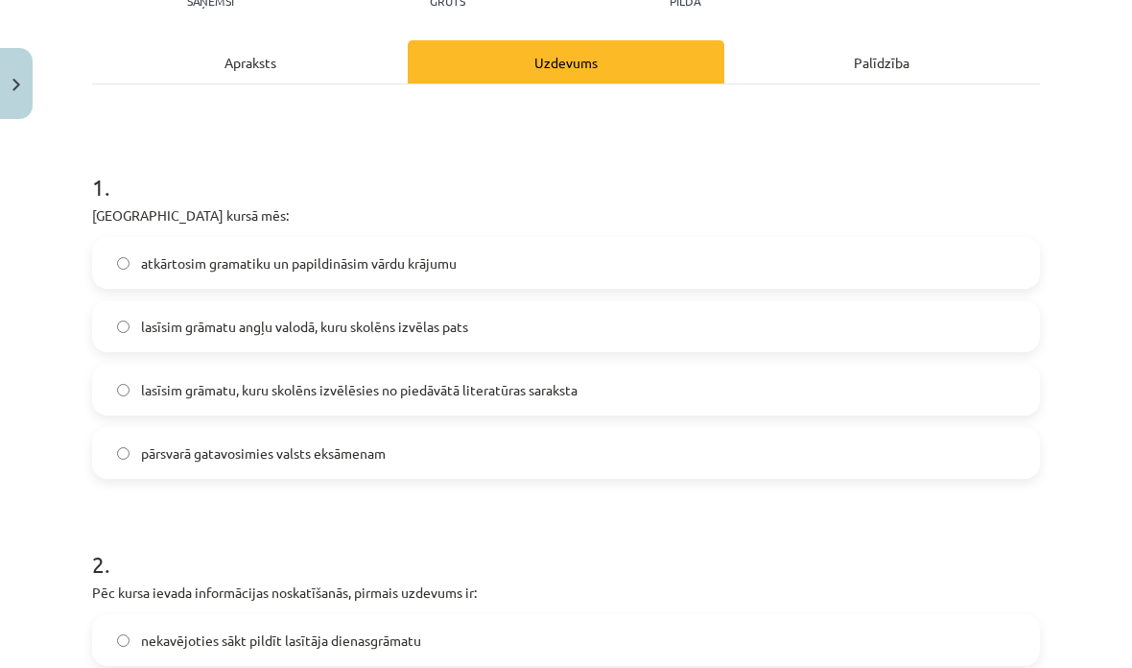
scroll to position [272, 0]
click at [117, 403] on label "lasīsim grāmatu, kuru skolēns izvēlēsies no piedāvātā literatūras saraksta" at bounding box center [566, 389] width 944 height 48
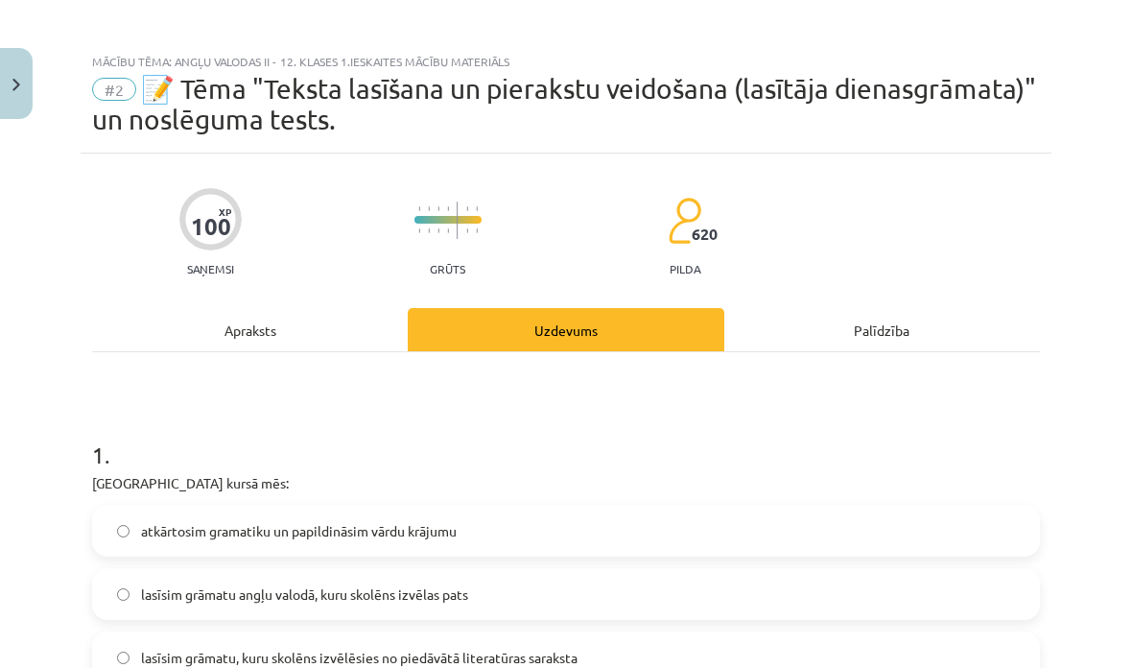
scroll to position [5, 0]
click at [189, 332] on div "Apraksts" at bounding box center [250, 329] width 316 height 43
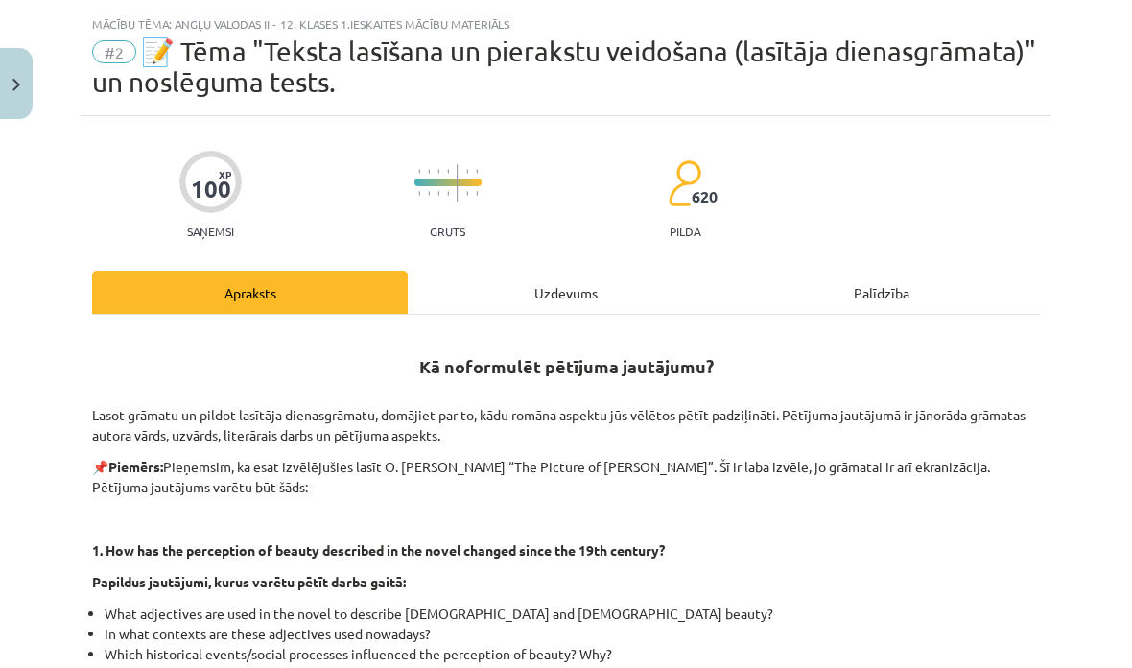
scroll to position [42, 0]
click at [572, 302] on div "Uzdevums" at bounding box center [566, 292] width 316 height 43
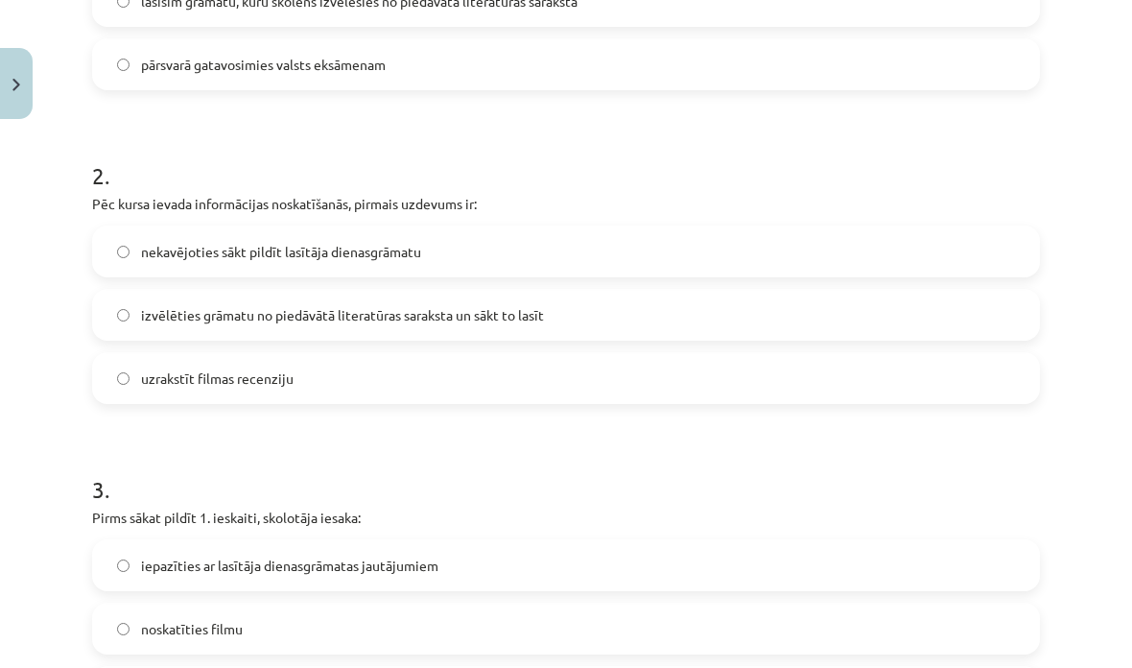
scroll to position [661, 0]
click at [134, 314] on label "izvēlēties grāmatu no piedāvātā literatūras saraksta un sākt to lasīt" at bounding box center [566, 315] width 944 height 48
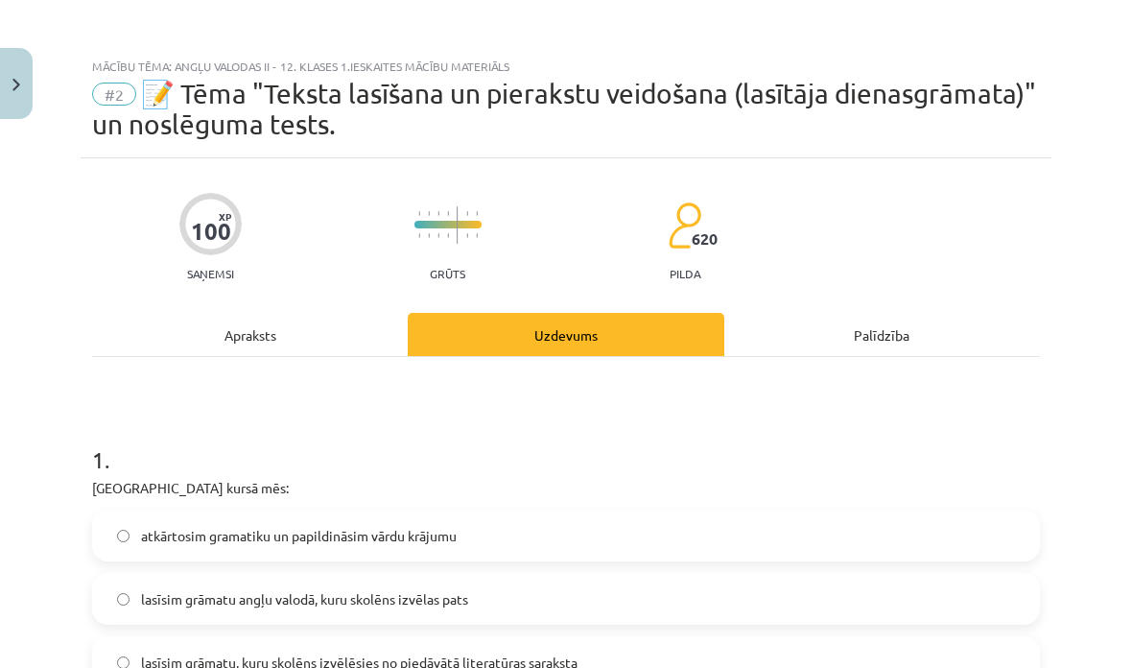
scroll to position [0, 0]
click at [228, 334] on div "Apraksts" at bounding box center [250, 334] width 316 height 43
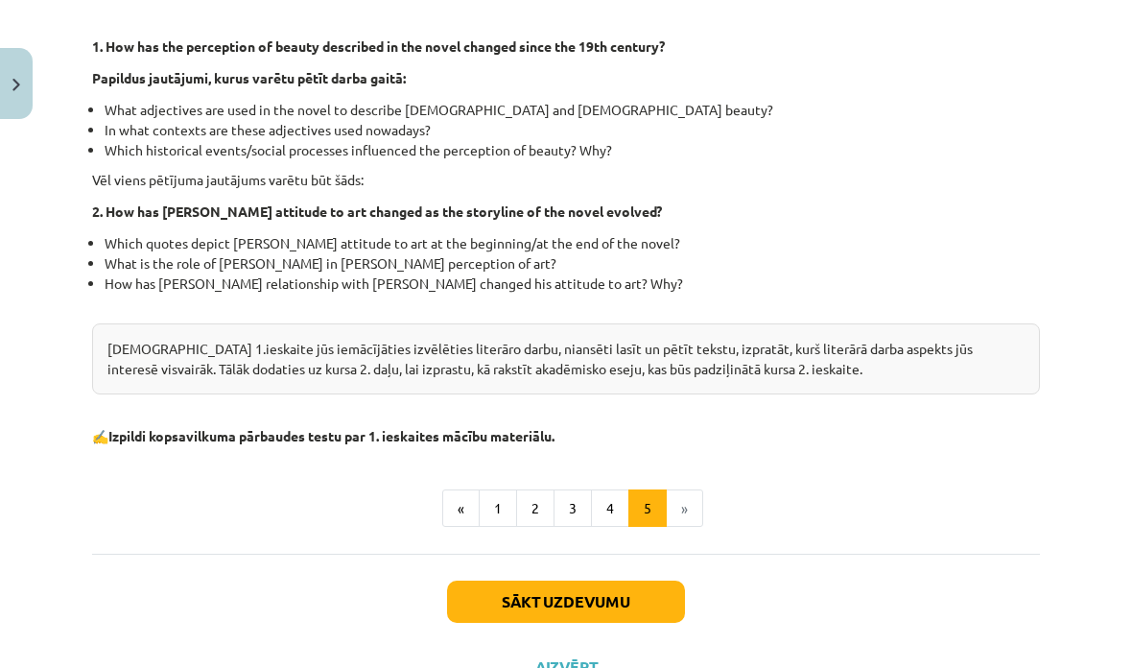
click at [533, 507] on button "2" at bounding box center [535, 508] width 38 height 38
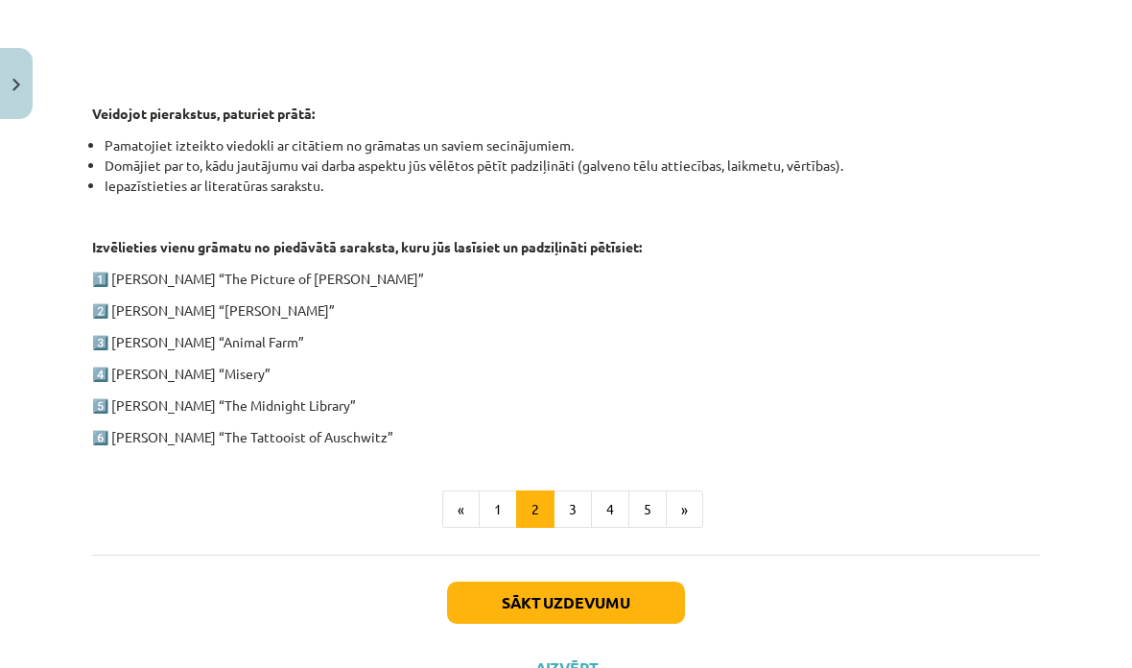
scroll to position [908, 0]
click at [564, 509] on button "3" at bounding box center [573, 510] width 38 height 38
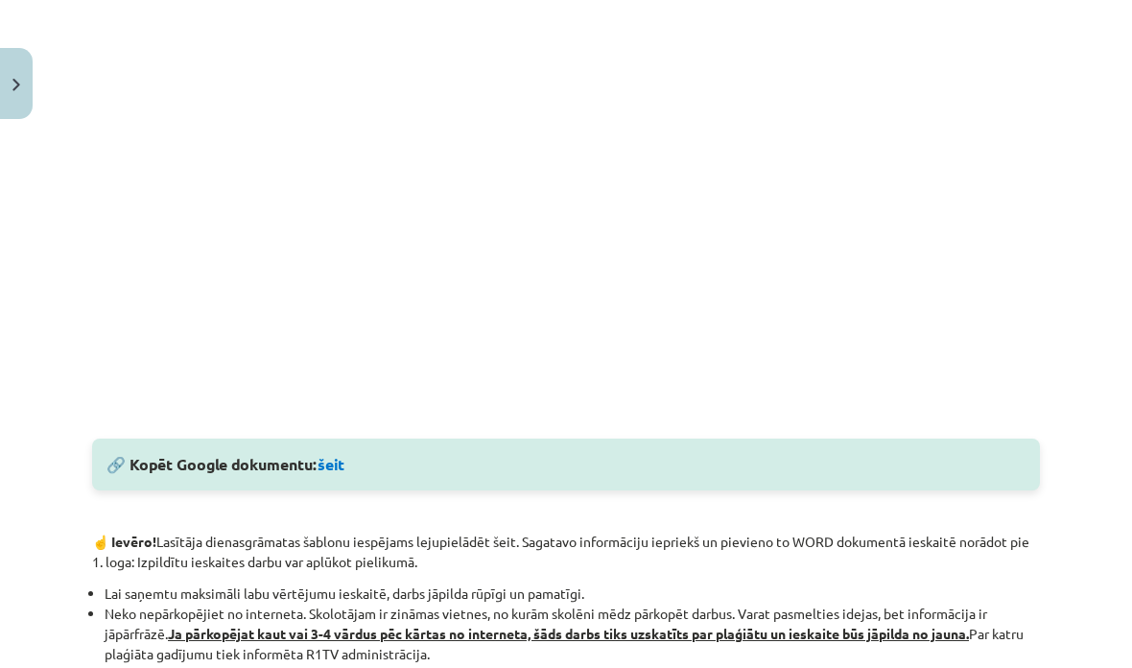
scroll to position [691, 0]
click at [169, 472] on div "🔗 Kopēt Google dokumentu: šeit" at bounding box center [566, 464] width 948 height 52
click at [332, 461] on link "šeit" at bounding box center [331, 464] width 27 height 20
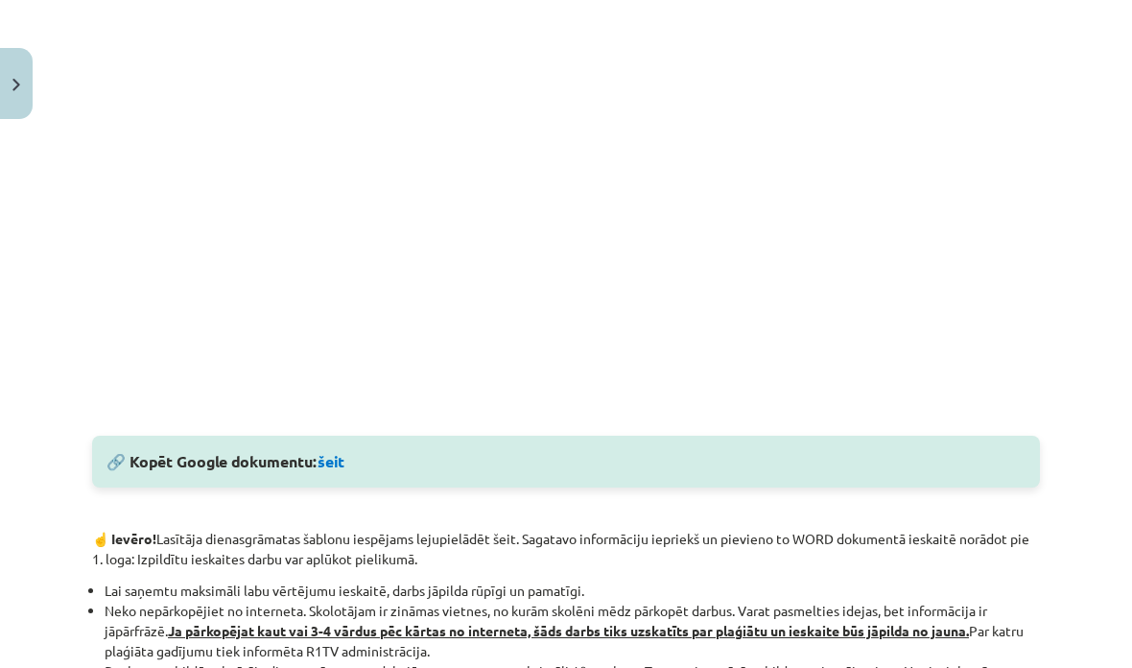
scroll to position [694, 0]
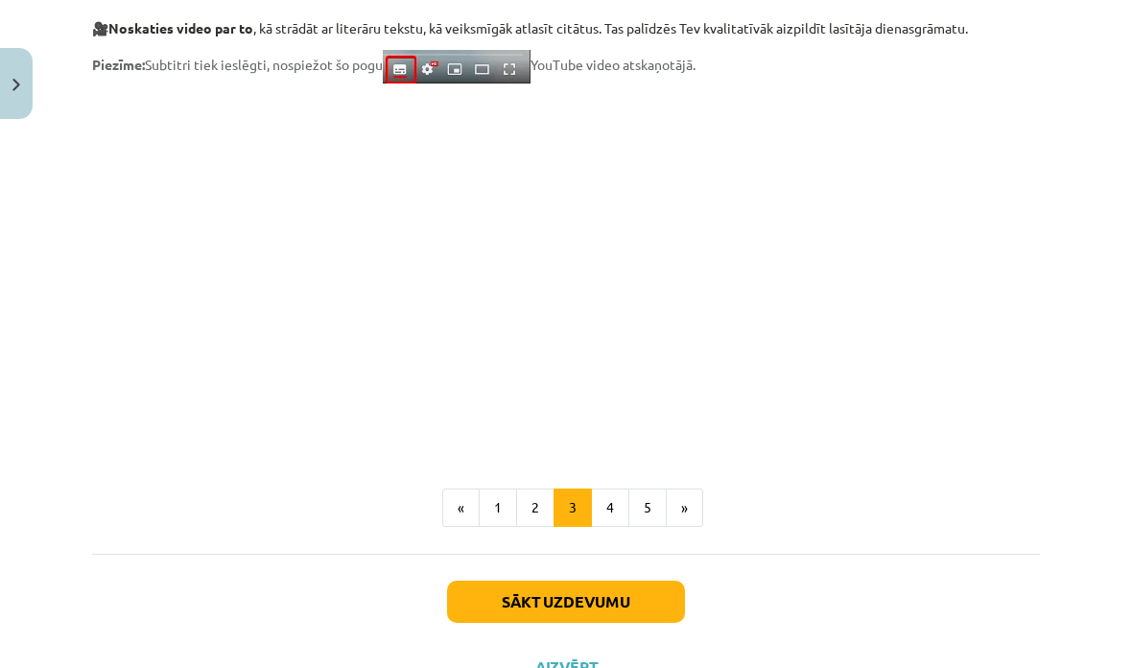
click at [619, 493] on button "4" at bounding box center [610, 507] width 38 height 38
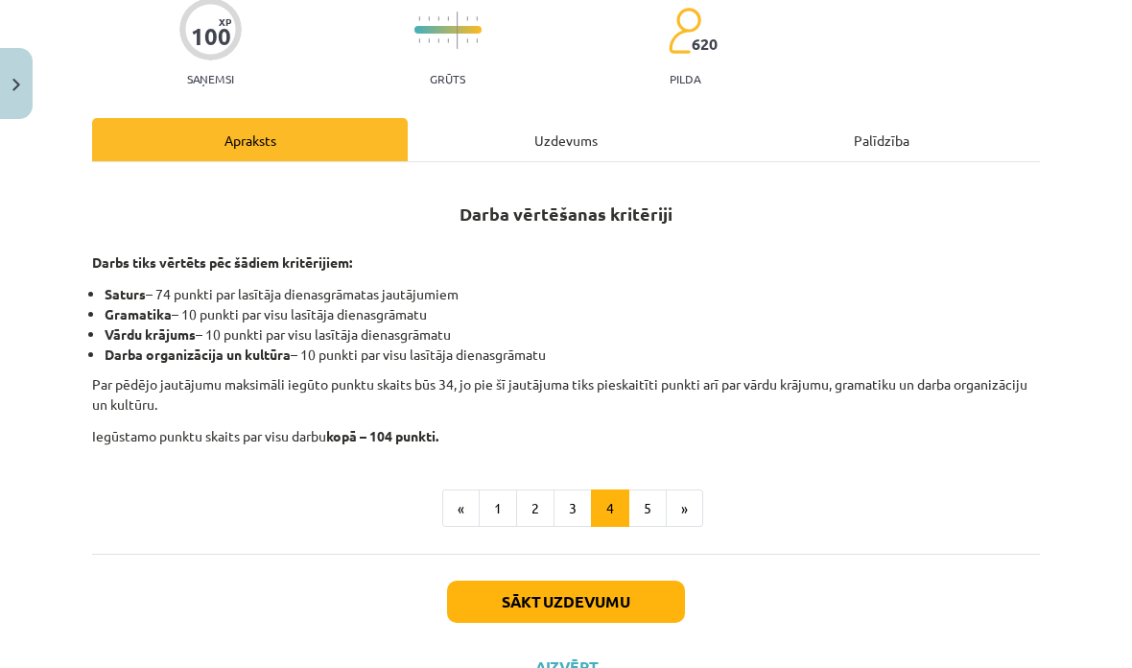
click at [646, 502] on button "5" at bounding box center [647, 508] width 38 height 38
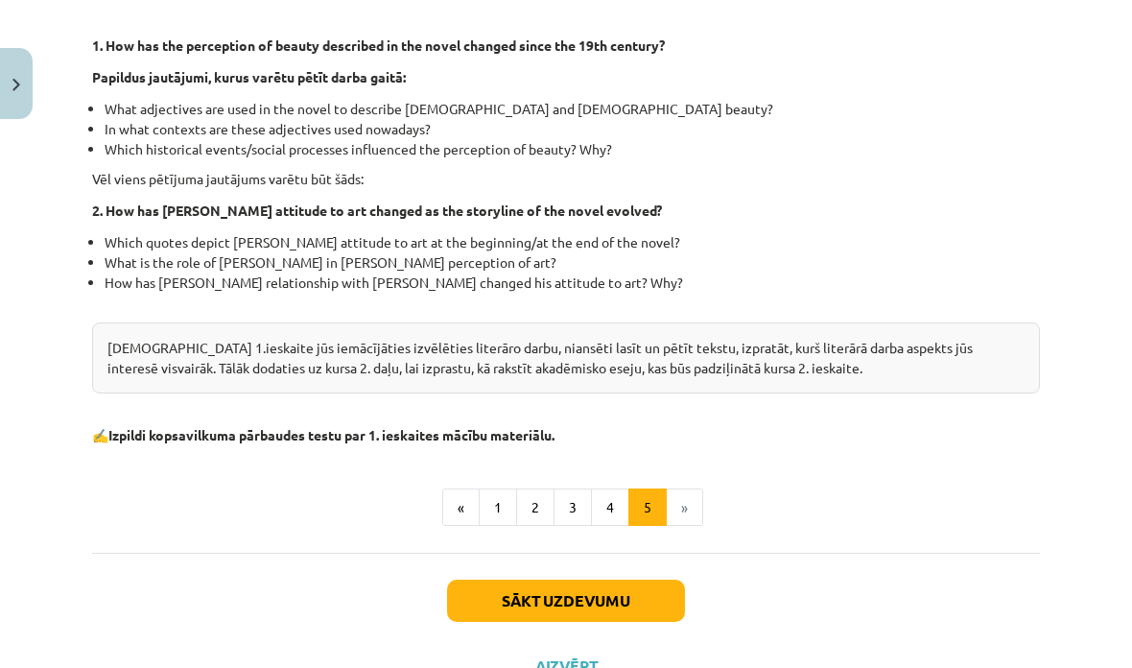
scroll to position [546, 0]
click at [490, 580] on button "Sākt uzdevumu" at bounding box center [566, 601] width 238 height 42
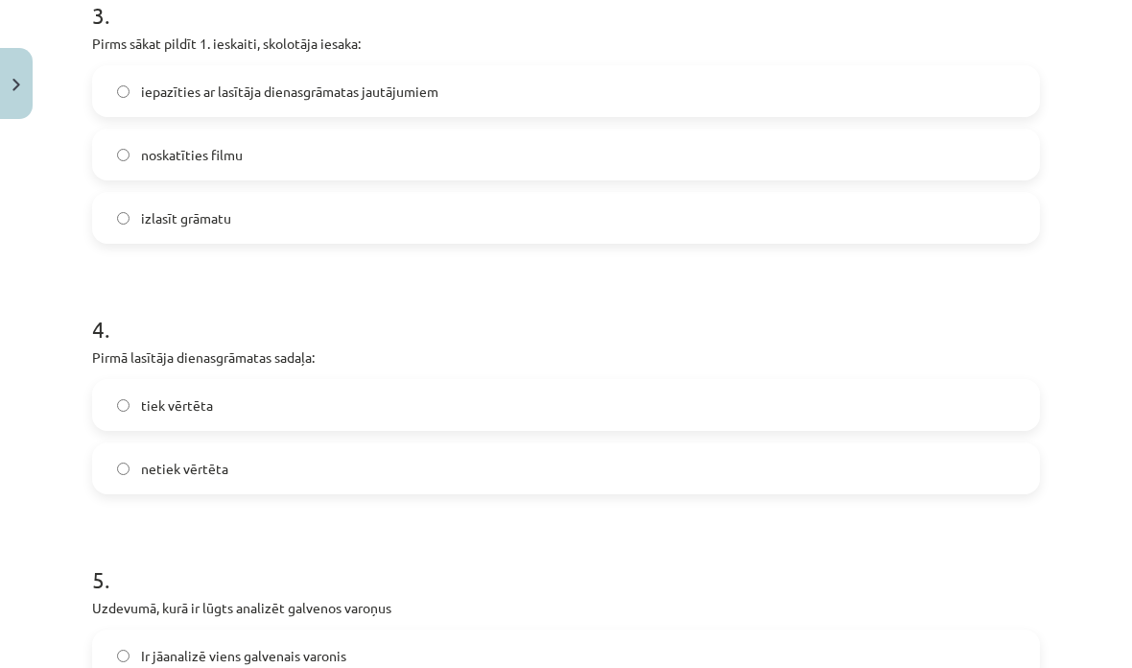
scroll to position [1135, 0]
click at [115, 410] on label "tiek vērtēta" at bounding box center [566, 405] width 944 height 48
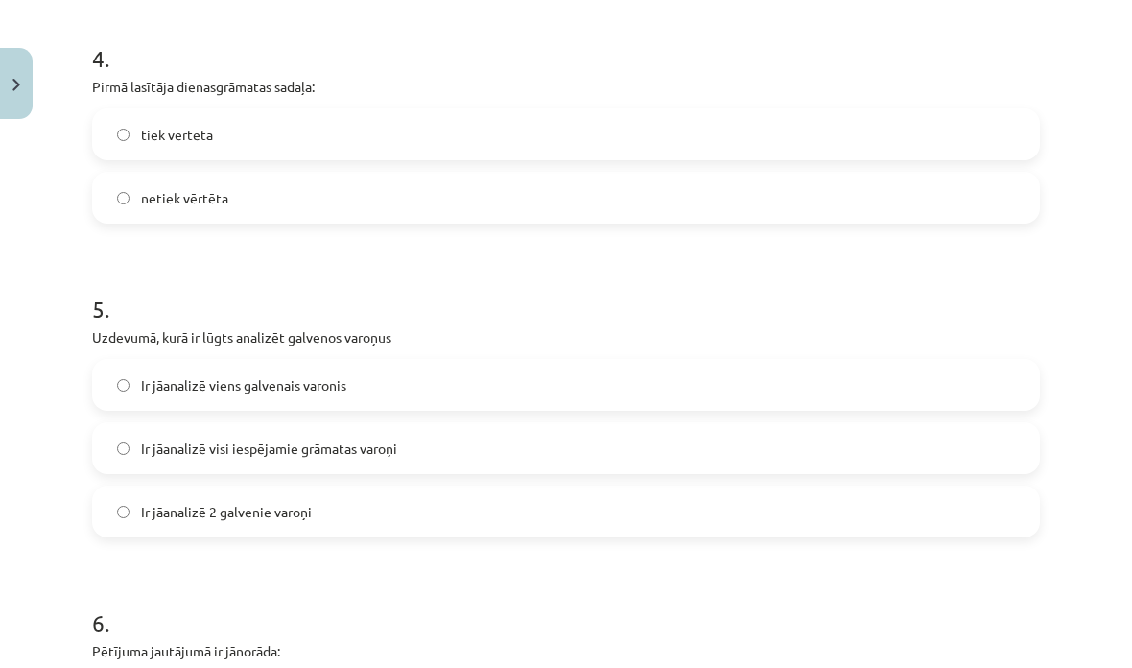
scroll to position [1405, 0]
click at [113, 518] on label "Ir jāanalizē 2 galvenie varoņi" at bounding box center [566, 511] width 944 height 48
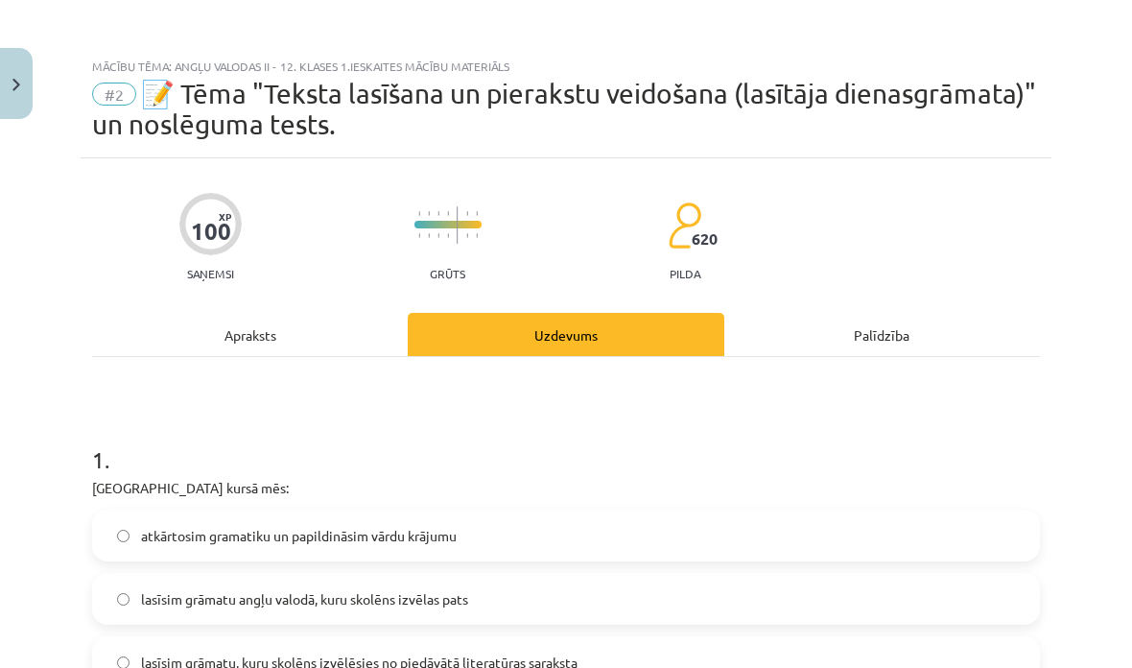
scroll to position [0, 0]
click at [227, 317] on div "Apraksts" at bounding box center [250, 334] width 316 height 43
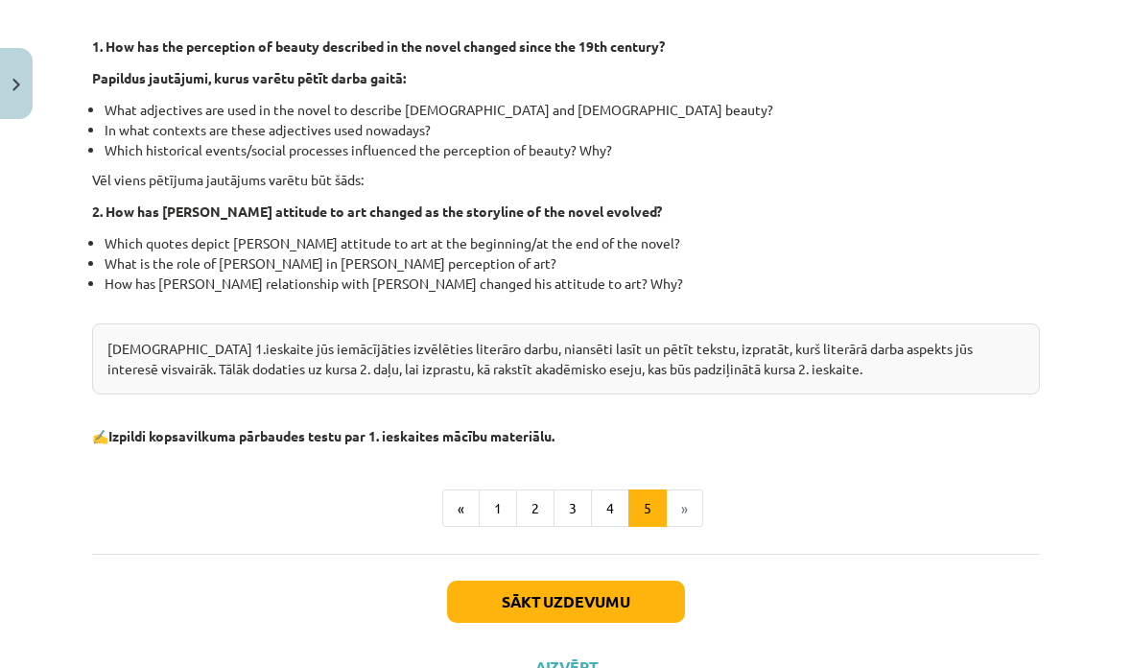
click at [499, 511] on button "1" at bounding box center [498, 508] width 38 height 38
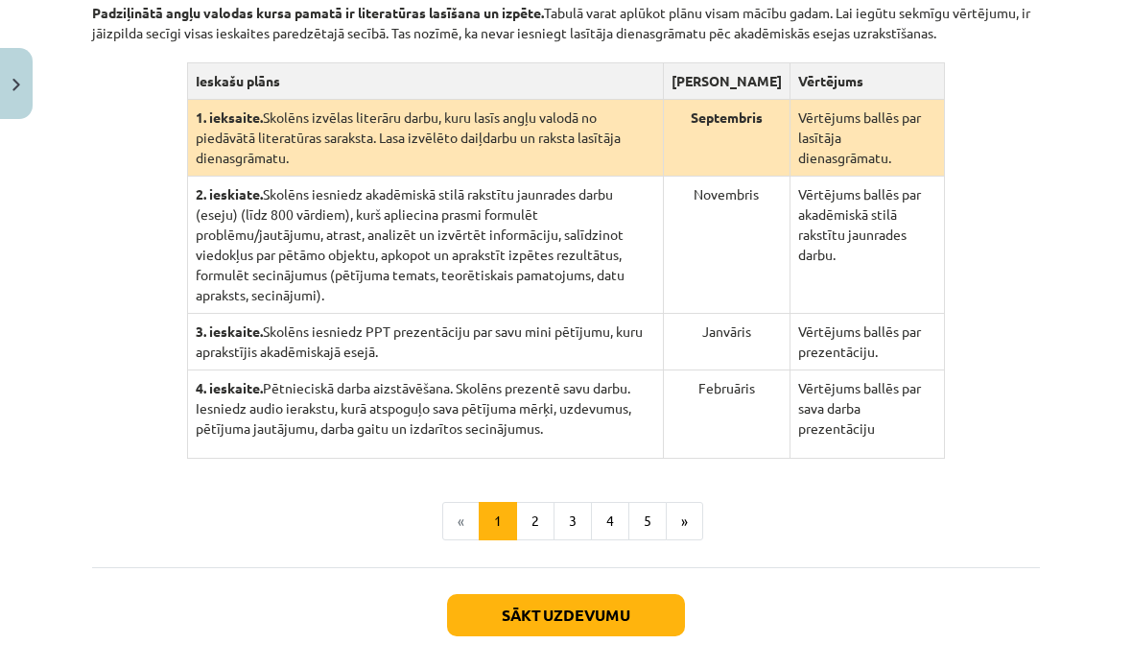
scroll to position [459, 0]
click at [537, 539] on button "2" at bounding box center [535, 520] width 38 height 38
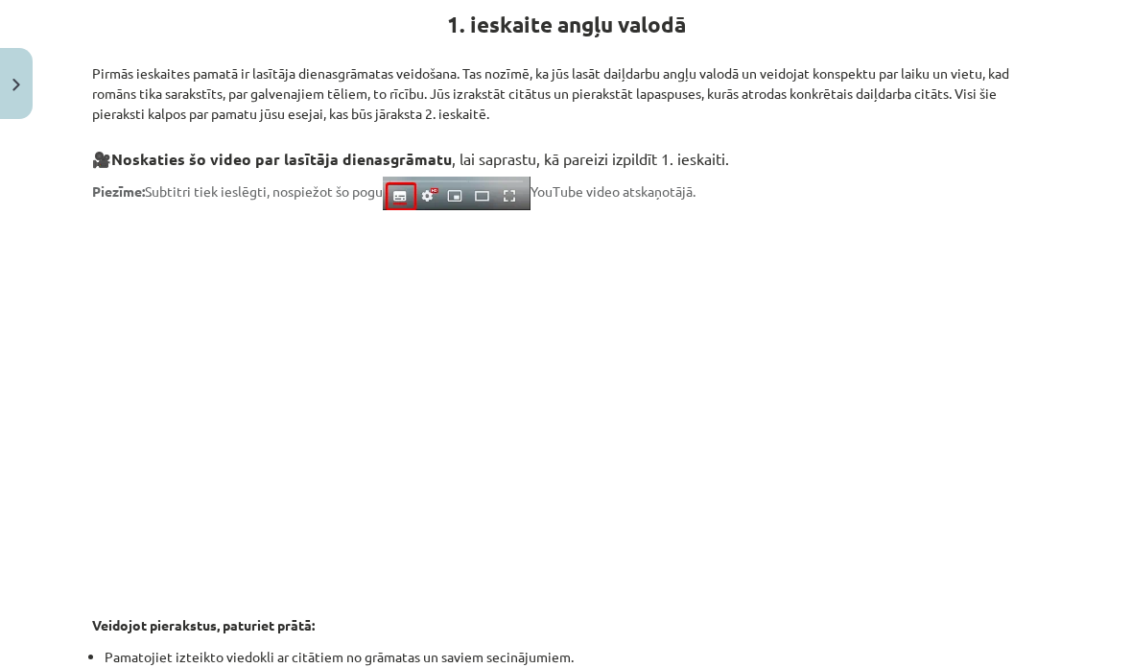
scroll to position [398, 0]
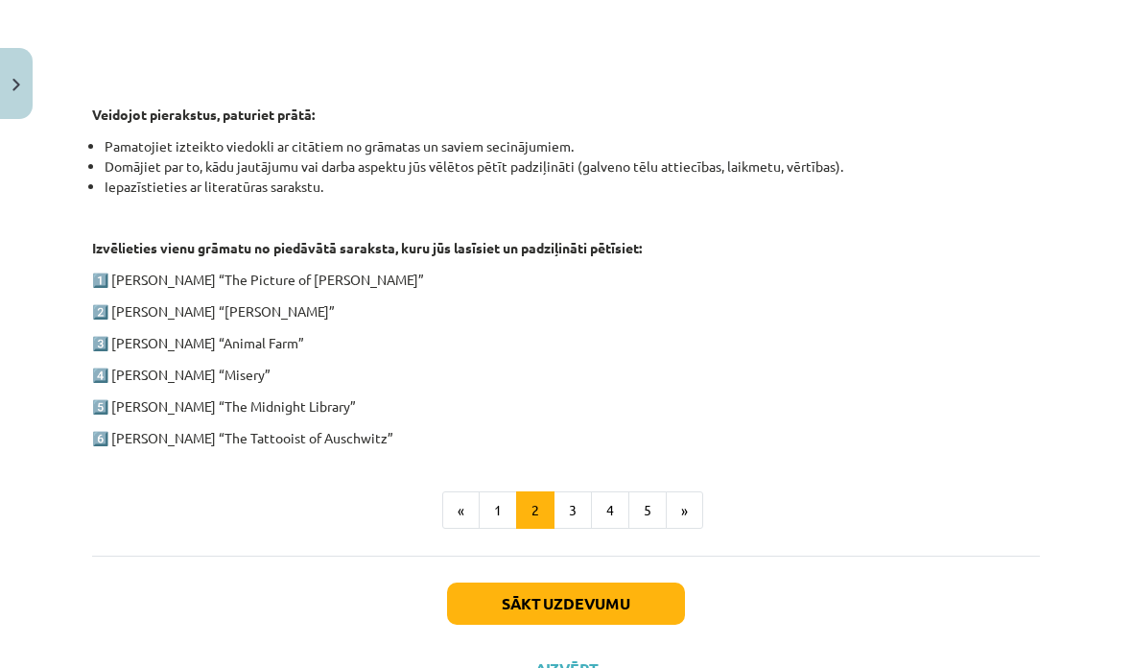
click at [574, 512] on button "3" at bounding box center [573, 510] width 38 height 38
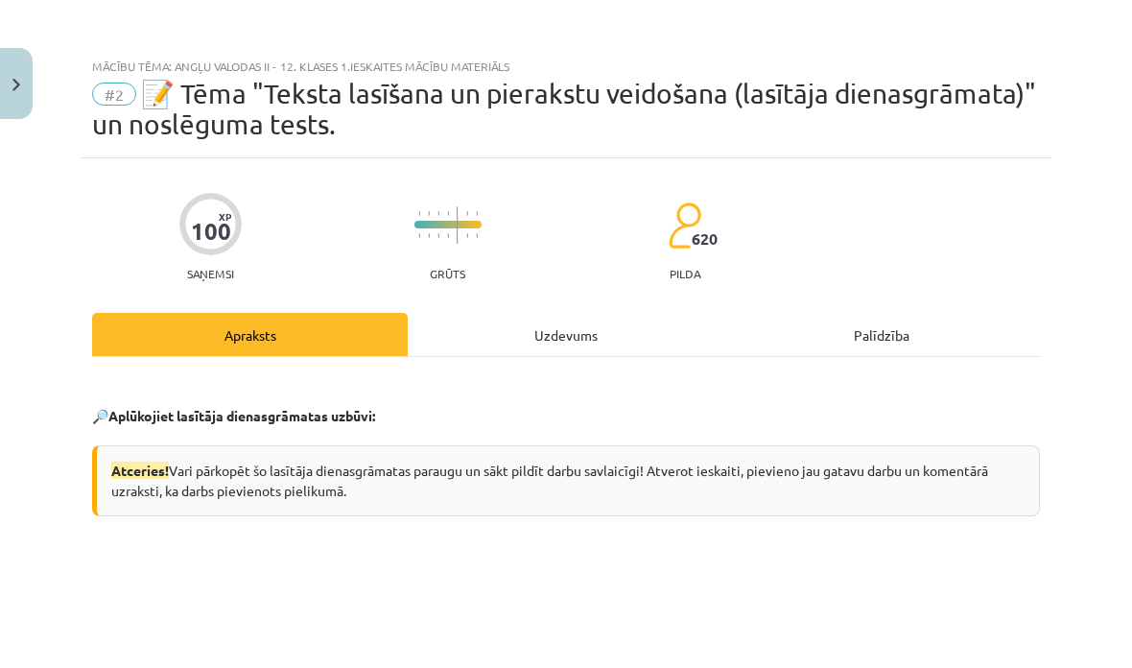
scroll to position [0, 0]
click at [489, 346] on div "Uzdevums" at bounding box center [566, 334] width 316 height 43
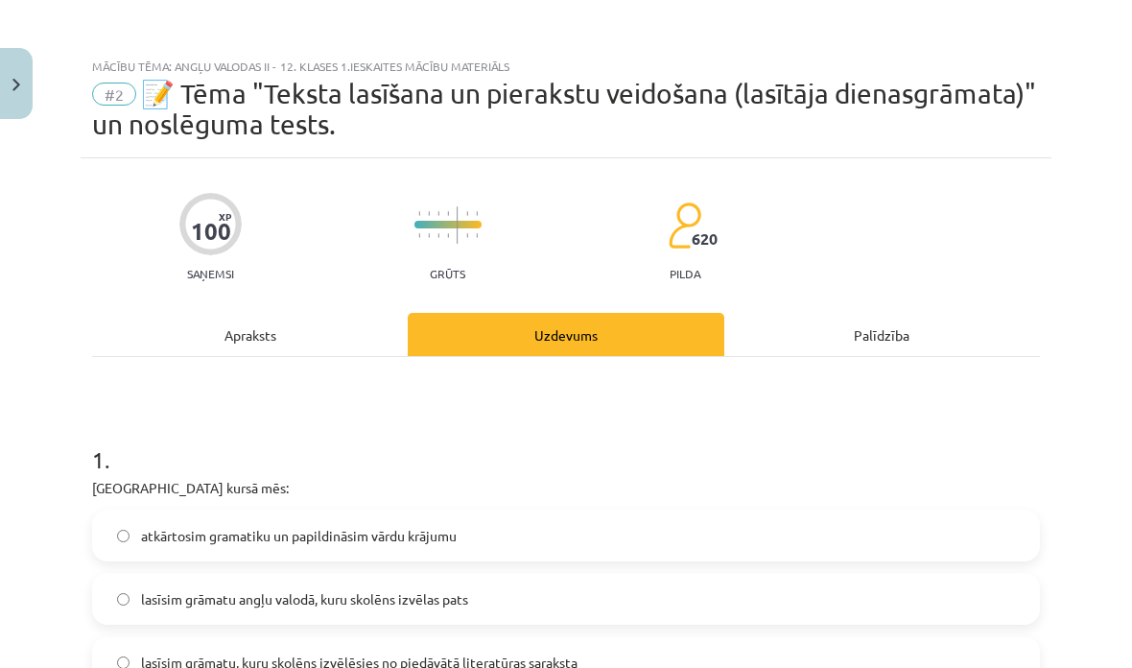
click at [236, 346] on div "Apraksts" at bounding box center [250, 334] width 316 height 43
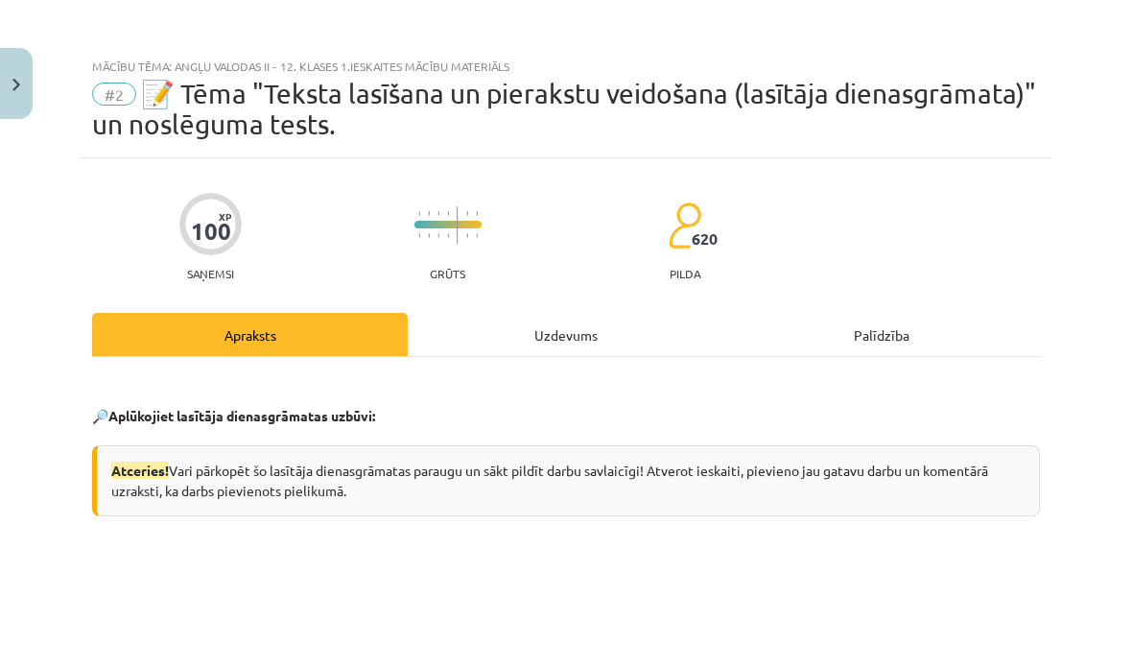
scroll to position [48, 0]
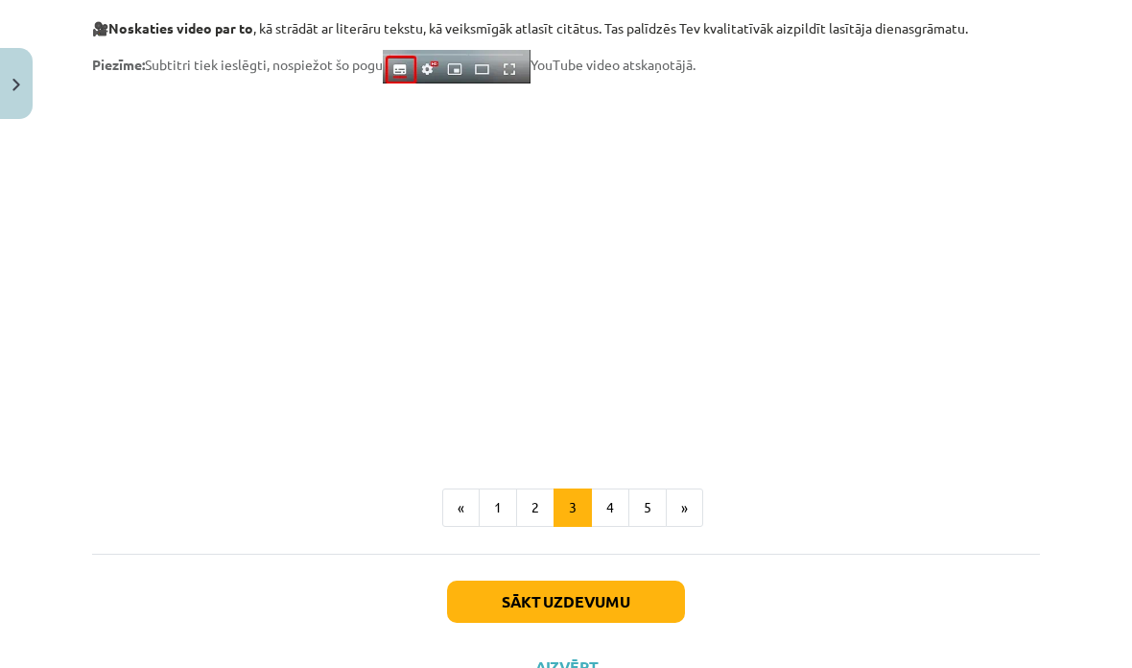
click at [609, 505] on button "4" at bounding box center [610, 507] width 38 height 38
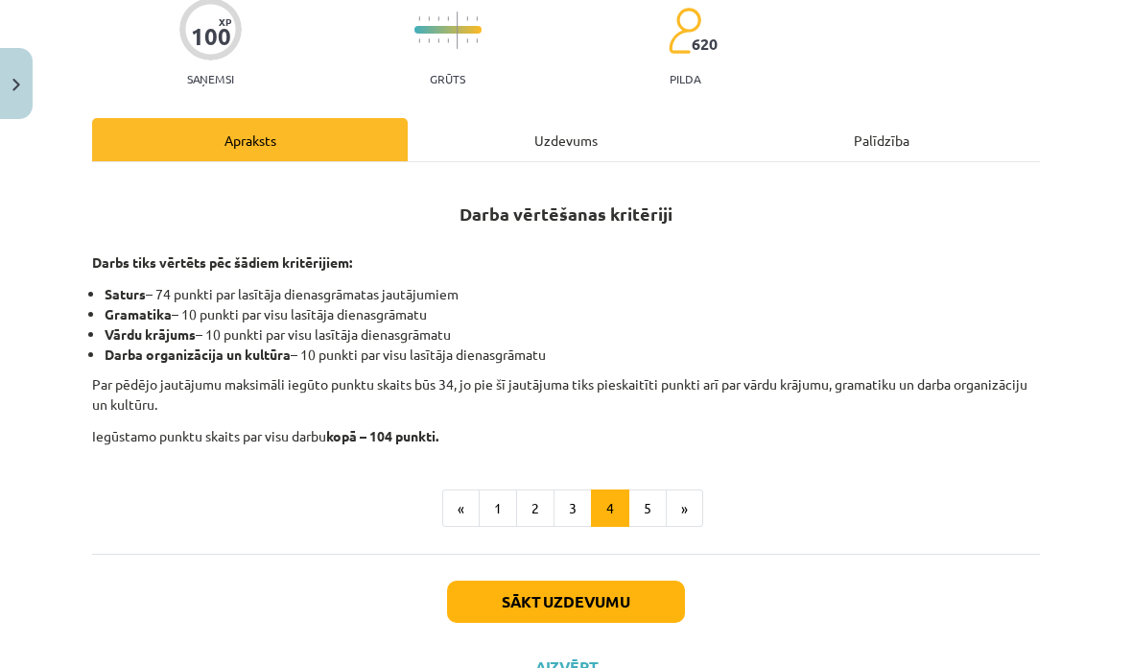
scroll to position [195, 0]
click at [656, 500] on button "5" at bounding box center [647, 508] width 38 height 38
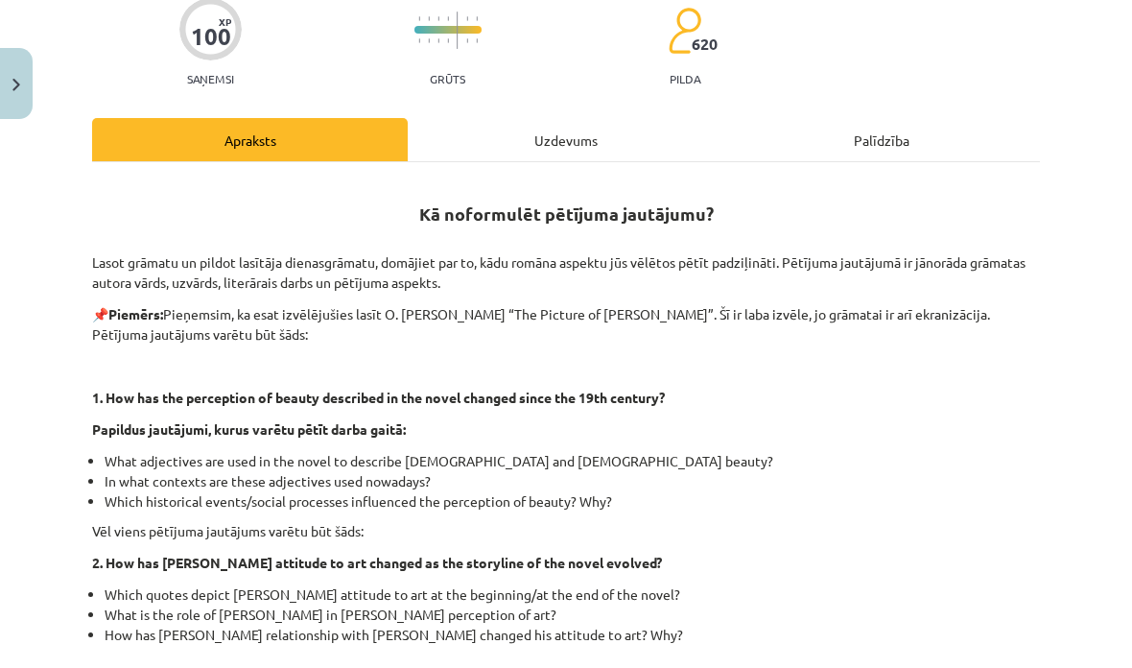
scroll to position [77, 0]
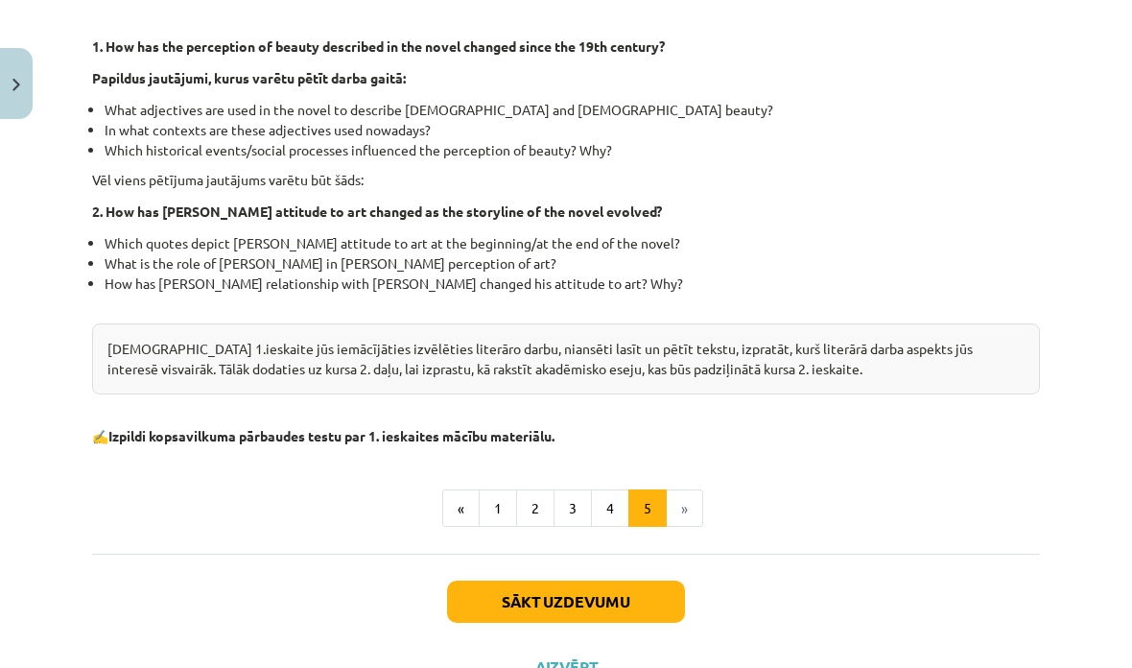
click at [497, 489] on button "1" at bounding box center [498, 508] width 38 height 38
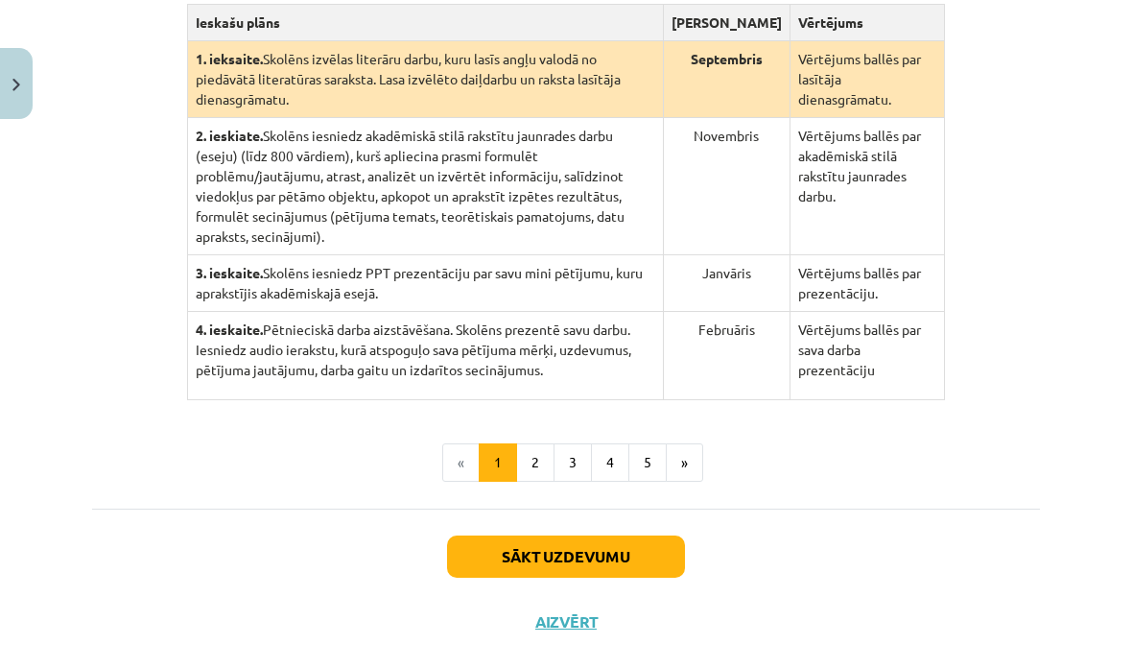
click at [554, 482] on button "3" at bounding box center [573, 462] width 38 height 38
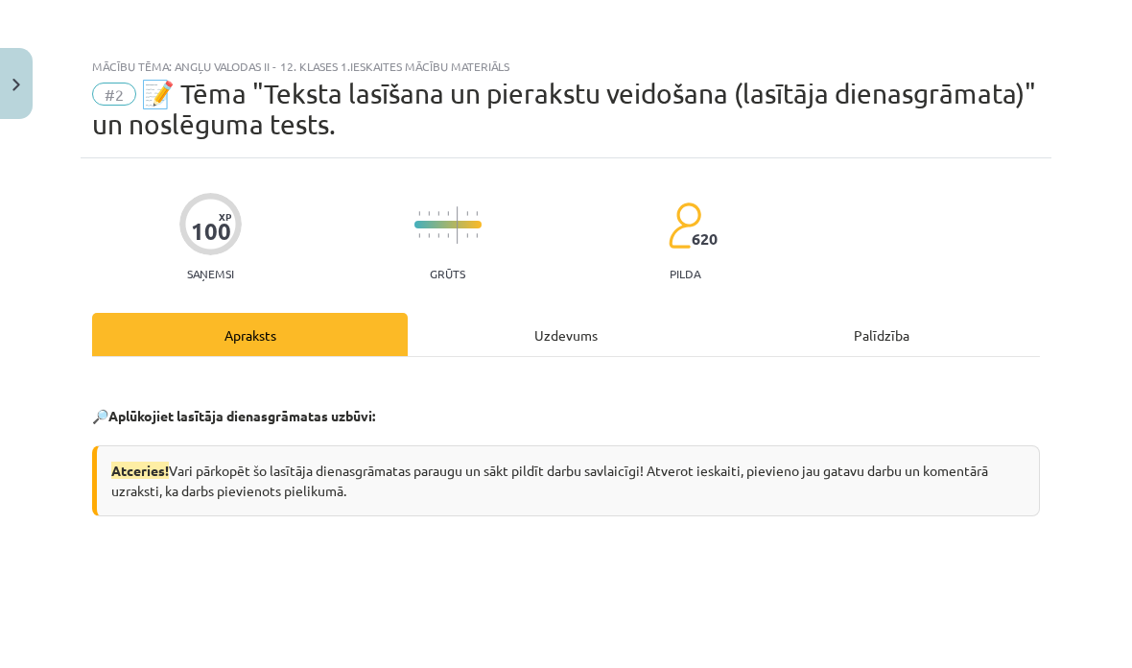
click at [528, 351] on div "Uzdevums" at bounding box center [566, 334] width 316 height 43
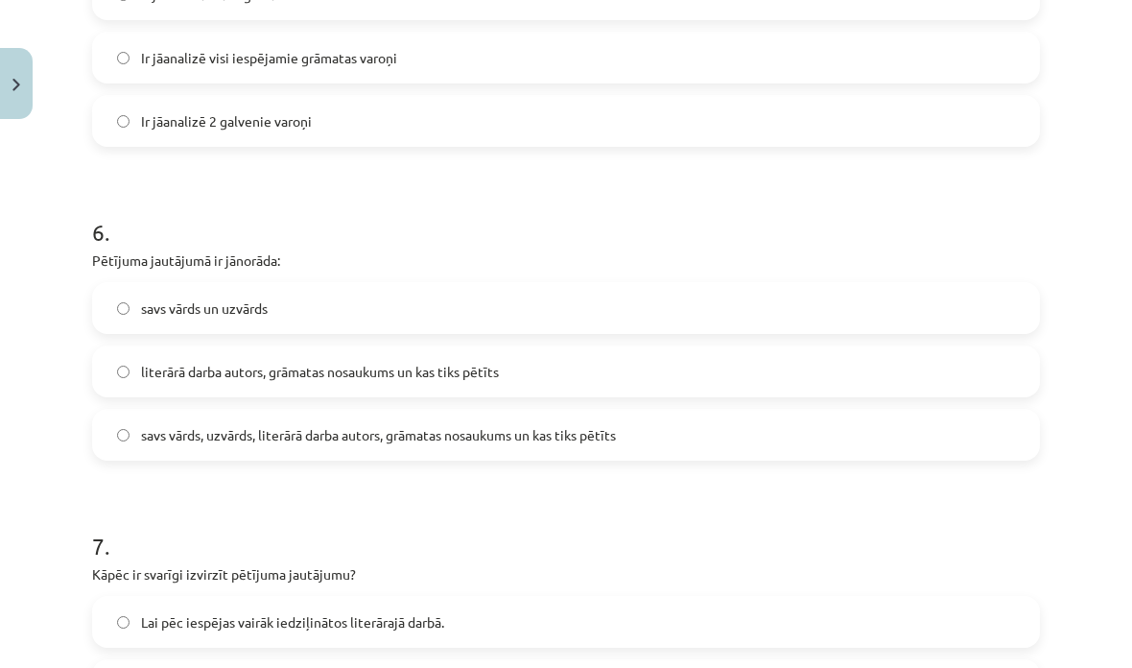
scroll to position [1793, 0]
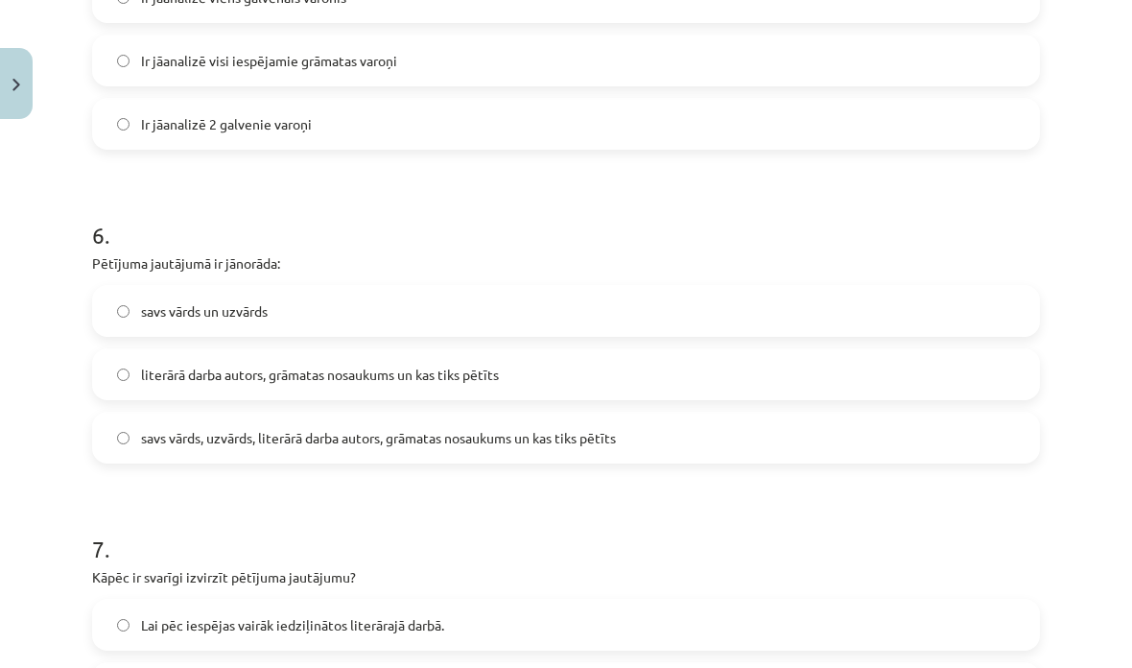
click at [119, 445] on label "savs vārds, uzvārds, literārā darba autors, grāmatas nosaukums un kas tiks pētī…" at bounding box center [566, 437] width 944 height 48
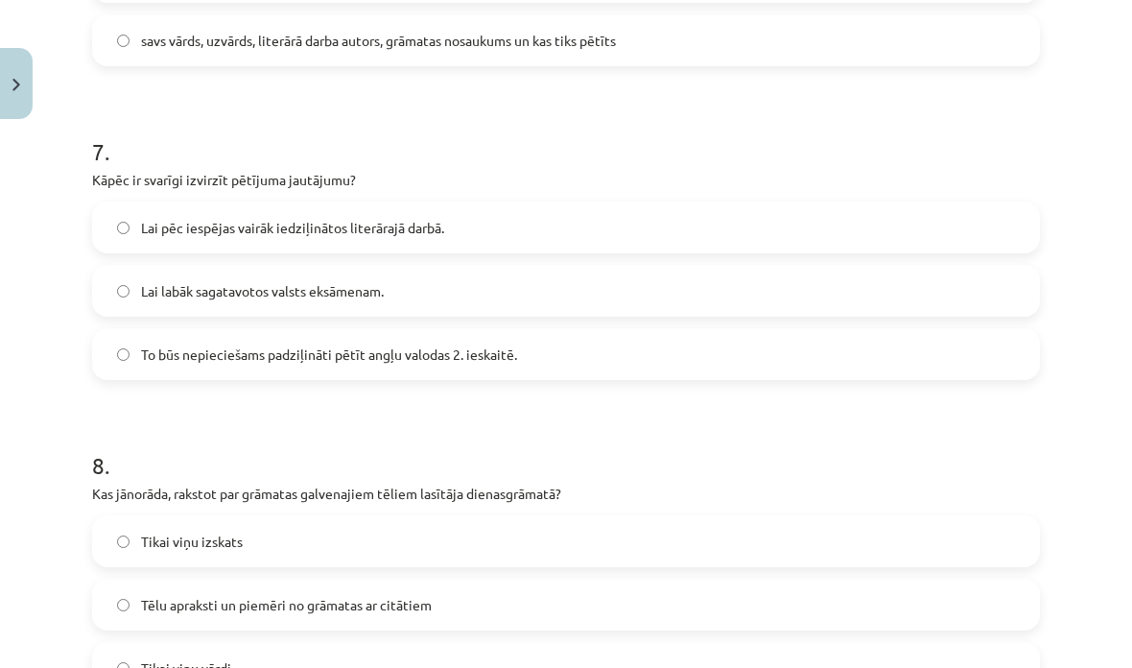
scroll to position [2190, 0]
click at [102, 363] on label "To būs nepieciešams padziļināti pētīt angļu valodas 2. ieskaitē." at bounding box center [566, 354] width 944 height 48
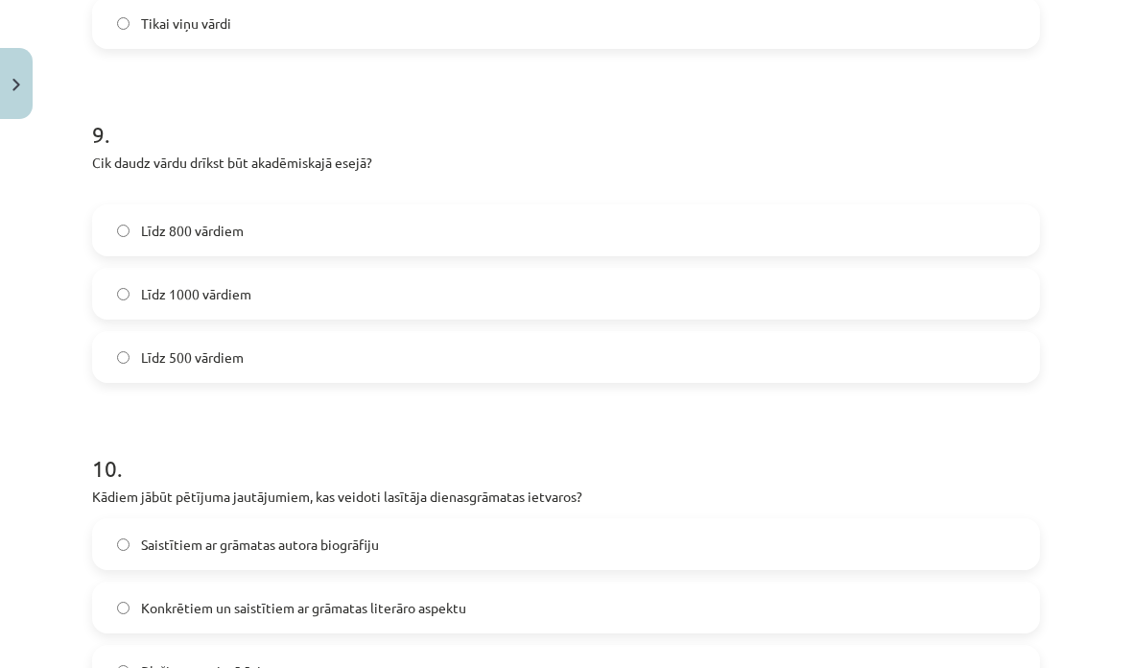
scroll to position [2838, 0]
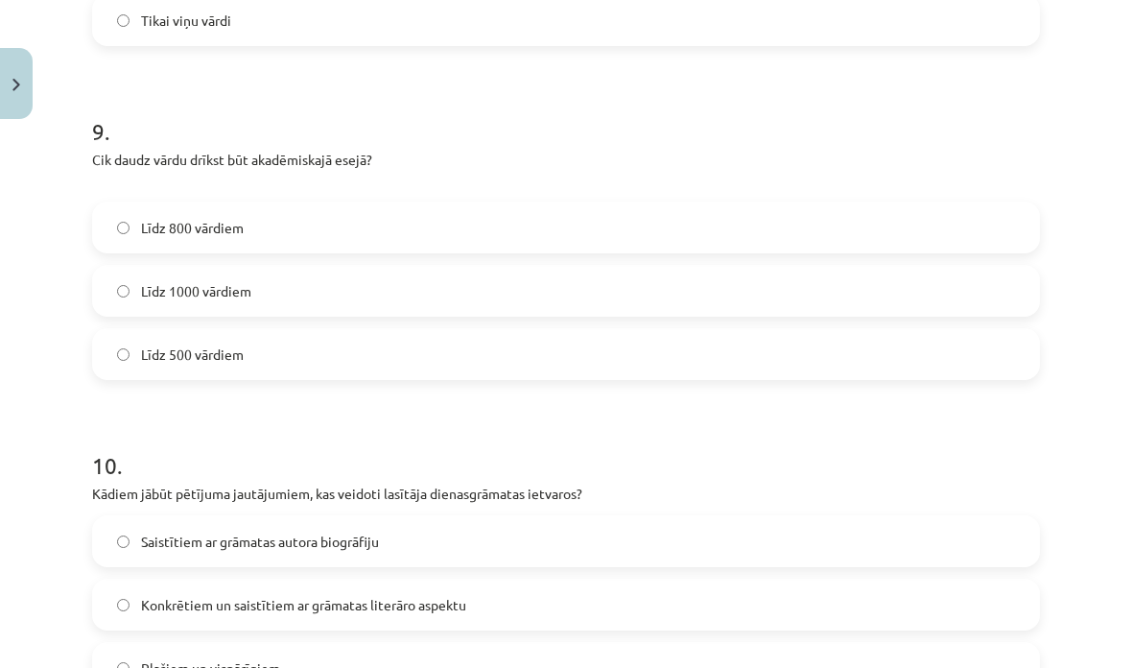
click at [104, 289] on label "Līdz 1000 vārdiem" at bounding box center [566, 291] width 944 height 48
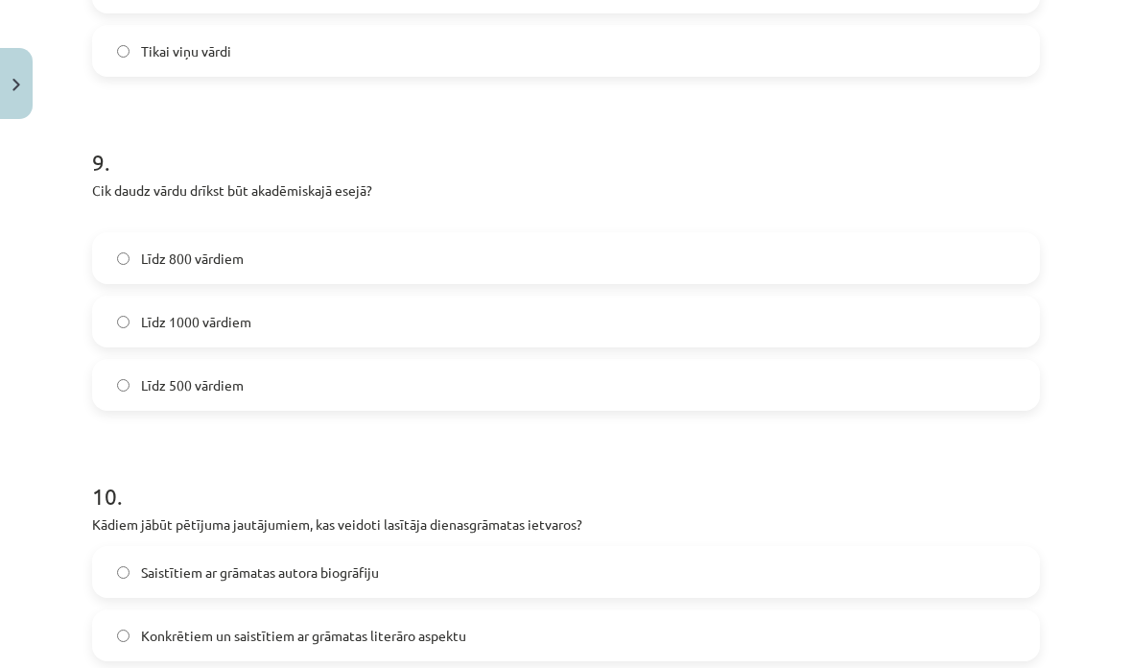
scroll to position [2807, 0]
click at [113, 259] on label "Līdz 800 vārdiem" at bounding box center [566, 258] width 944 height 48
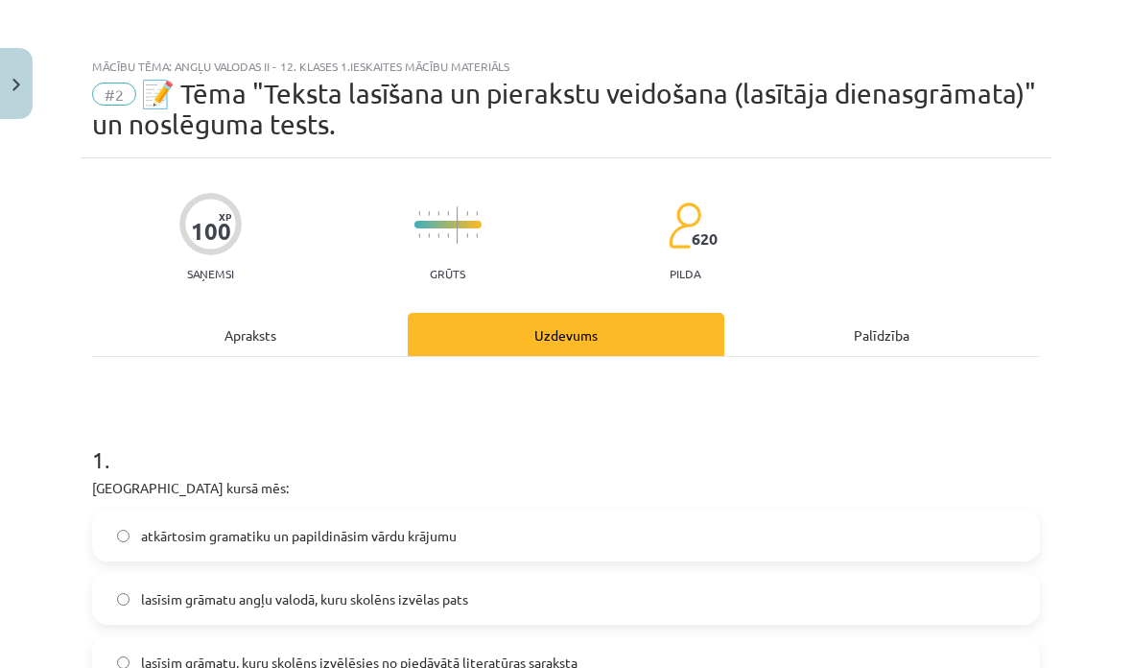
scroll to position [0, 0]
click at [239, 347] on div "Apraksts" at bounding box center [250, 334] width 316 height 43
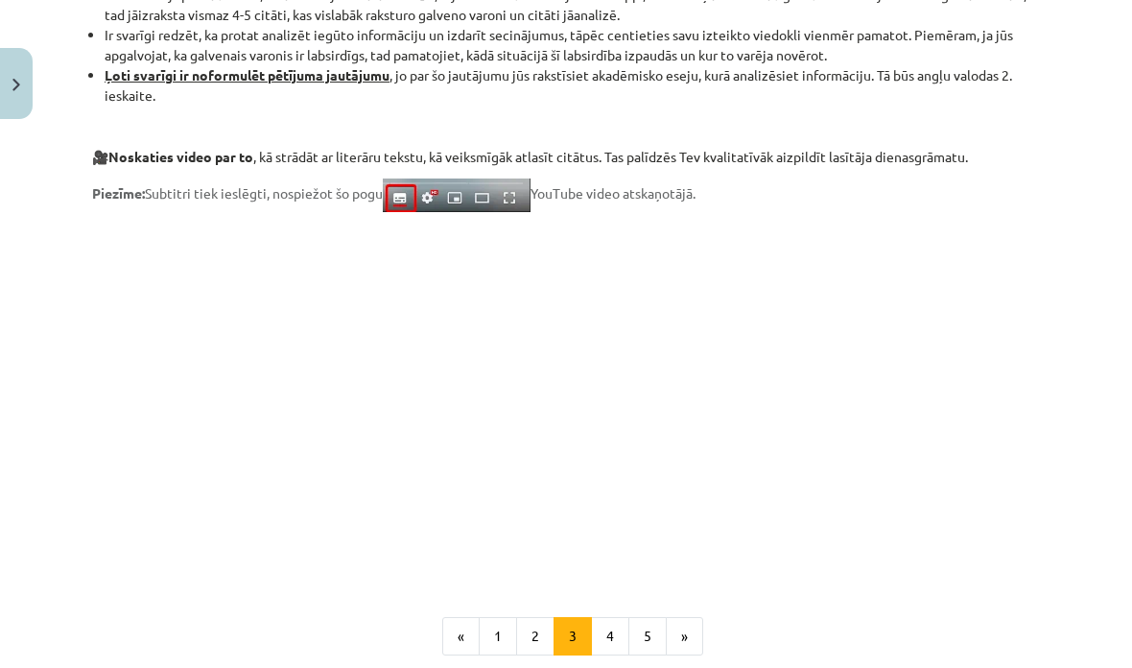
scroll to position [1430, 0]
click at [16, 86] on img "Close" at bounding box center [16, 85] width 8 height 12
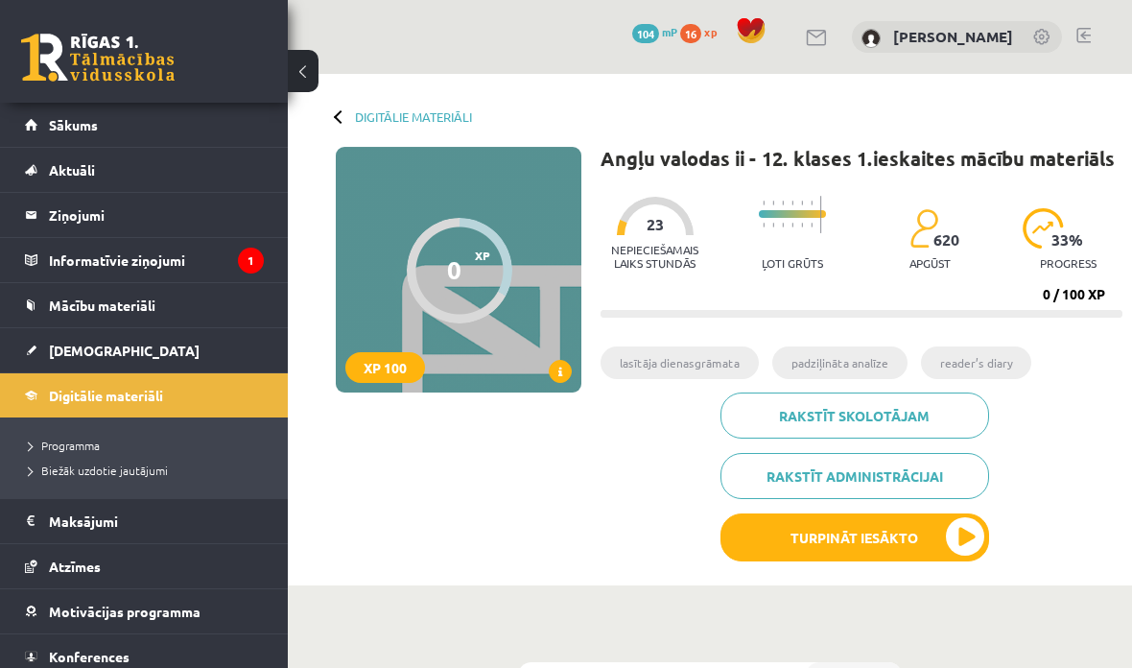
click at [916, 550] on button "Turpināt iesākto" at bounding box center [854, 537] width 269 height 48
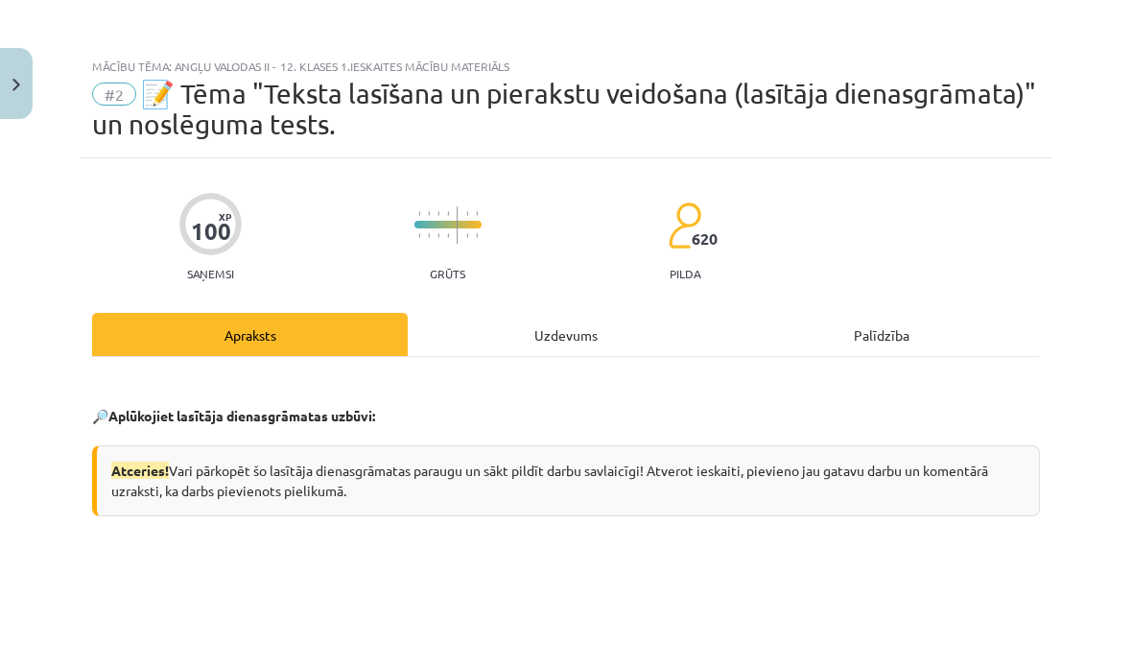
click at [896, 333] on div "Palīdzība" at bounding box center [882, 334] width 316 height 43
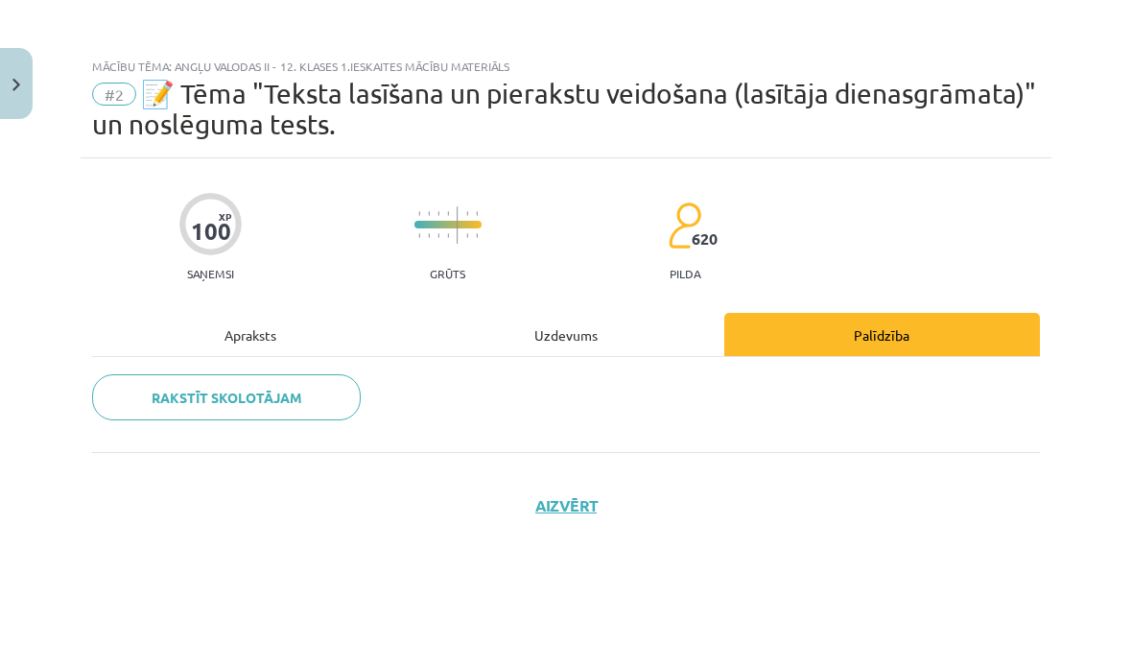
click at [625, 352] on div "Uzdevums" at bounding box center [566, 334] width 316 height 43
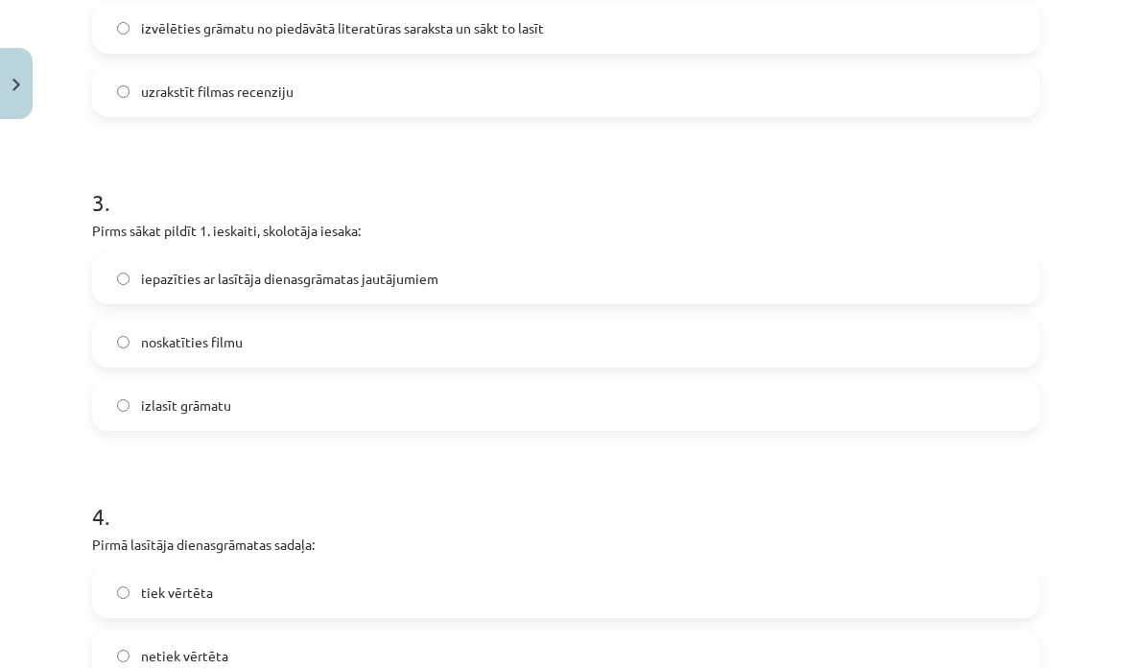
scroll to position [948, 0]
click at [141, 269] on span "iepazīties ar lasītāja dienasgrāmatas jautājumiem" at bounding box center [289, 279] width 297 height 20
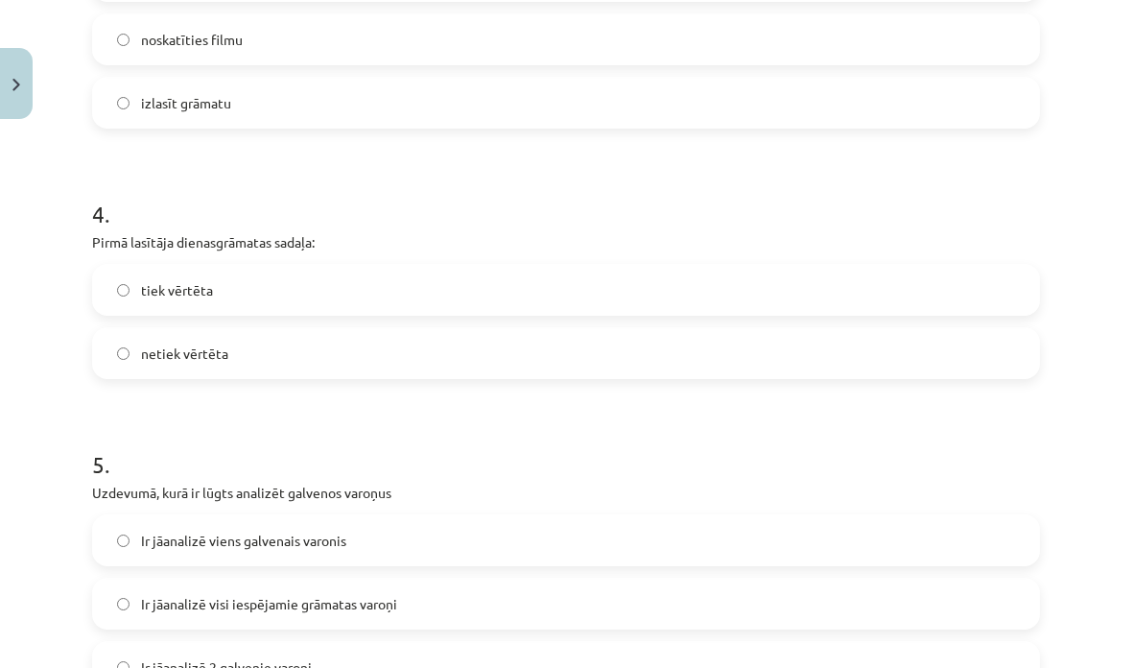
scroll to position [1300, 0]
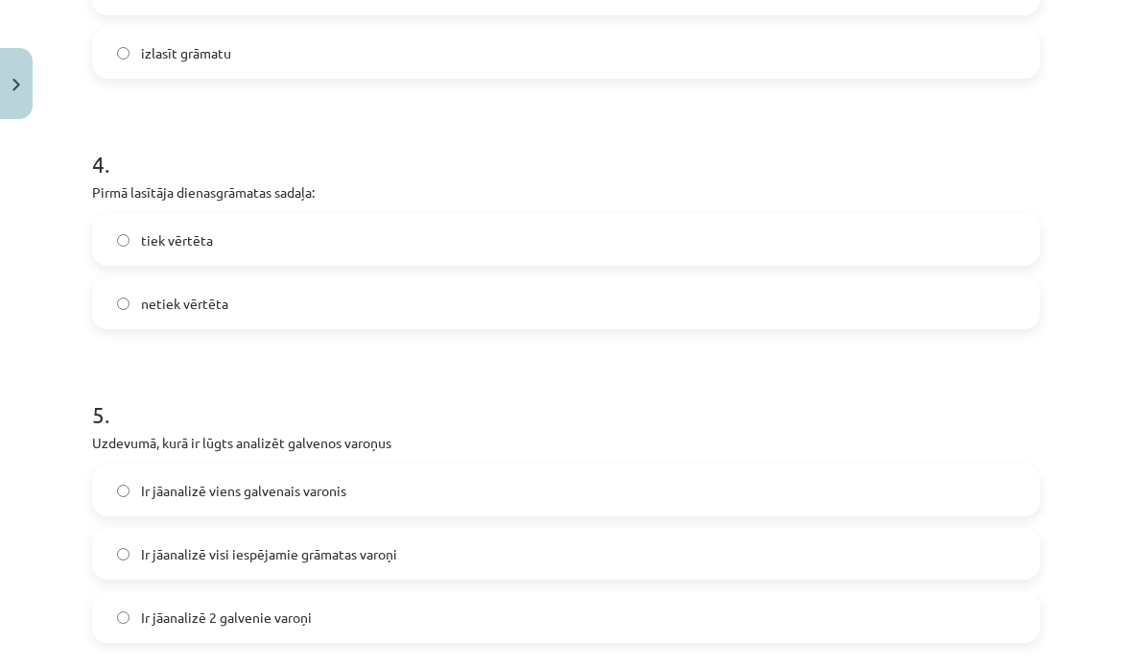
click at [115, 216] on label "tiek vērtēta" at bounding box center [566, 240] width 944 height 48
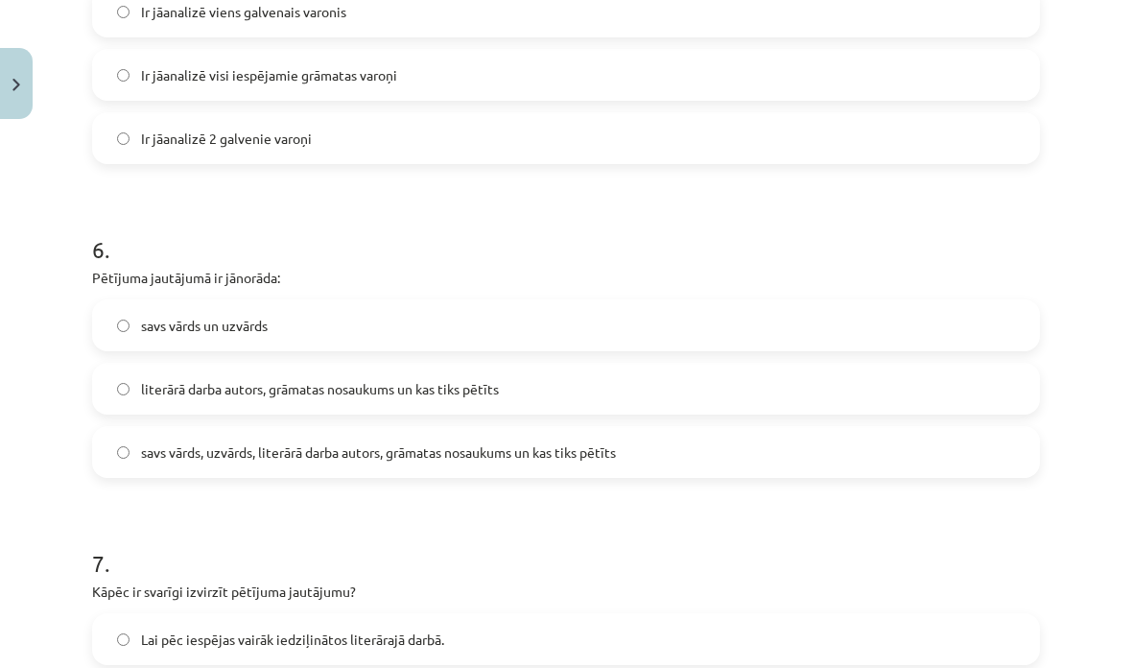
scroll to position [1778, 0]
click at [116, 429] on label "savs vārds, uzvārds, literārā darba autors, grāmatas nosaukums un kas tiks pētī…" at bounding box center [566, 453] width 944 height 48
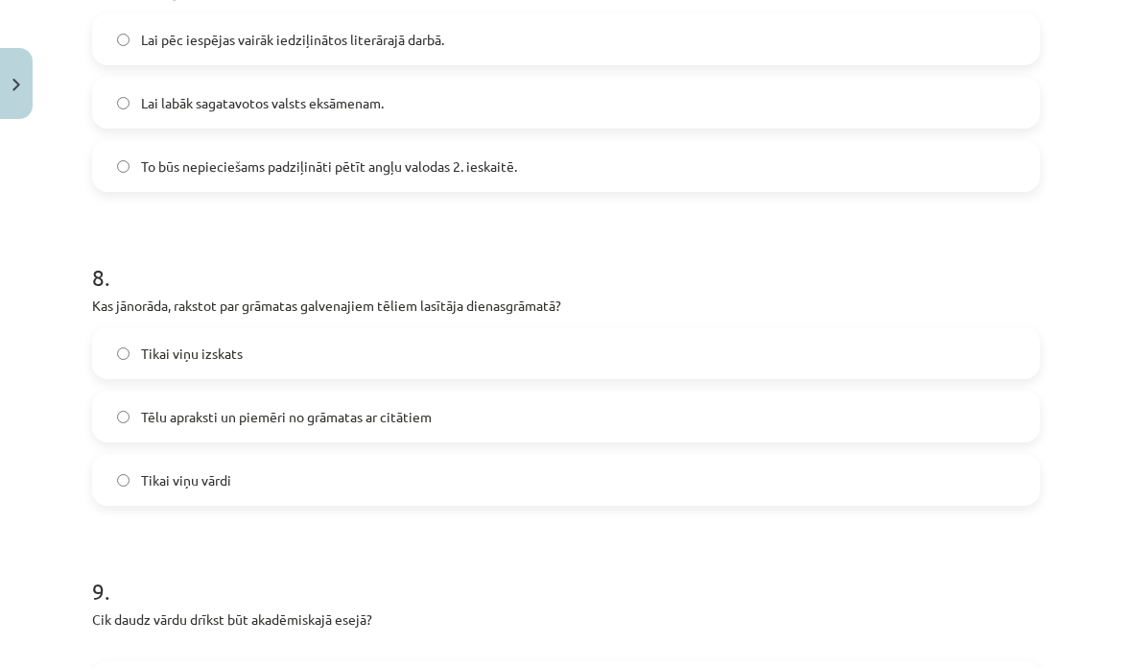
scroll to position [2379, 0]
click at [111, 391] on label "Tēlu apraksti un piemēri no grāmatas ar citātiem" at bounding box center [566, 415] width 944 height 48
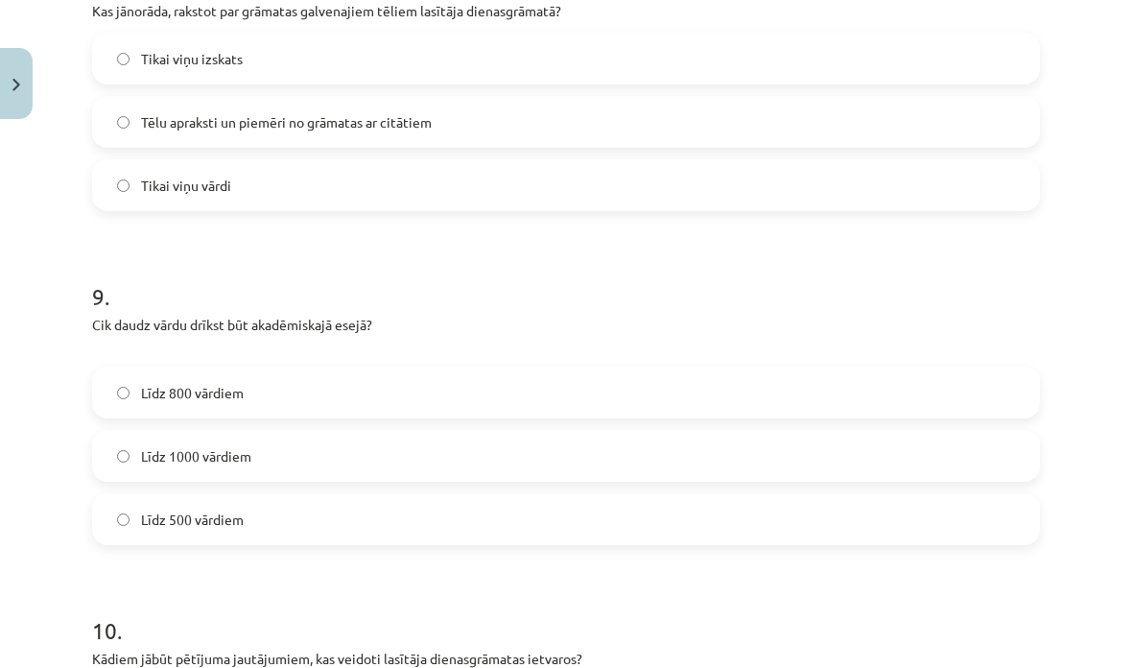
scroll to position [2681, 0]
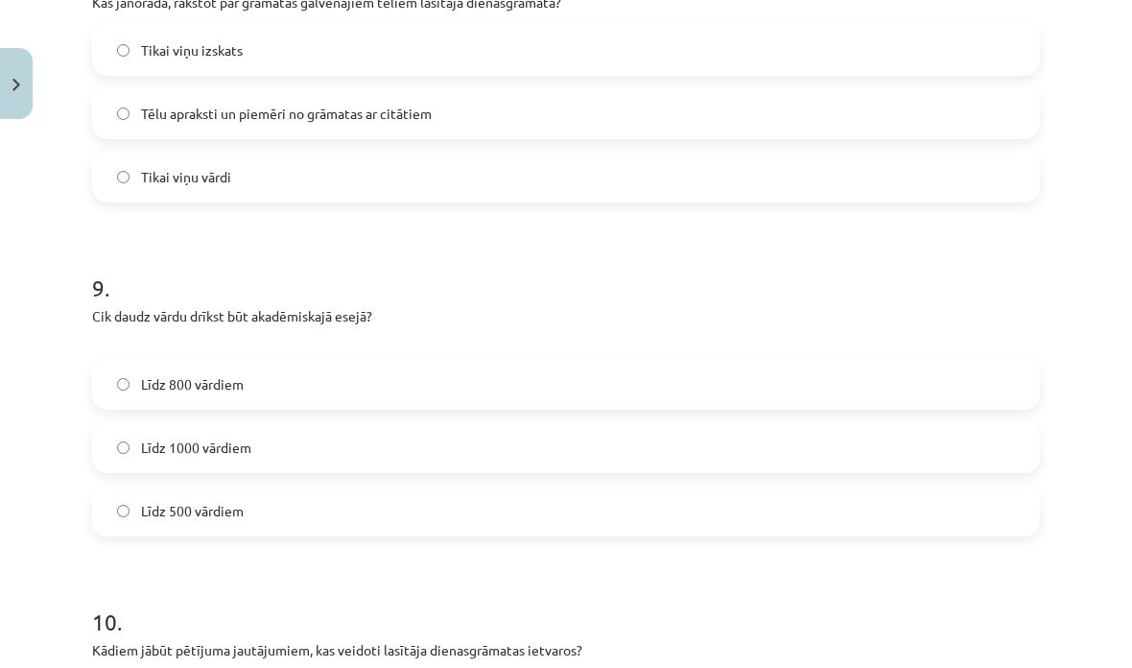
click at [109, 486] on label "Līdz 500 vārdiem" at bounding box center [566, 510] width 944 height 48
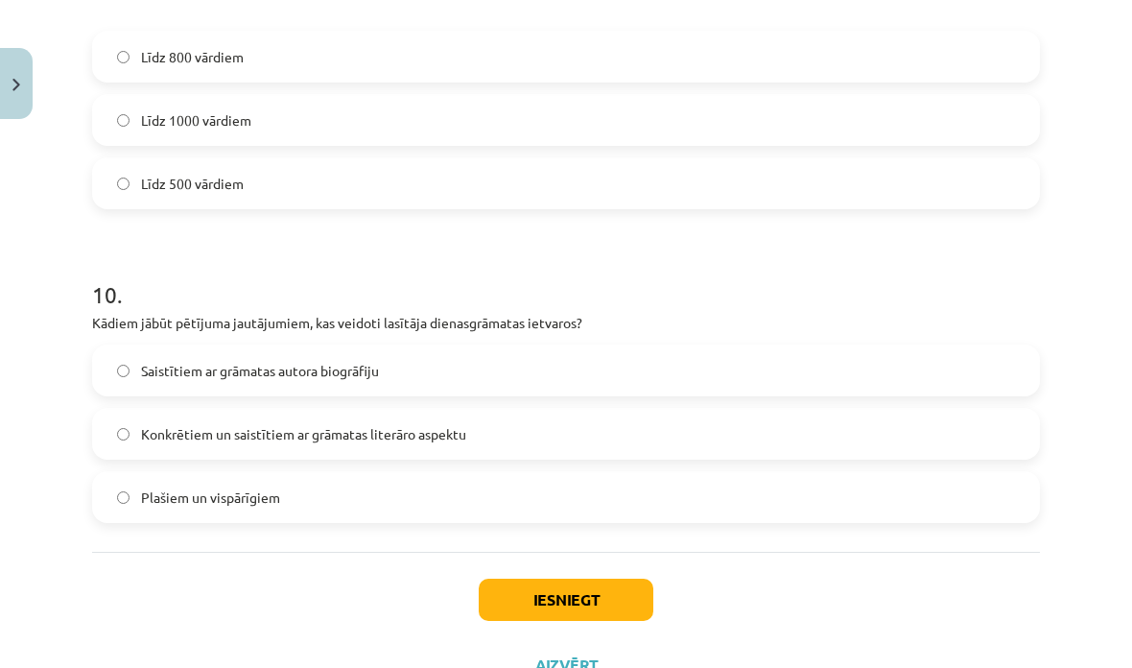
scroll to position [3007, 0]
click at [504, 579] on button "Iesniegt" at bounding box center [566, 600] width 175 height 42
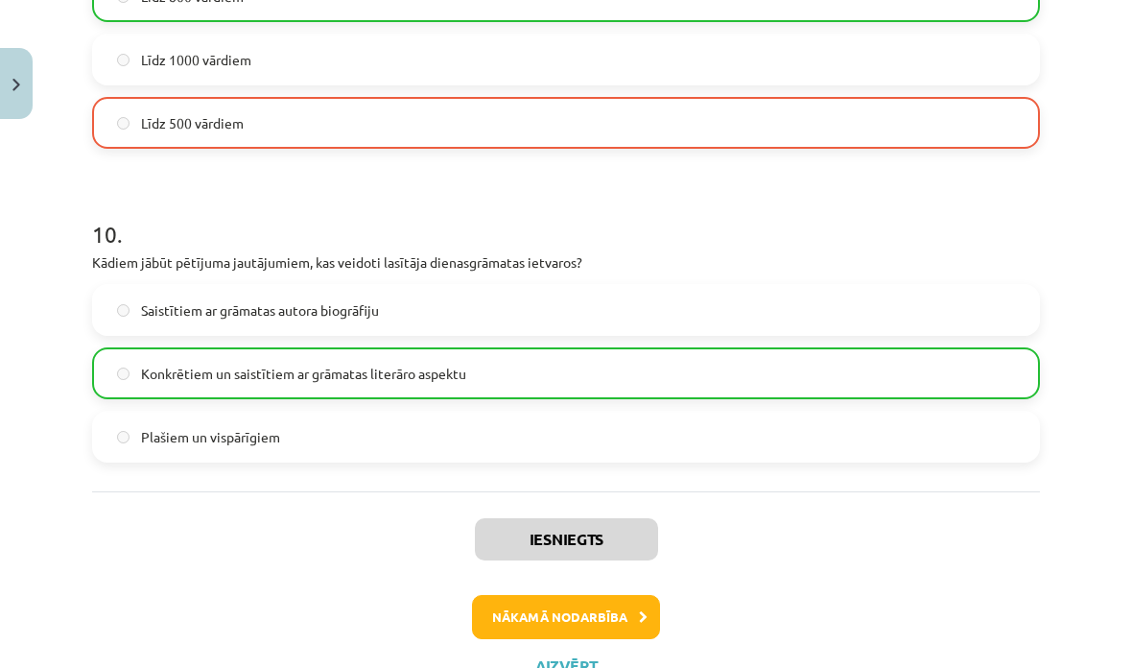
scroll to position [3068, 0]
click at [503, 596] on button "Nākamā nodarbība" at bounding box center [566, 618] width 188 height 44
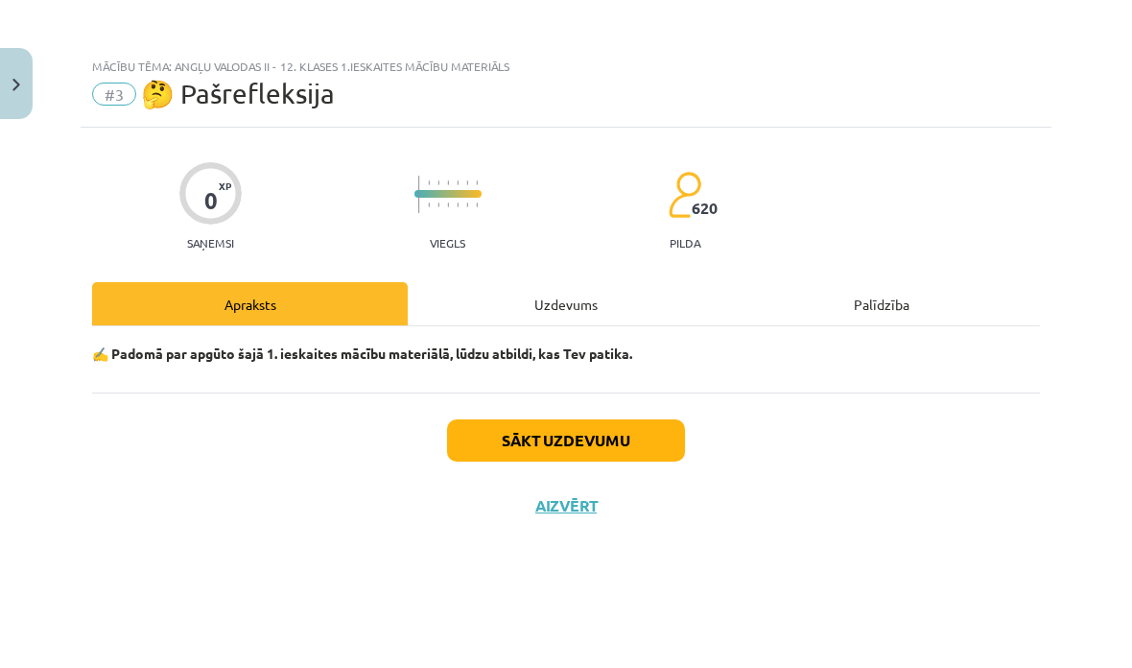
click at [606, 297] on div "Uzdevums" at bounding box center [566, 303] width 316 height 43
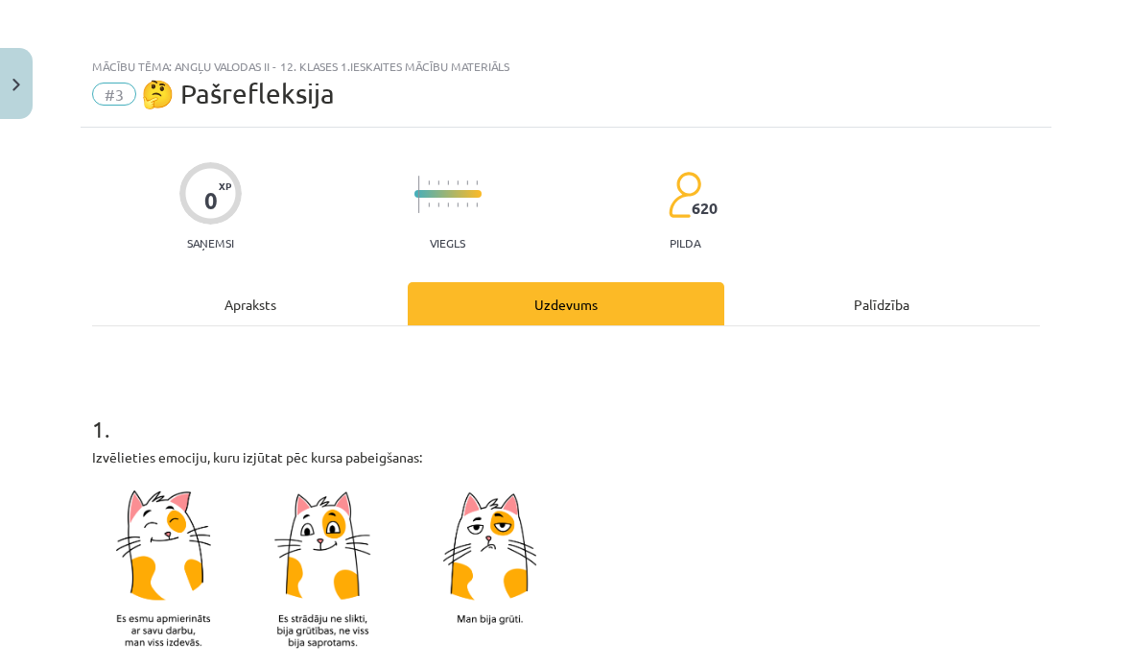
click at [231, 282] on div "Apraksts" at bounding box center [250, 303] width 316 height 43
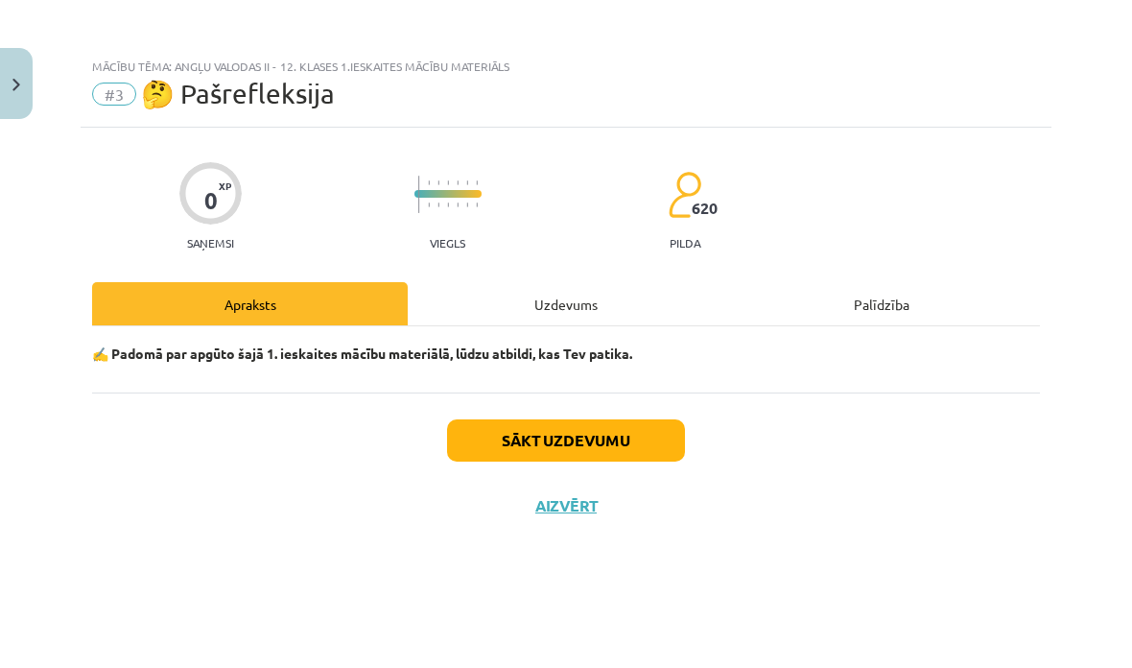
click at [580, 307] on div "Uzdevums" at bounding box center [566, 303] width 316 height 43
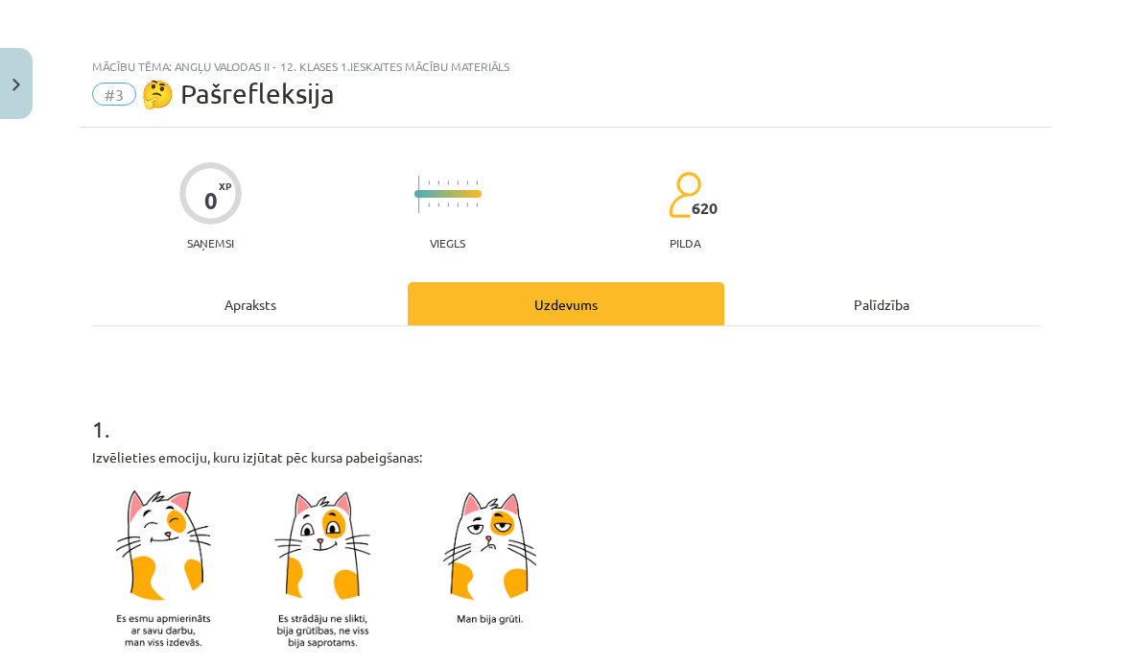
scroll to position [48, 0]
click at [187, 282] on div "Apraksts" at bounding box center [250, 303] width 316 height 43
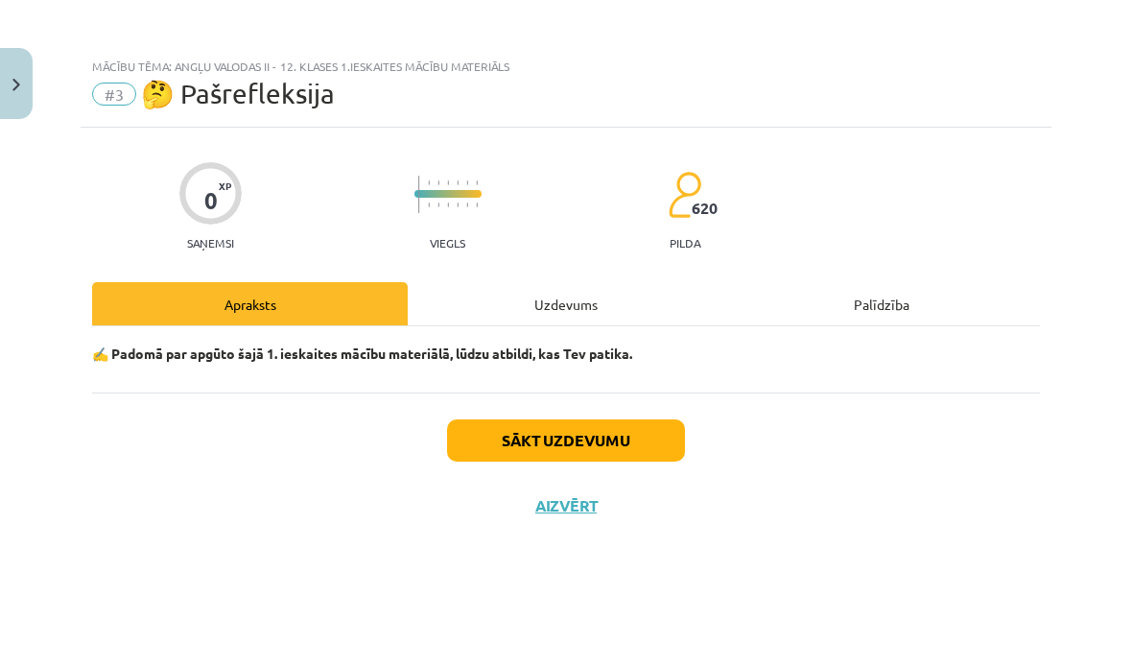
scroll to position [0, 0]
click at [609, 282] on div "Uzdevums" at bounding box center [566, 303] width 316 height 43
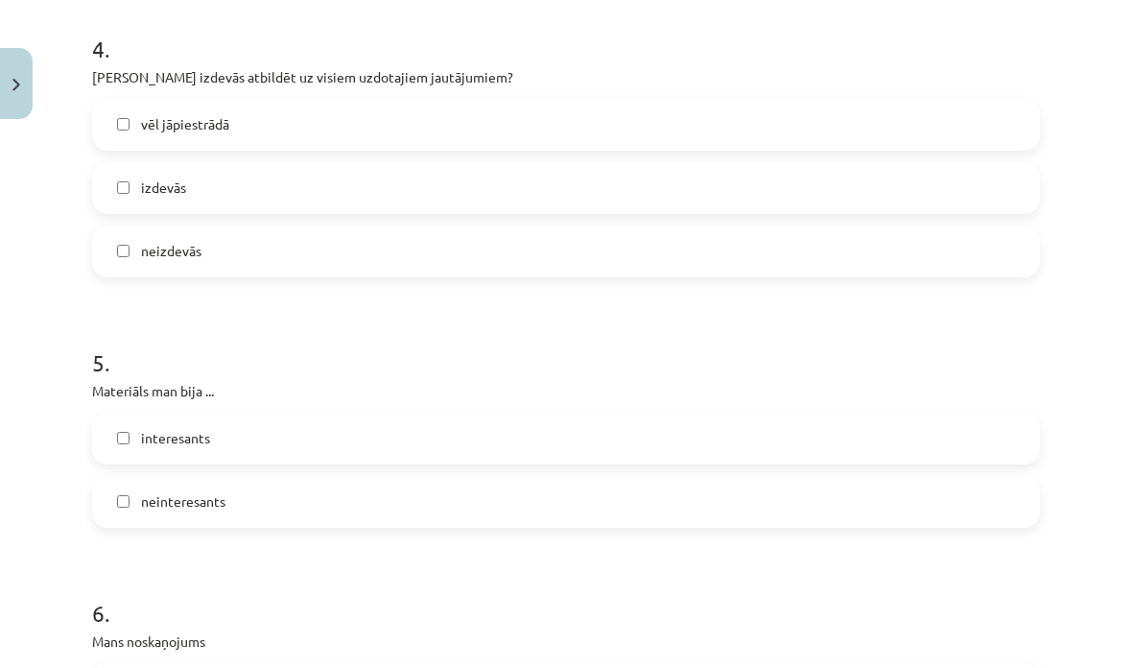
scroll to position [1395, 0]
click at [120, 413] on label "interesants" at bounding box center [566, 437] width 944 height 48
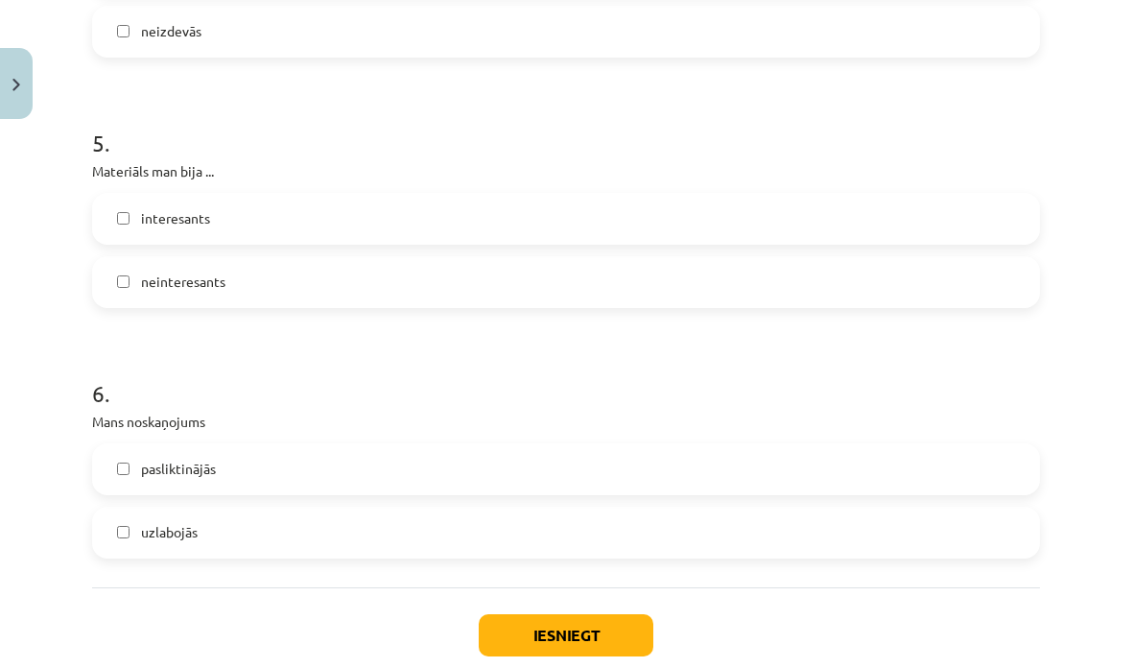
scroll to position [1614, 0]
click at [113, 508] on label "uzlabojās" at bounding box center [566, 532] width 944 height 48
click at [603, 614] on button "Iesniegt" at bounding box center [566, 635] width 175 height 42
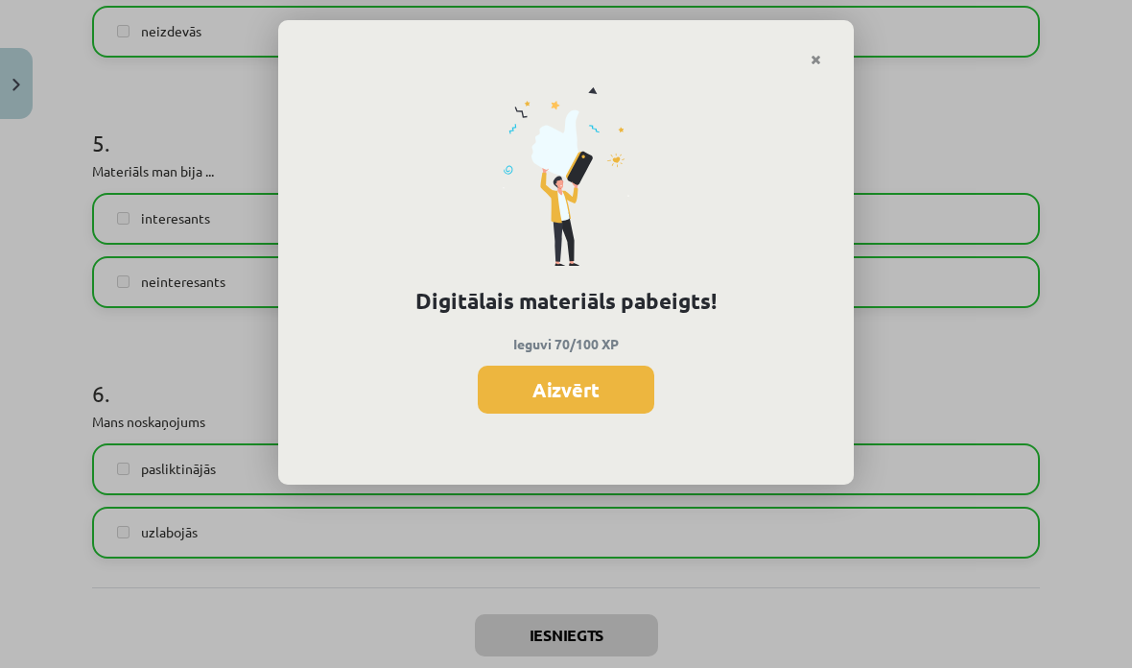
click at [586, 395] on button "Aizvērt" at bounding box center [566, 389] width 177 height 48
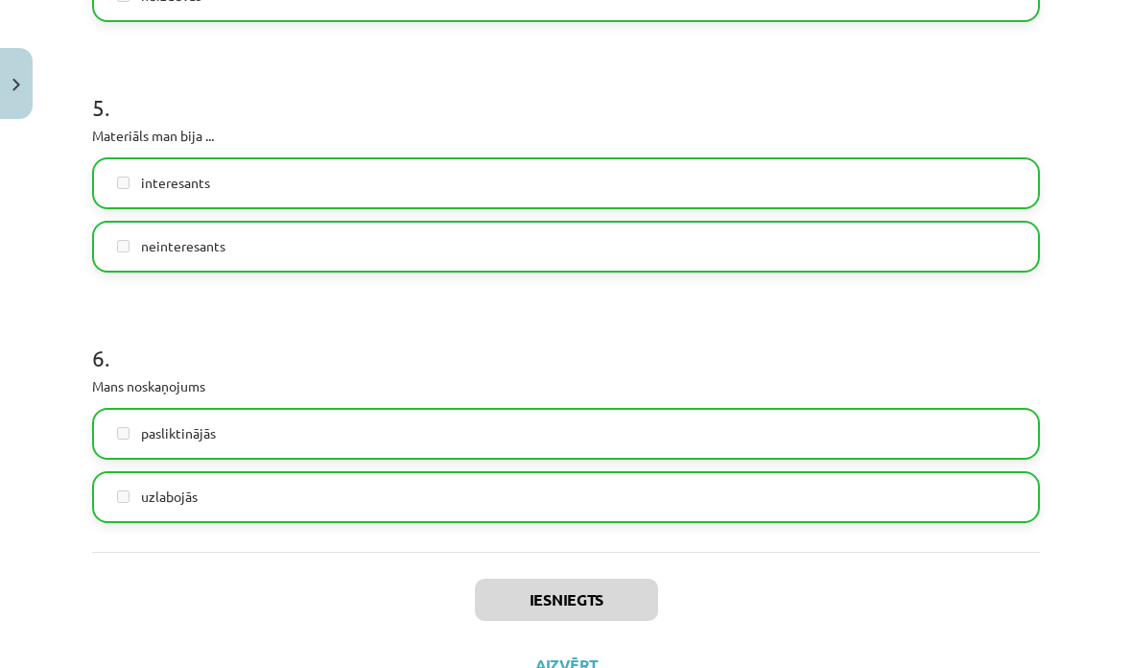
scroll to position [1648, 0]
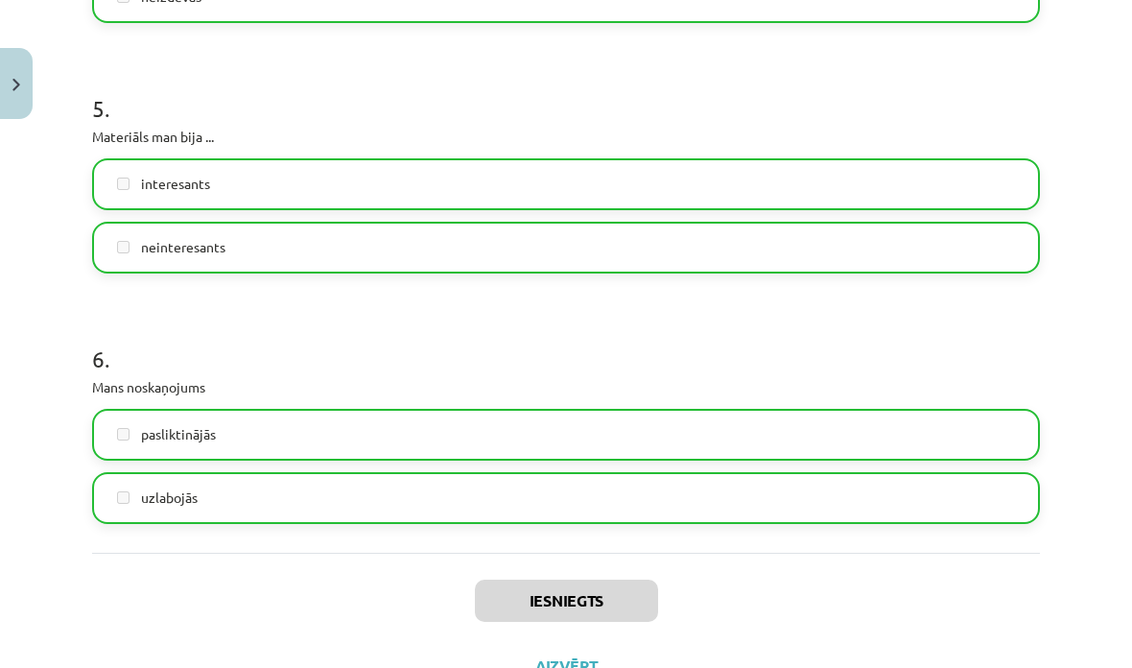
click at [584, 656] on button "Aizvērt" at bounding box center [566, 665] width 73 height 19
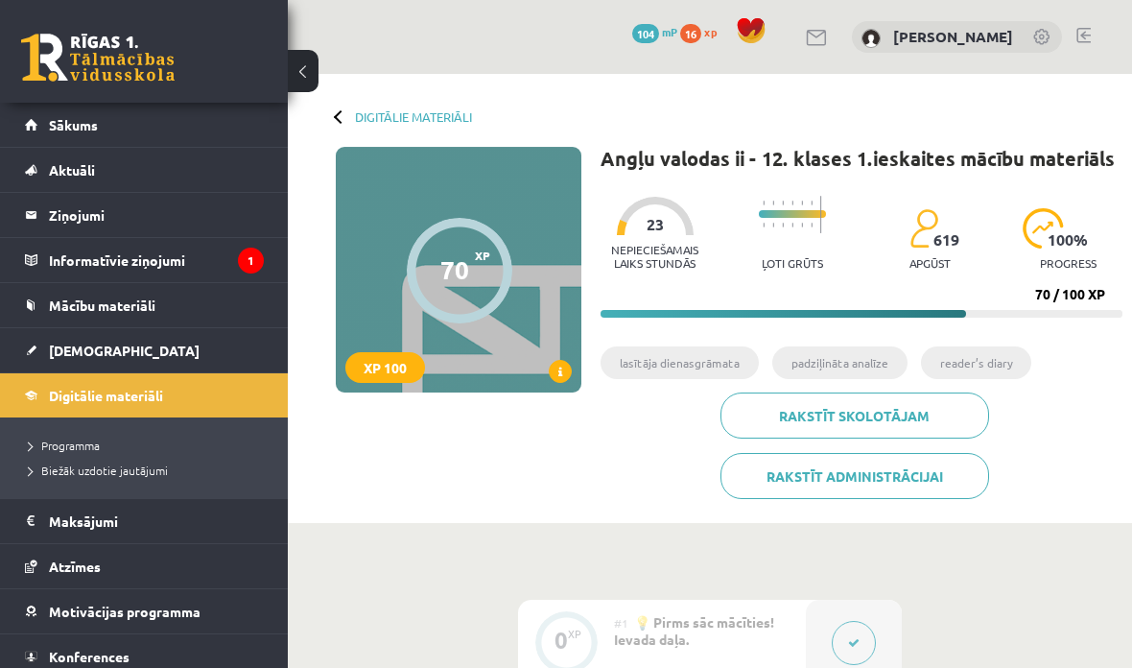
click at [361, 112] on link "Digitālie materiāli" at bounding box center [413, 116] width 117 height 14
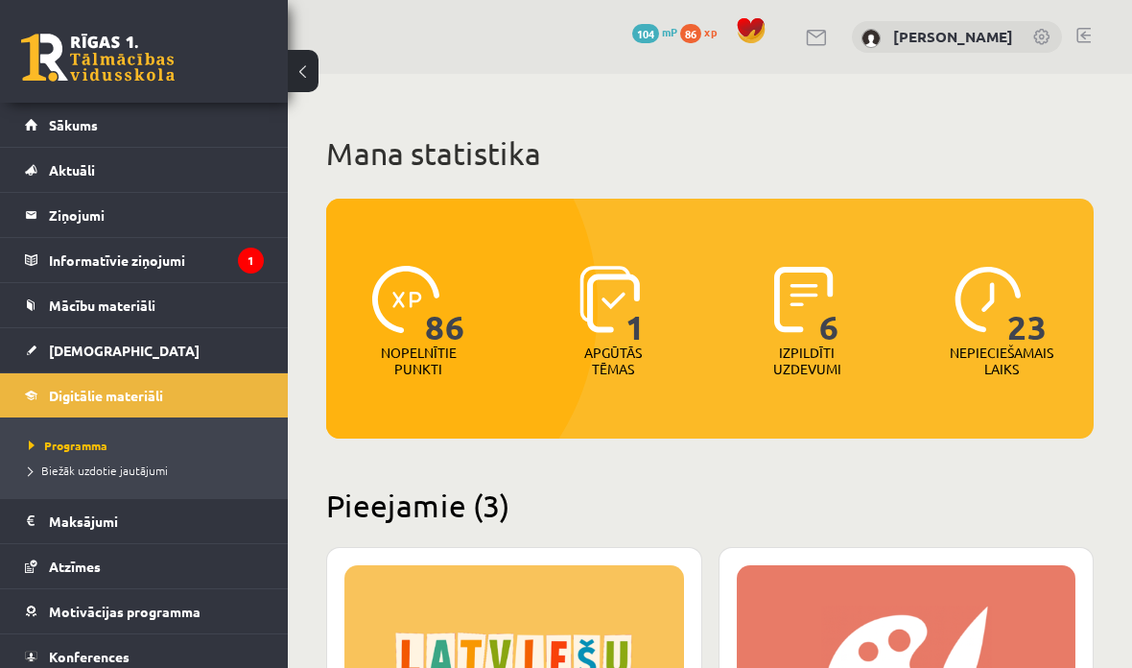
click at [41, 463] on span "Biežāk uzdotie jautājumi" at bounding box center [98, 469] width 139 height 15
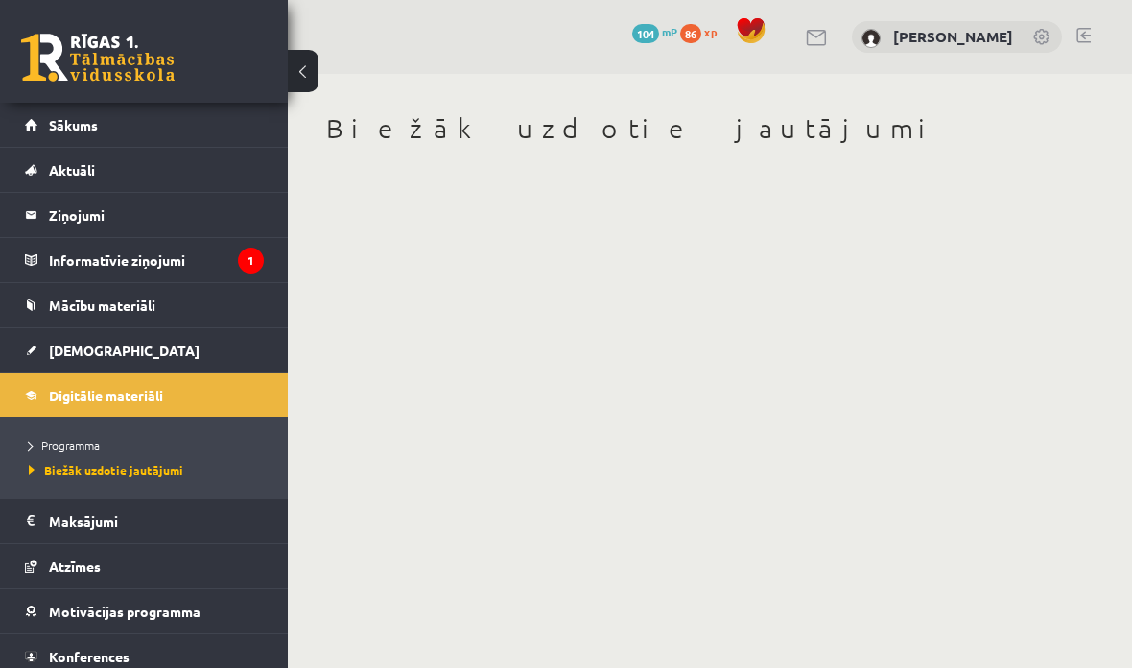
click at [42, 446] on span "Programma" at bounding box center [64, 444] width 71 height 15
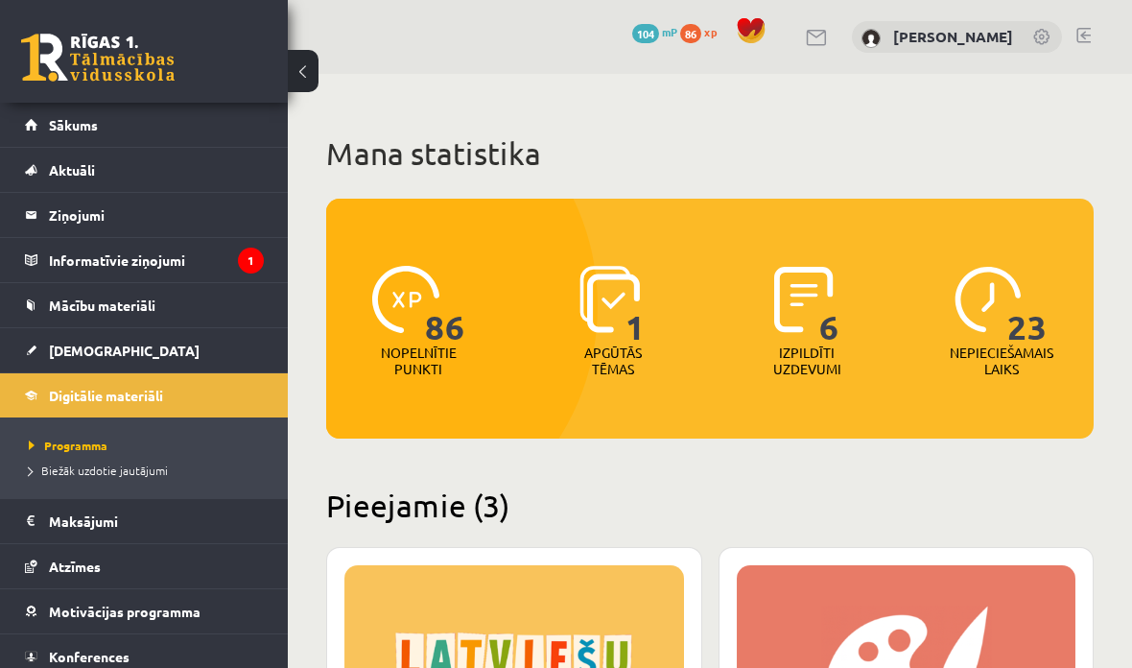
click at [29, 450] on span "Programma" at bounding box center [68, 444] width 79 height 15
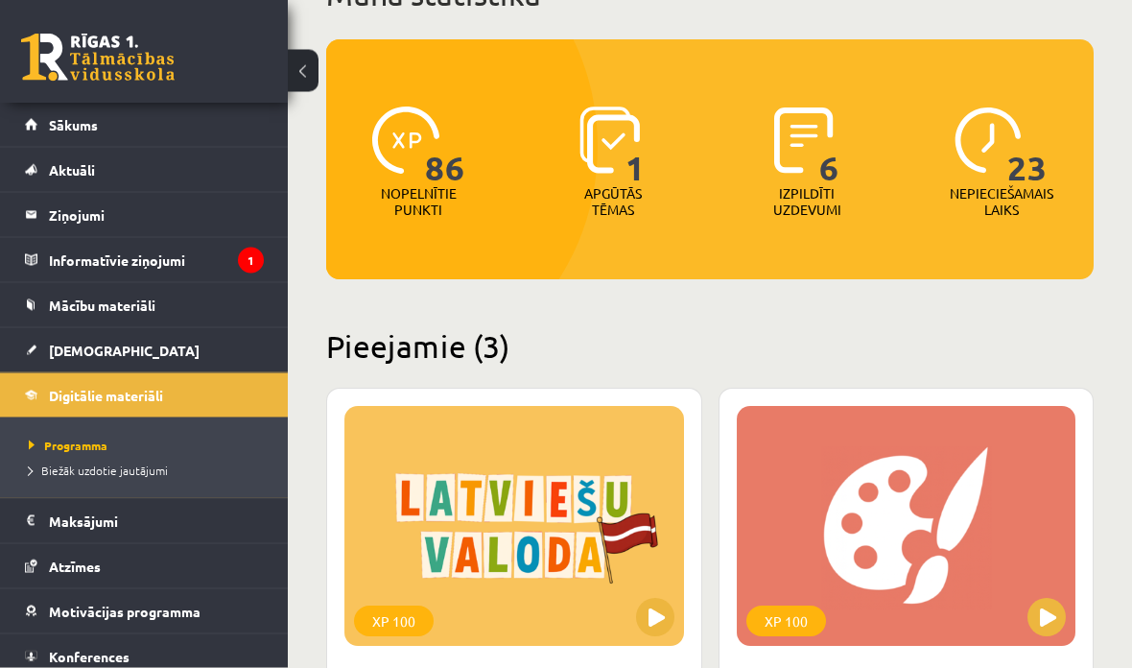
scroll to position [286, 0]
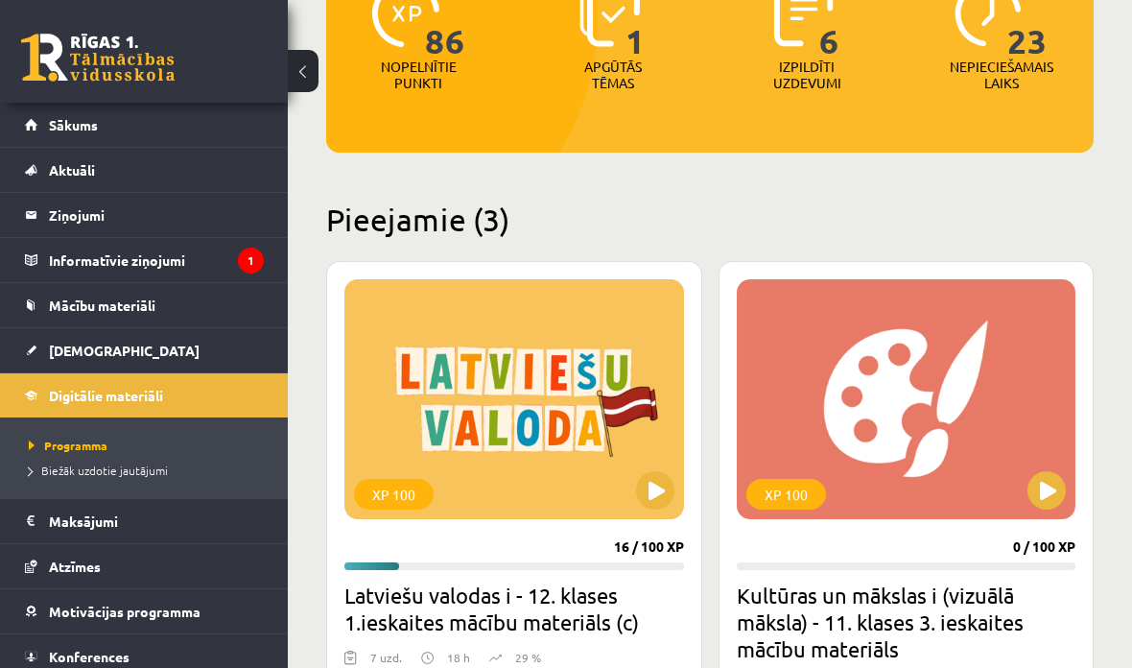
click at [445, 368] on div "XP 100" at bounding box center [514, 399] width 340 height 240
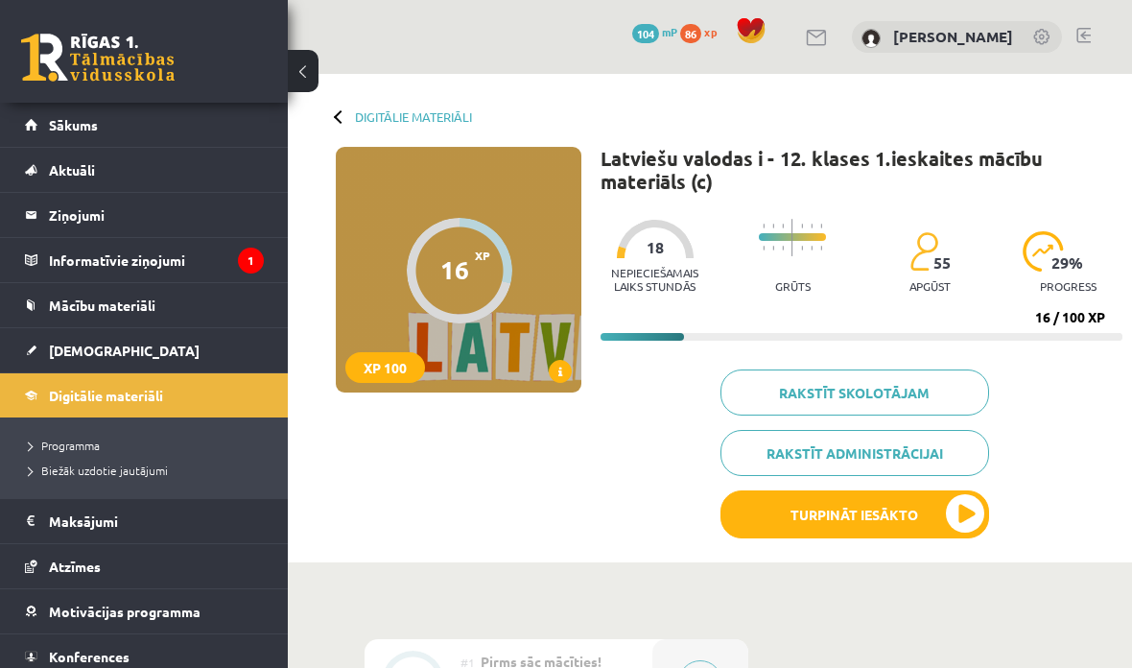
click at [788, 503] on button "Turpināt iesākto" at bounding box center [854, 514] width 269 height 48
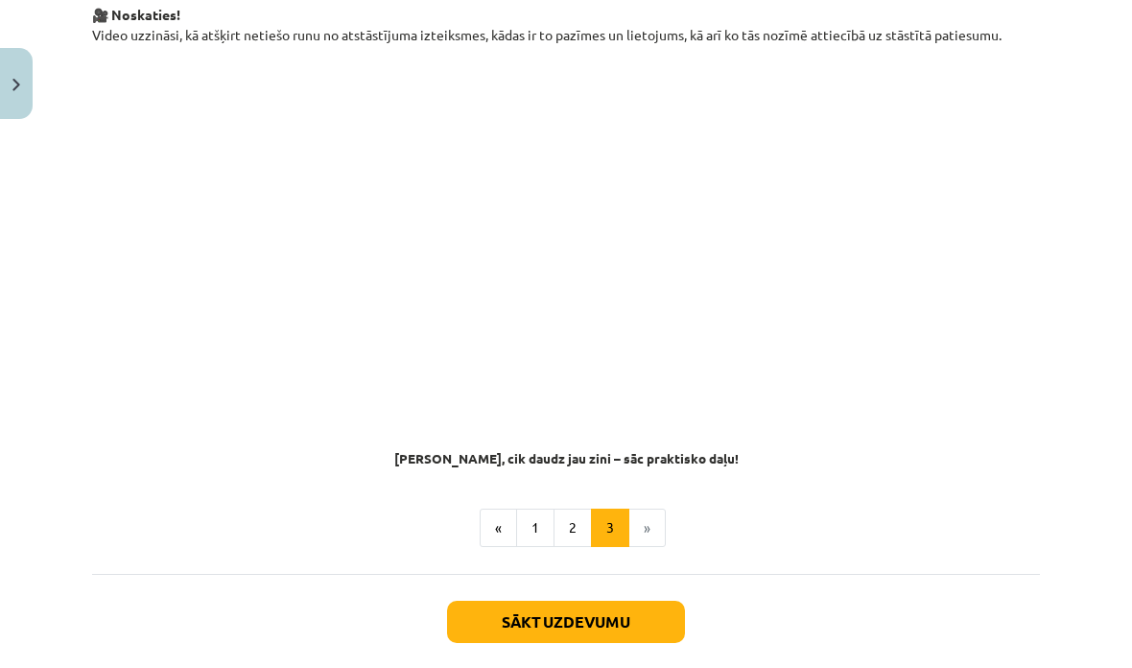
scroll to position [1476, 0]
click at [531, 509] on button "1" at bounding box center [535, 528] width 38 height 38
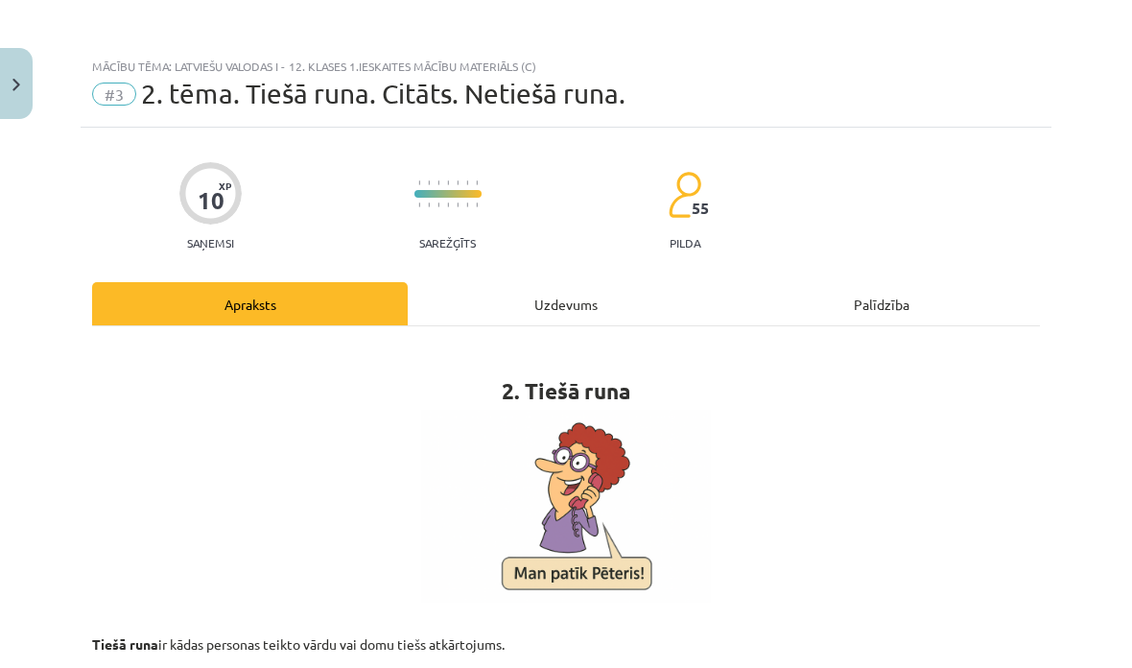
scroll to position [0, 0]
click at [97, 91] on span "#3" at bounding box center [114, 94] width 44 height 23
click at [108, 96] on span "#3" at bounding box center [114, 94] width 44 height 23
click at [12, 101] on button "Close" at bounding box center [16, 83] width 33 height 71
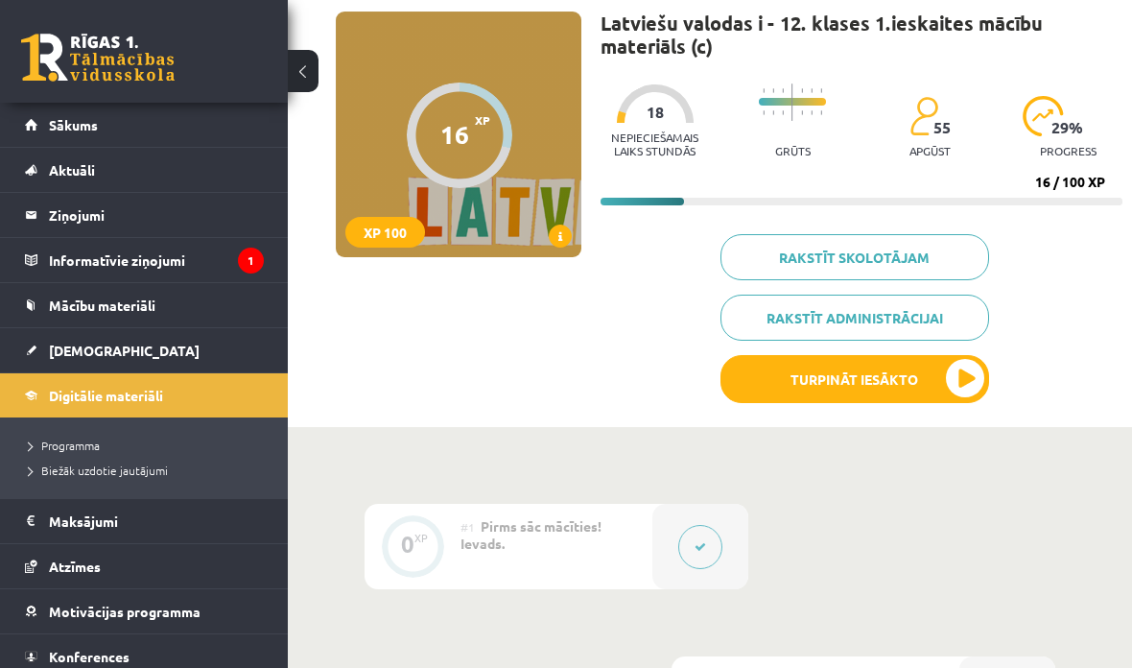
scroll to position [129, 0]
